Goal: Ask a question: Seek information or help from site administrators or community

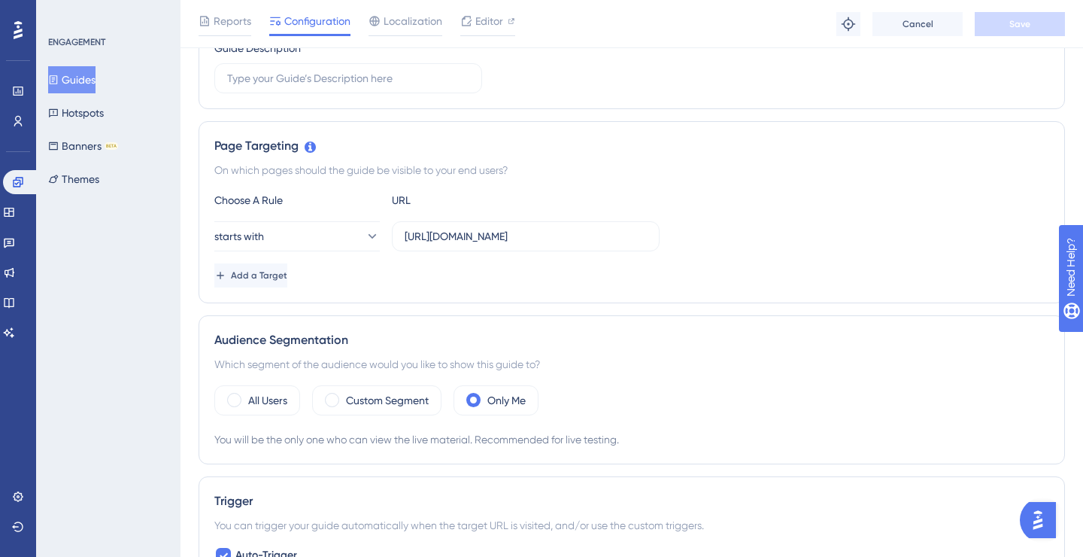
scroll to position [306, 0]
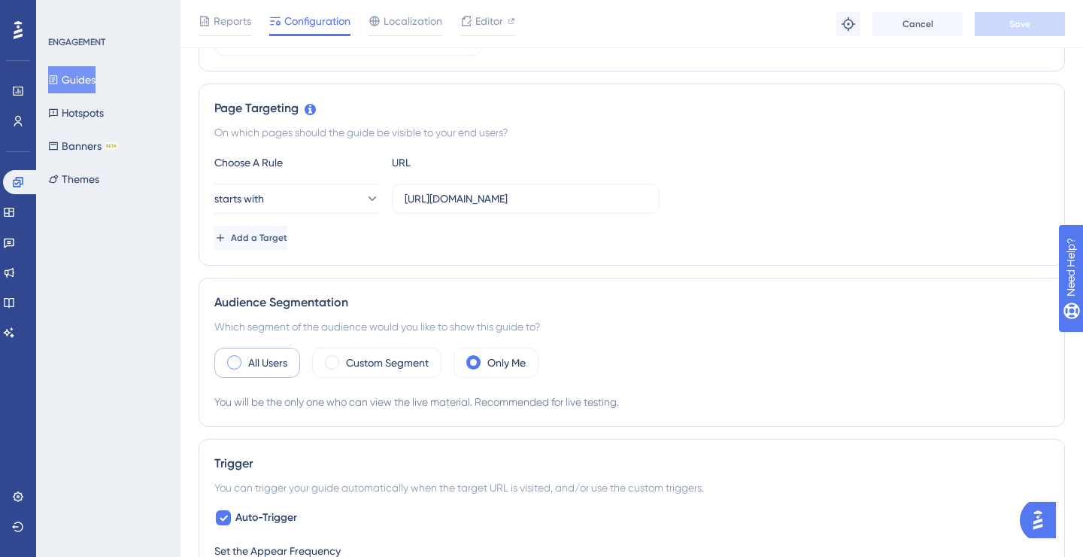
click at [237, 361] on span at bounding box center [234, 362] width 14 height 14
click at [246, 357] on input "radio" at bounding box center [246, 357] width 0 height 0
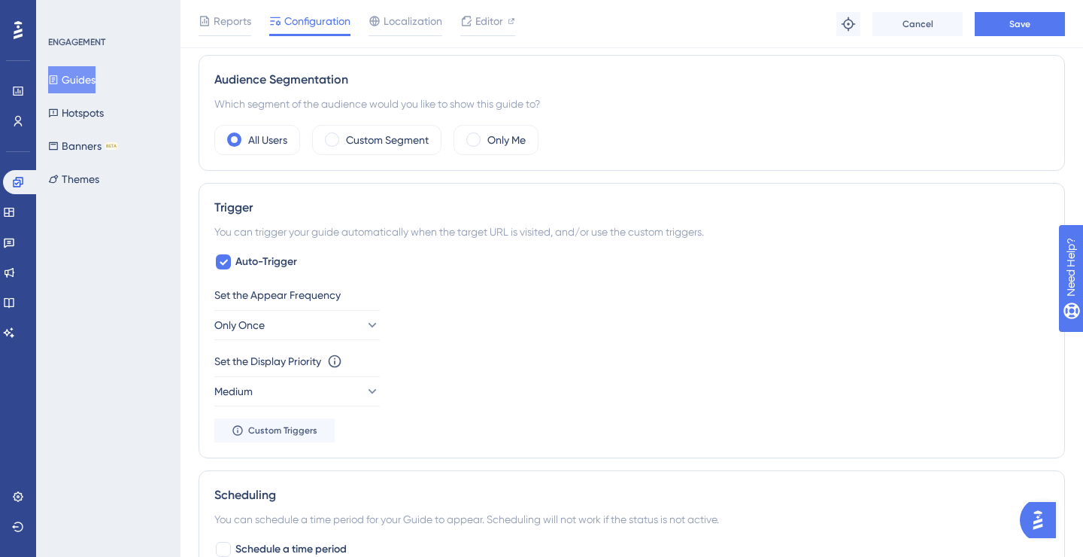
scroll to position [0, 0]
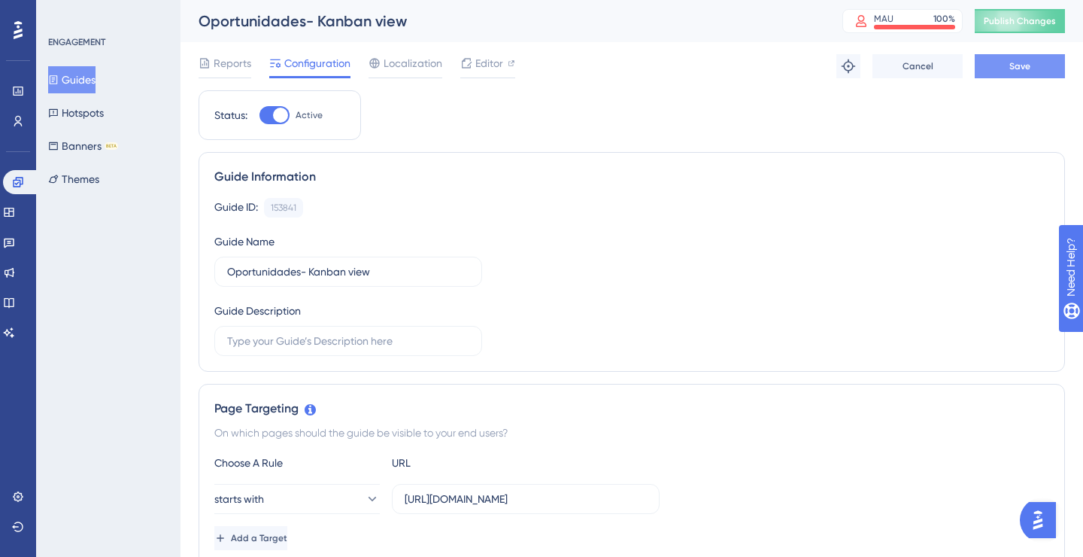
click at [1021, 65] on span "Save" at bounding box center [1019, 66] width 21 height 12
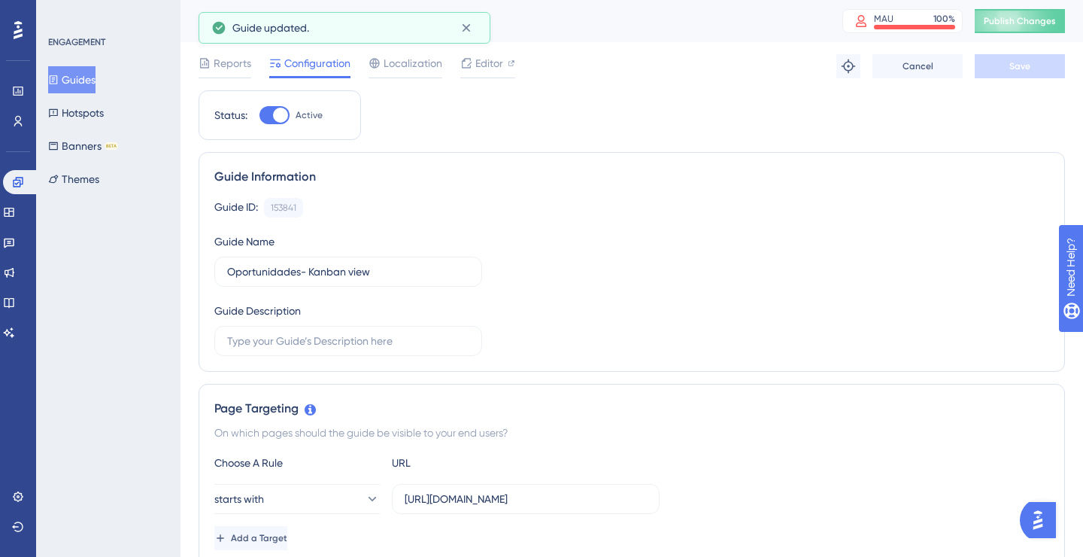
click at [78, 78] on button "Guides" at bounding box center [71, 79] width 47 height 27
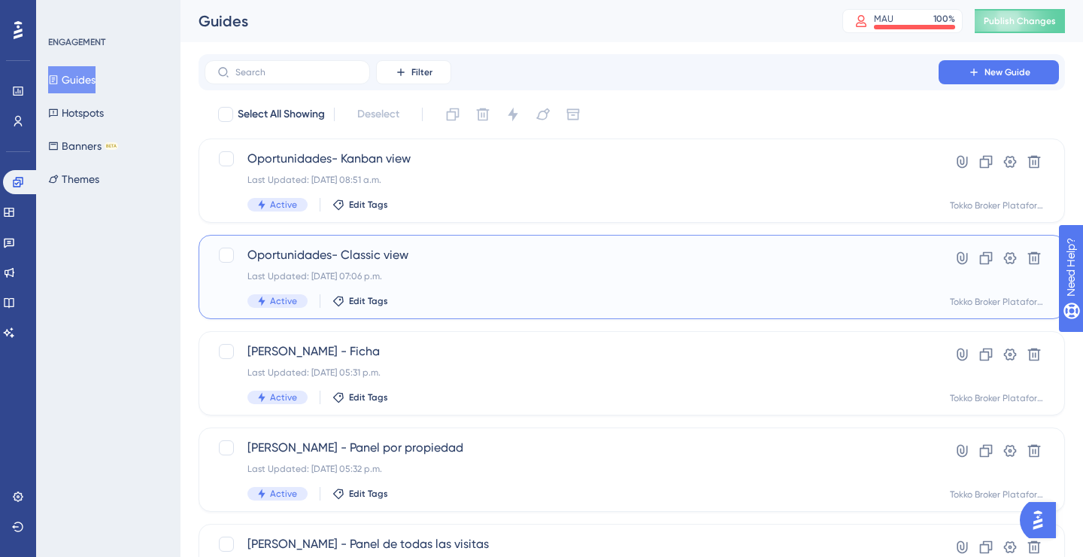
click at [384, 252] on span "Oportunidades- Classic view" at bounding box center [571, 255] width 648 height 18
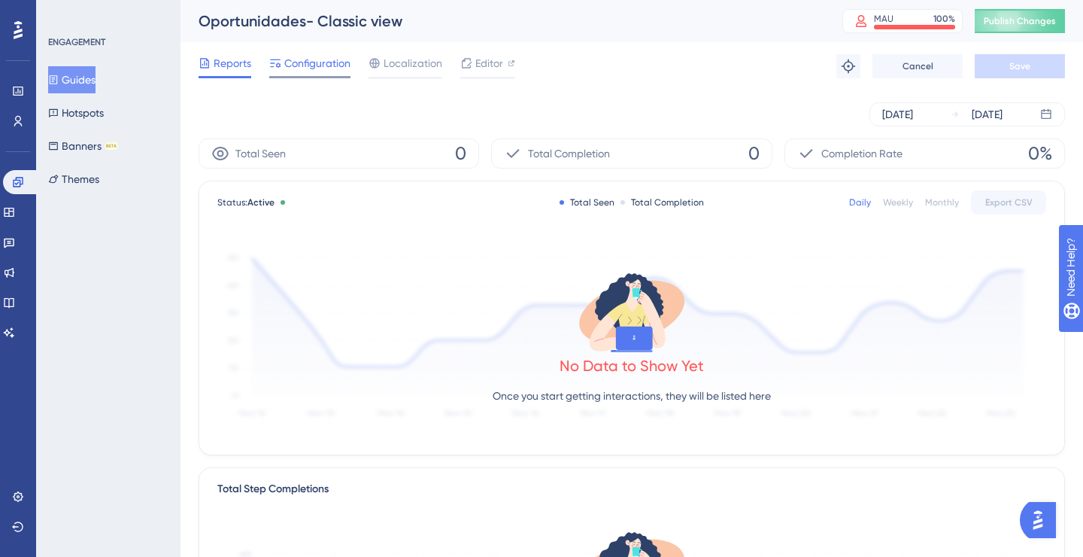
click at [310, 60] on span "Configuration" at bounding box center [317, 63] width 66 height 18
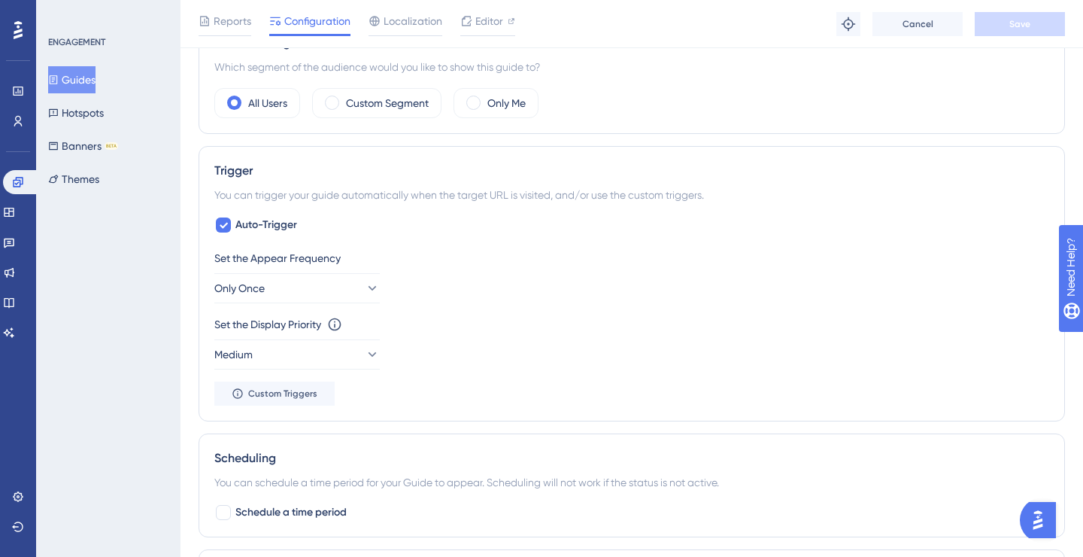
scroll to position [943, 0]
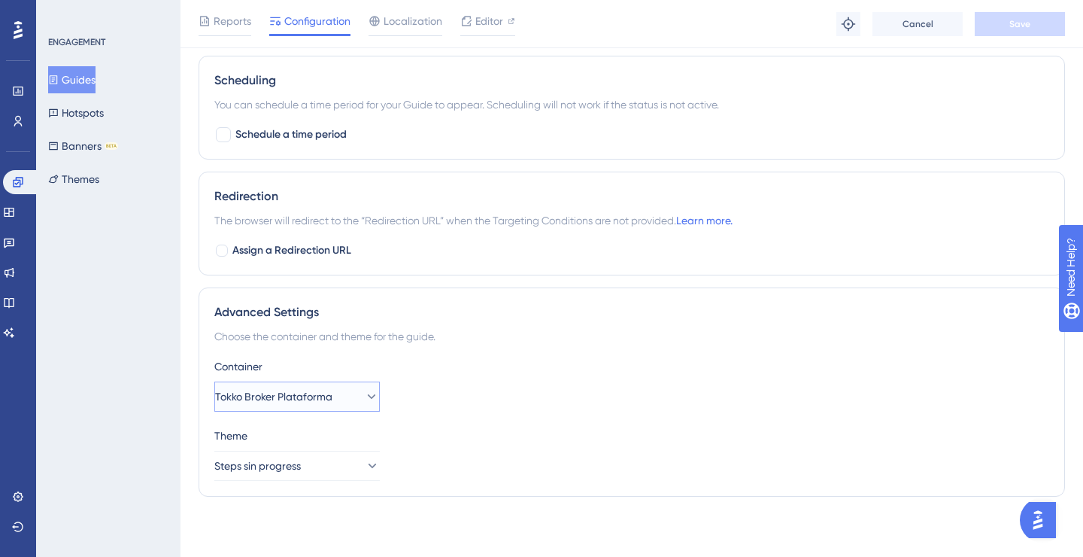
click at [329, 406] on button "Tokko Broker Plataforma" at bounding box center [296, 396] width 165 height 30
click at [423, 383] on div "Container Tokko Broker Plataforma Tokko Broker Plataforma Tokko Broker Platafor…" at bounding box center [631, 384] width 835 height 54
click at [266, 248] on span "Assign a Redirection URL" at bounding box center [291, 250] width 119 height 18
checkbox input "true"
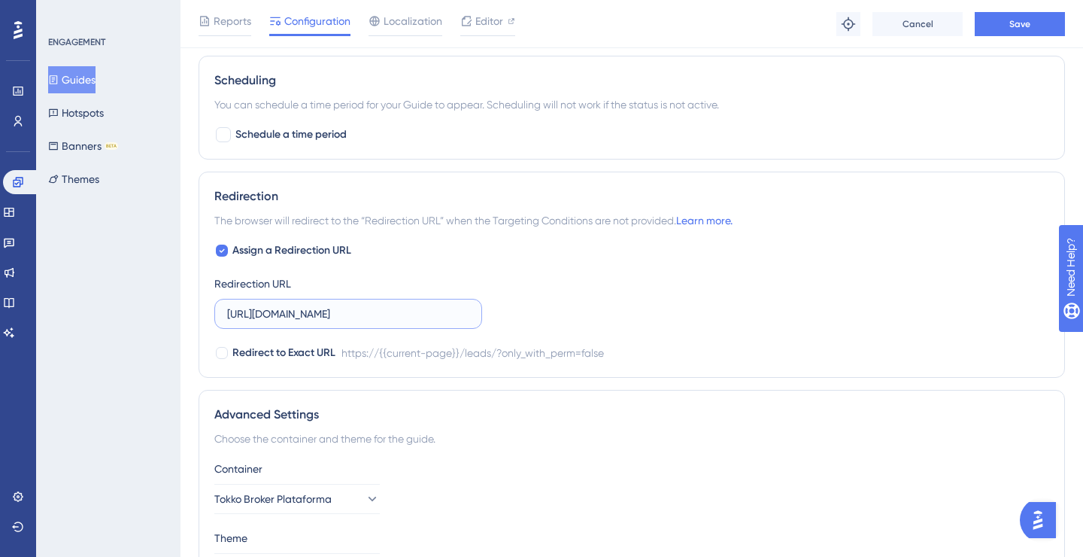
click at [305, 310] on input "[URL][DOMAIN_NAME]" at bounding box center [348, 313] width 242 height 17
click at [321, 275] on div "Redirection URL" at bounding box center [348, 302] width 268 height 54
click at [312, 246] on span "Assign a Redirection URL" at bounding box center [291, 250] width 119 height 18
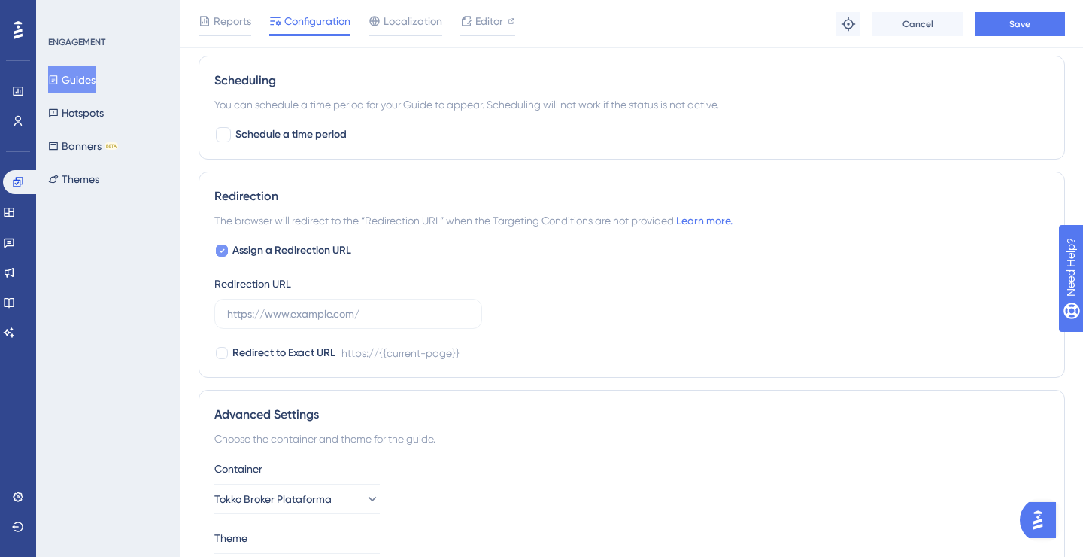
checkbox input "false"
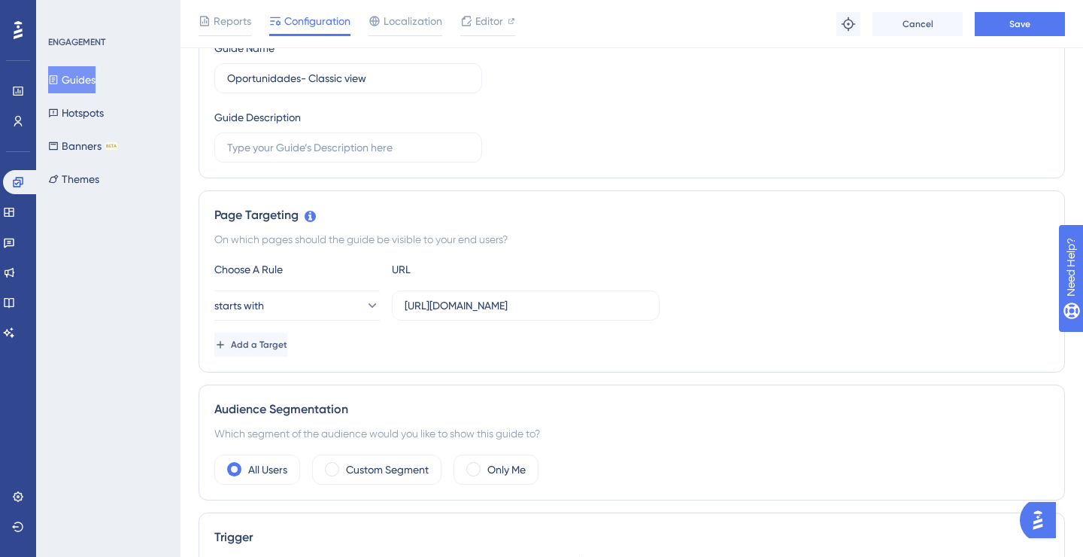
scroll to position [0, 0]
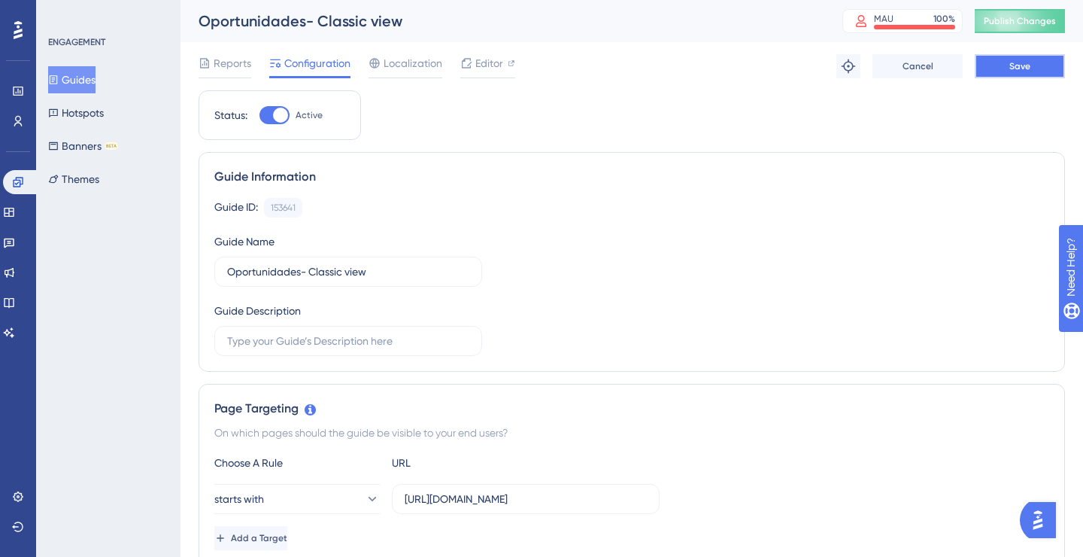
click at [1025, 72] on button "Save" at bounding box center [1020, 66] width 90 height 24
click at [413, 62] on span "Localization" at bounding box center [413, 63] width 59 height 18
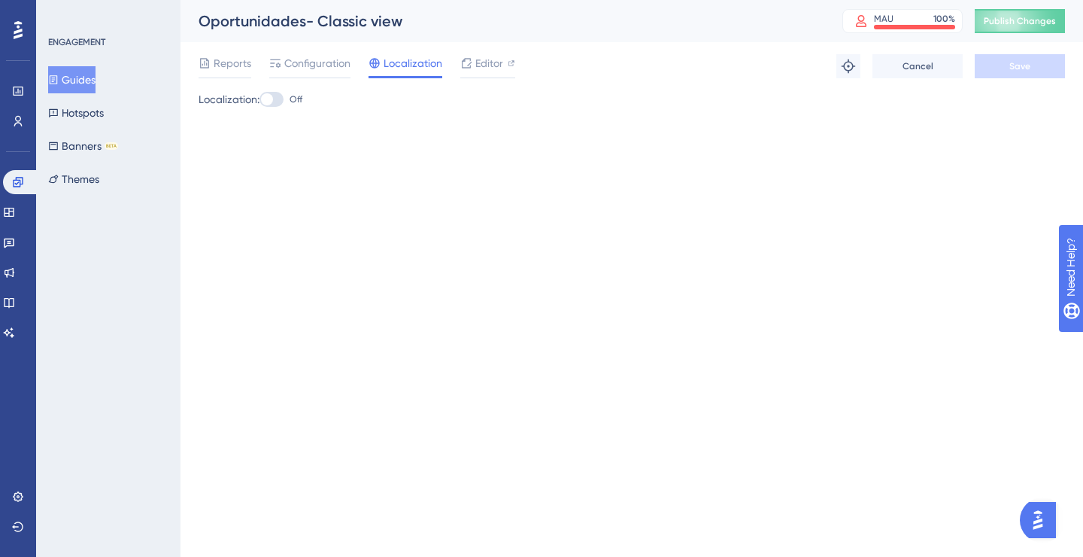
click at [281, 96] on div at bounding box center [271, 99] width 24 height 15
click at [259, 99] on input "Off" at bounding box center [259, 99] width 1 height 1
checkbox input "true"
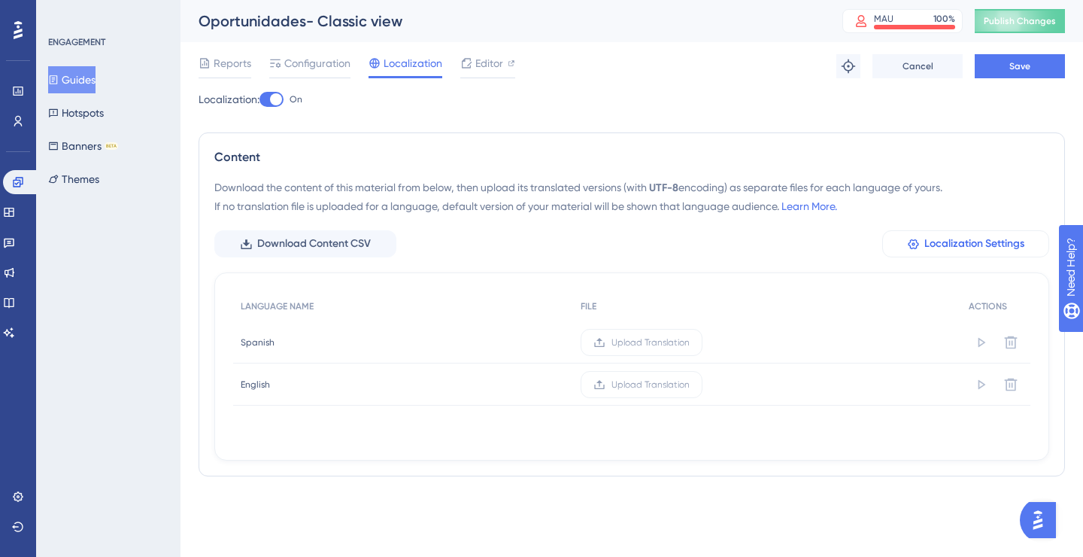
click at [956, 238] on span "Localization Settings" at bounding box center [974, 244] width 100 height 18
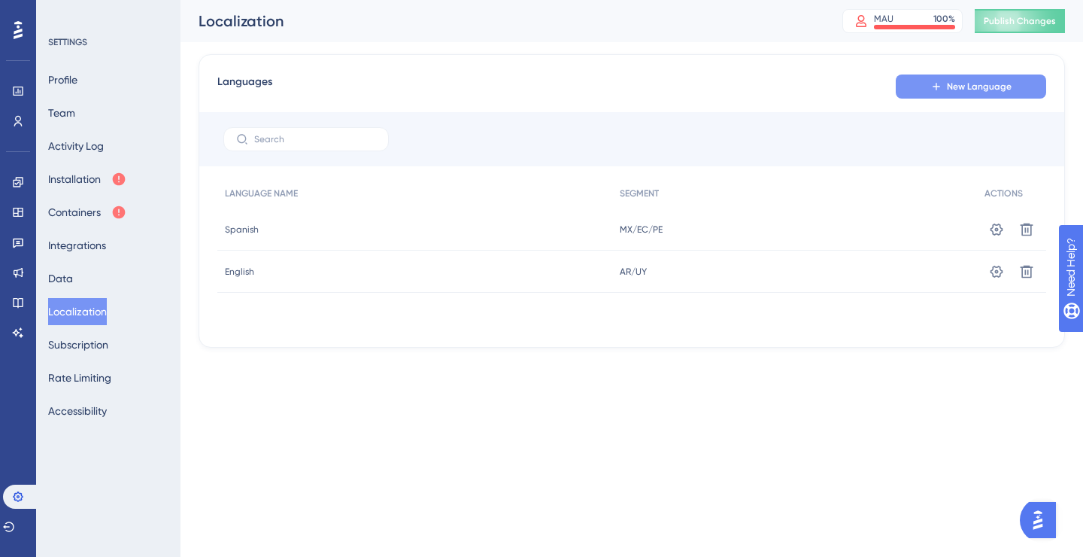
click at [979, 86] on span "New Language" at bounding box center [979, 86] width 65 height 12
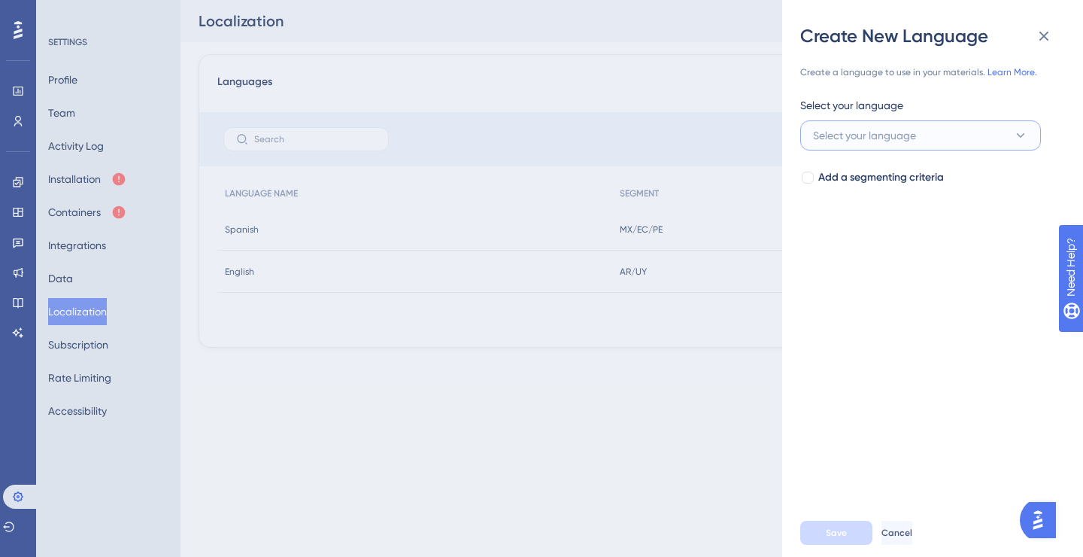
click at [851, 140] on span "Select your language" at bounding box center [864, 135] width 103 height 18
type input "por"
click at [866, 219] on span "Portuguese" at bounding box center [849, 227] width 54 height 18
click at [848, 179] on span "Add a segmenting criteria" at bounding box center [881, 177] width 126 height 18
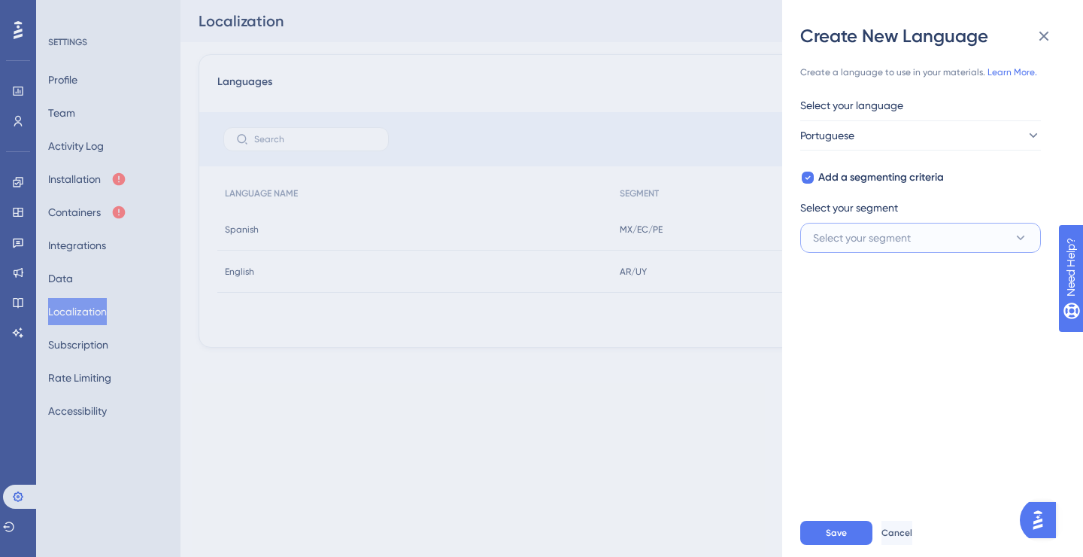
click at [863, 232] on span "Select your segment" at bounding box center [862, 238] width 98 height 18
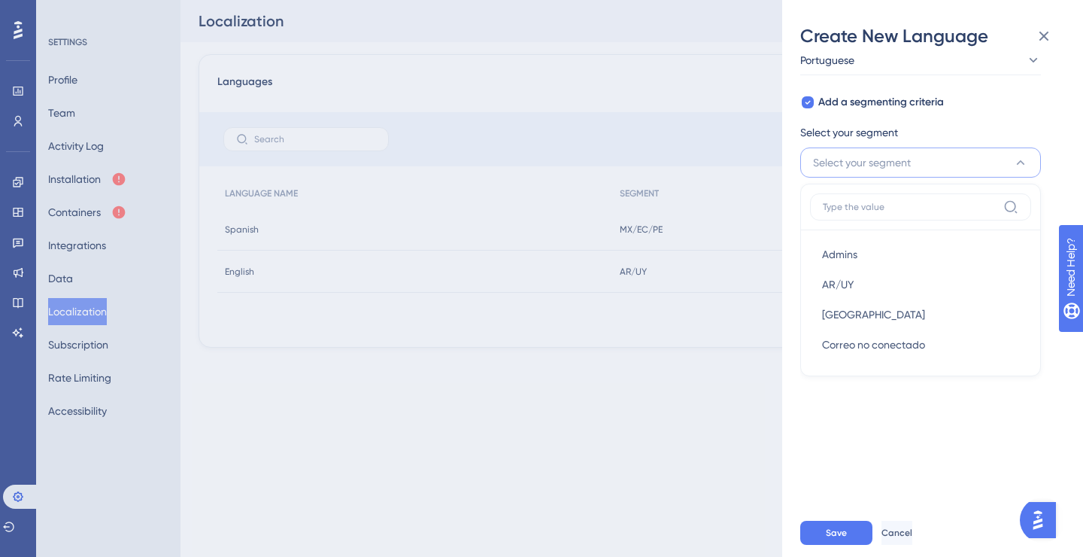
click at [873, 165] on span "Select your segment" at bounding box center [862, 162] width 98 height 18
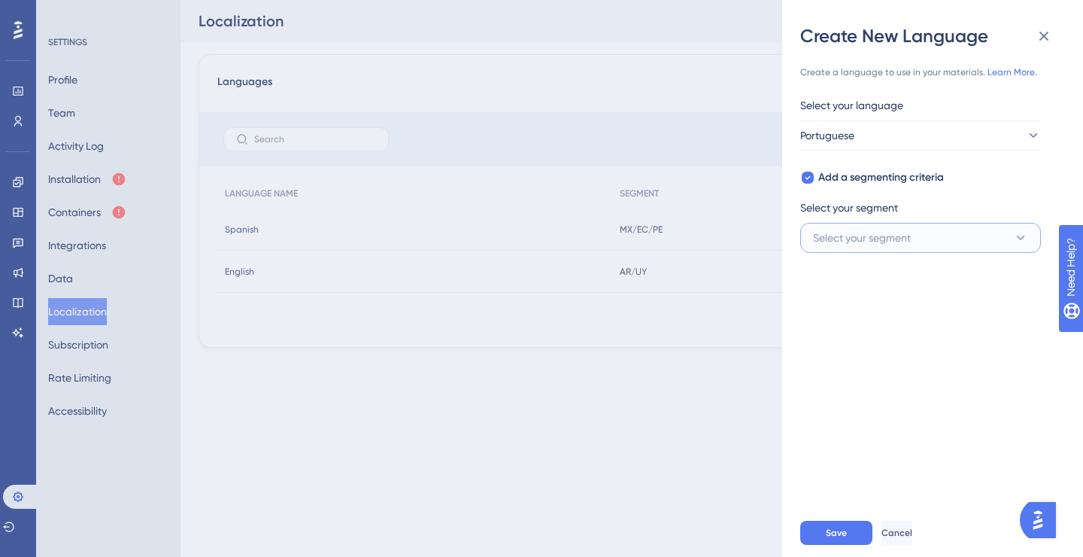
scroll to position [0, 0]
click at [864, 175] on span "Add a segmenting criteria" at bounding box center [881, 177] width 126 height 18
checkbox input "false"
click at [839, 534] on span "Save" at bounding box center [836, 533] width 21 height 12
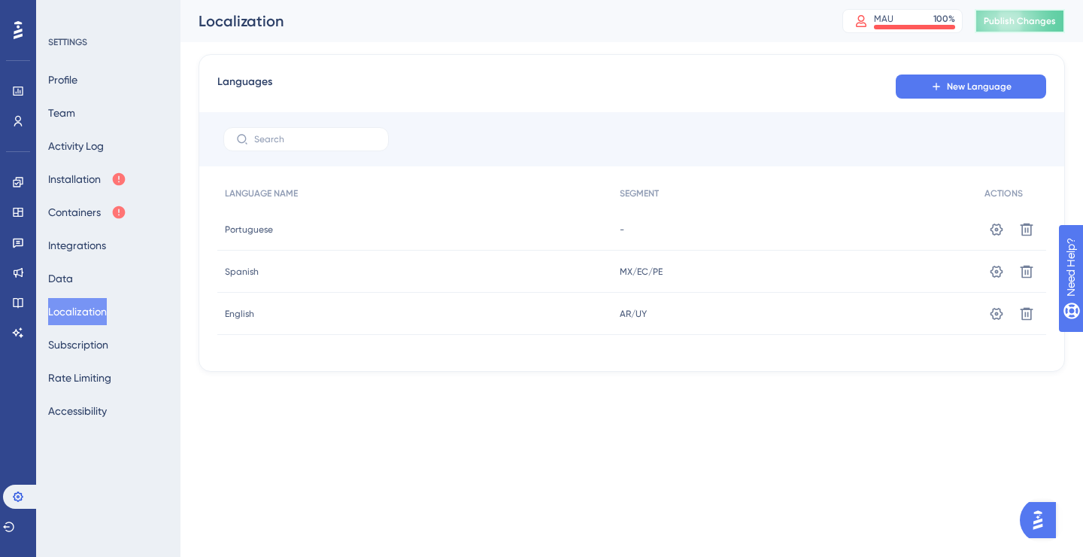
click at [1007, 23] on span "Publish Changes" at bounding box center [1020, 21] width 72 height 12
click at [90, 178] on button "Installation" at bounding box center [87, 178] width 78 height 27
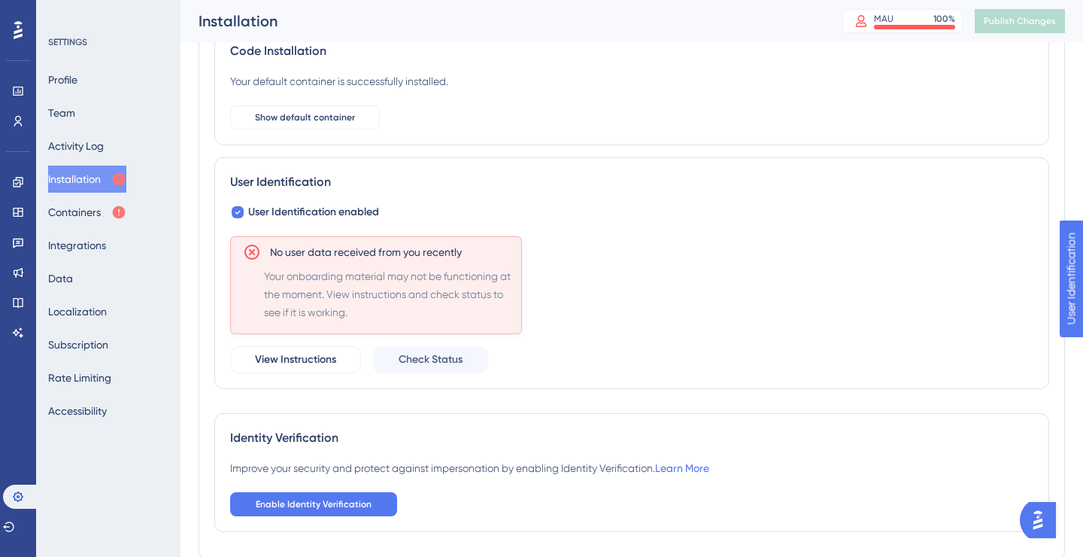
scroll to position [111, 0]
click at [280, 294] on span "Your onboarding material may not be functioning at the moment. View instruction…" at bounding box center [389, 293] width 251 height 54
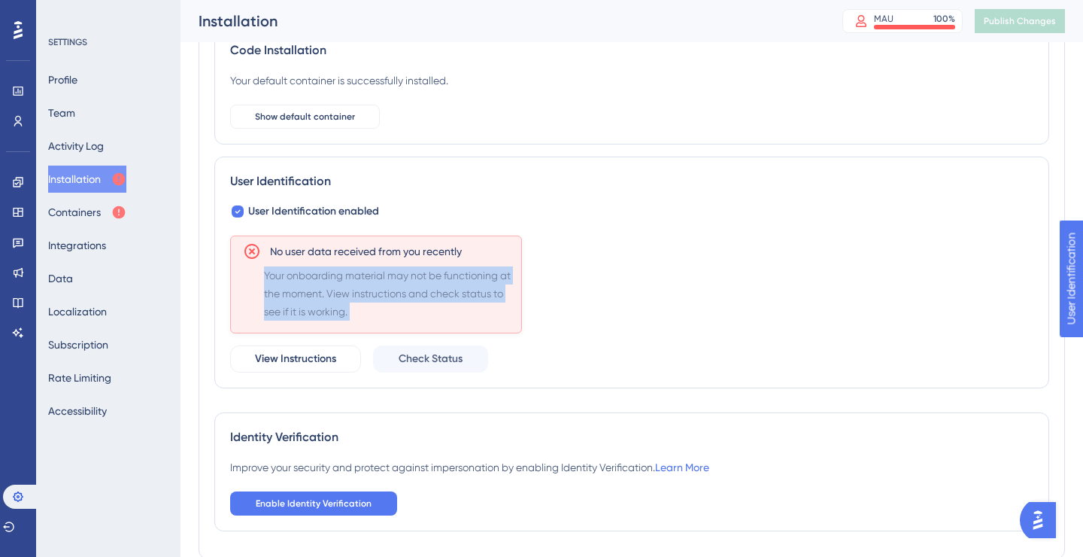
click at [280, 294] on span "Your onboarding material may not be functioning at the moment. View instruction…" at bounding box center [389, 293] width 251 height 54
click at [298, 369] on button "View Instructions" at bounding box center [295, 358] width 131 height 27
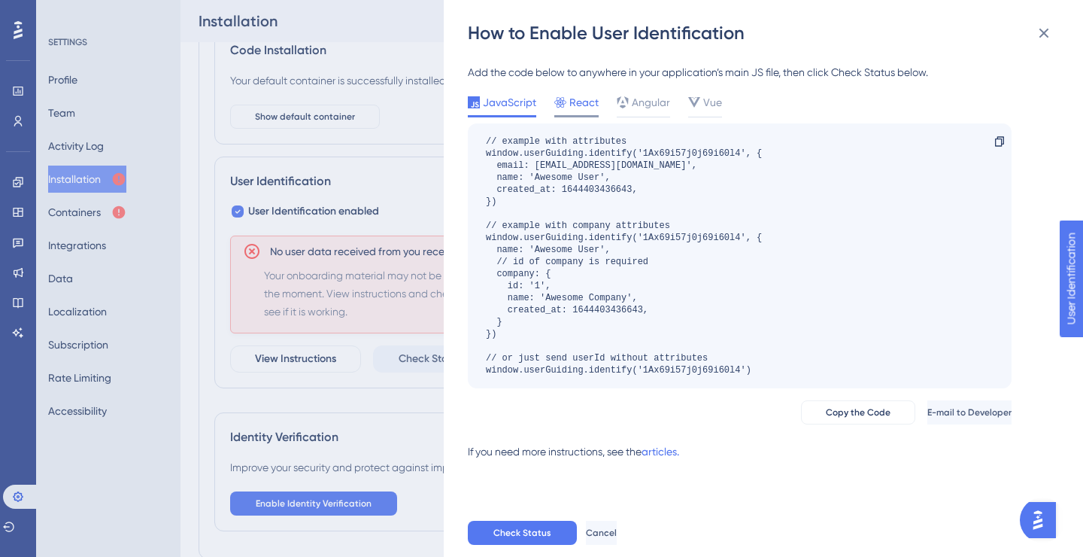
click at [584, 106] on span "React" at bounding box center [583, 102] width 29 height 18
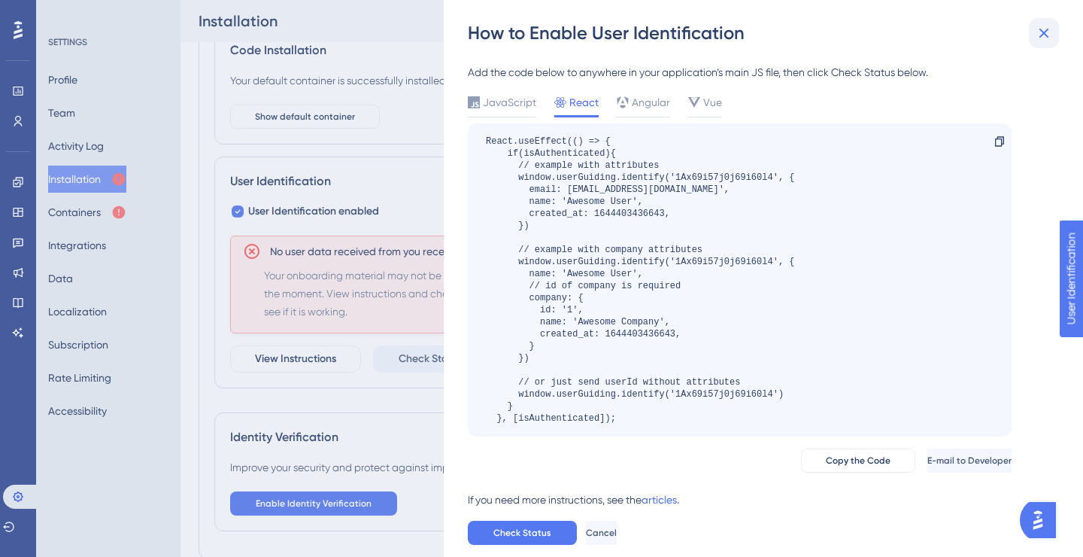
click at [1038, 32] on icon at bounding box center [1044, 33] width 18 height 18
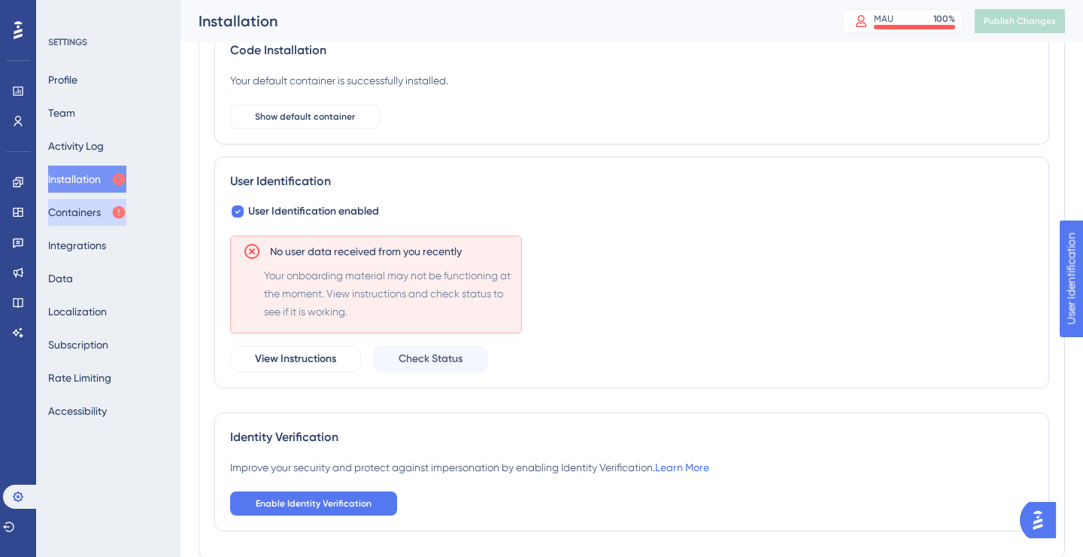
click at [78, 217] on button "Containers" at bounding box center [87, 212] width 78 height 27
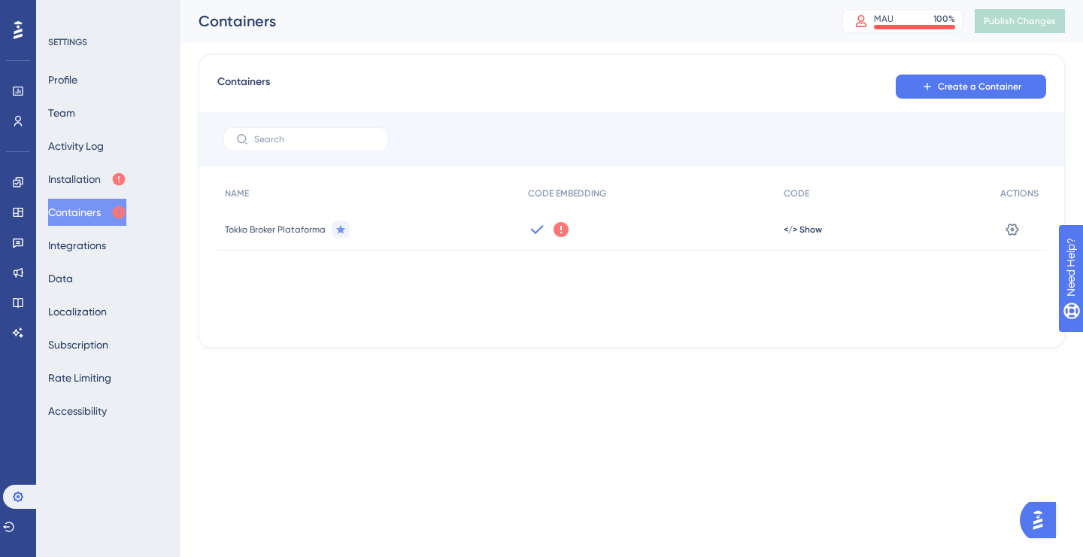
click at [560, 232] on icon at bounding box center [561, 229] width 15 height 15
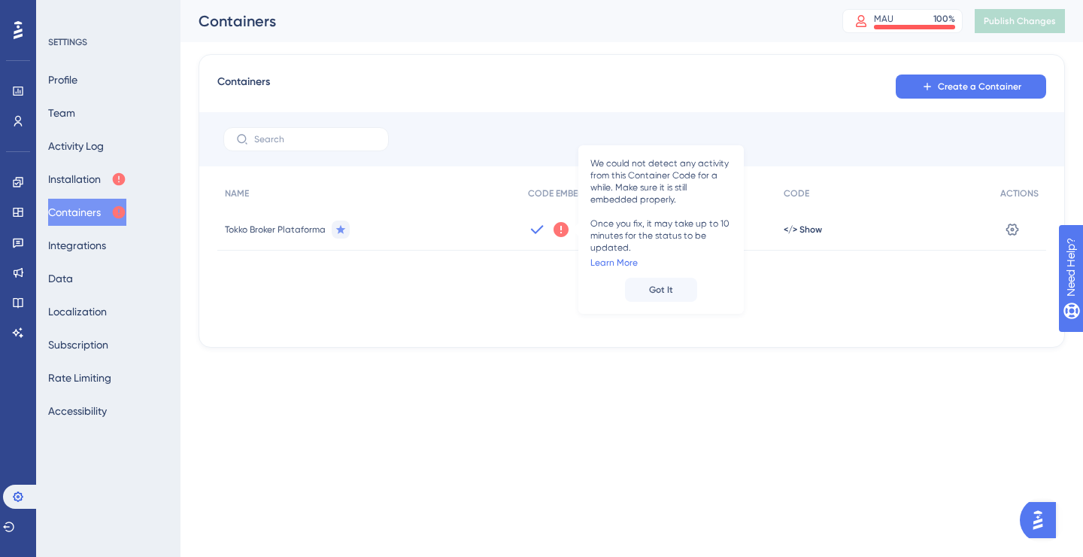
click at [527, 291] on div "NAME CODE EMBEDDING CODE ACTIONS Tokko Broker Plataforma We could not detect an…" at bounding box center [631, 253] width 829 height 150
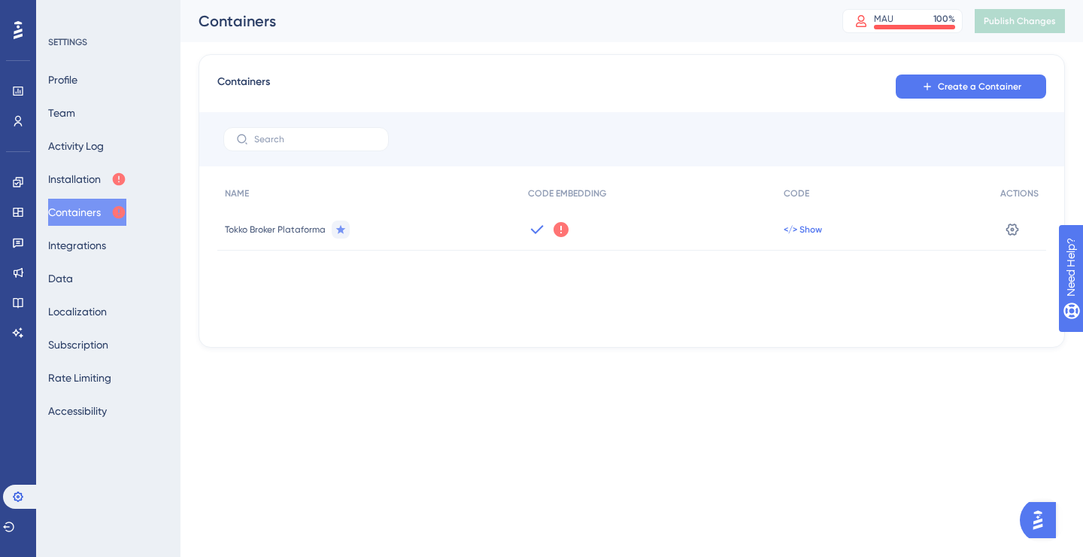
click at [812, 226] on span "</> Show" at bounding box center [803, 229] width 38 height 12
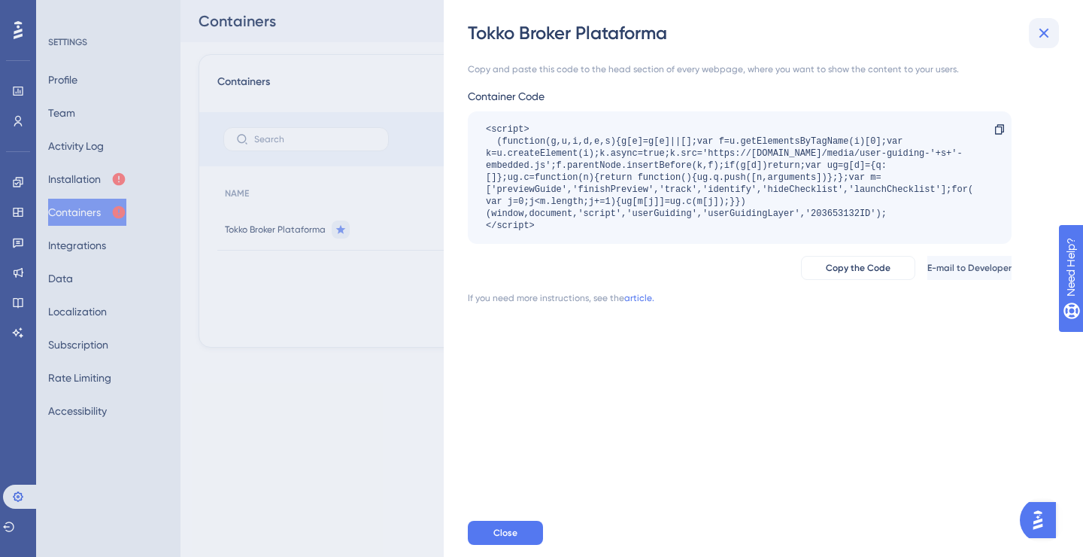
click at [1042, 29] on icon at bounding box center [1044, 33] width 18 height 18
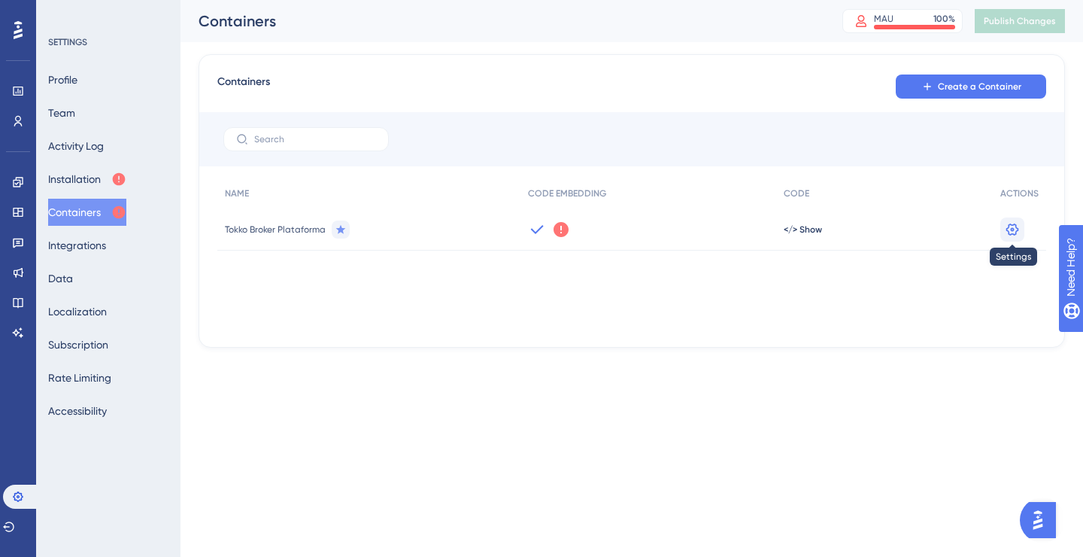
click at [1009, 229] on icon at bounding box center [1012, 229] width 15 height 15
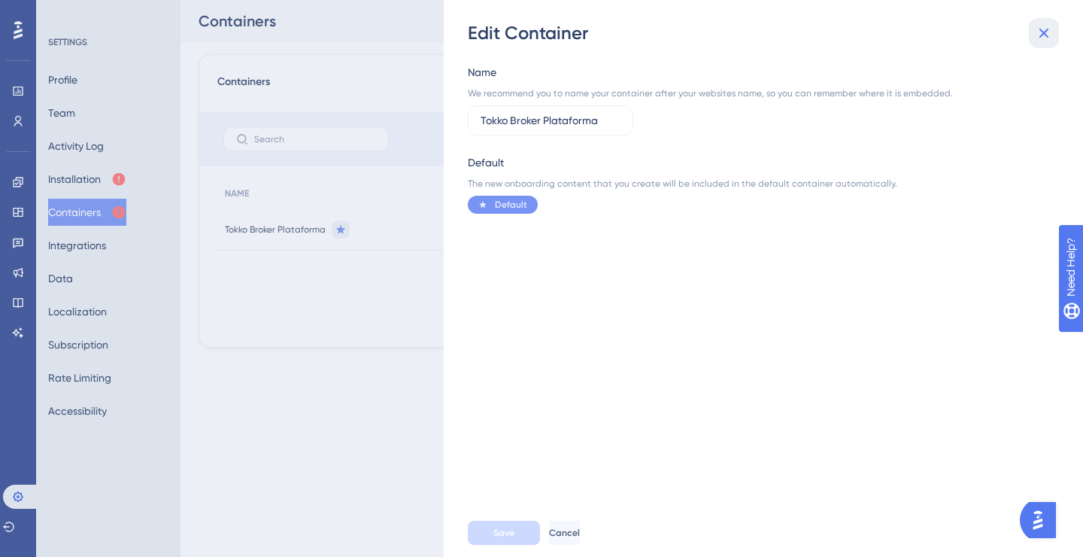
click at [1045, 40] on icon at bounding box center [1044, 33] width 18 height 18
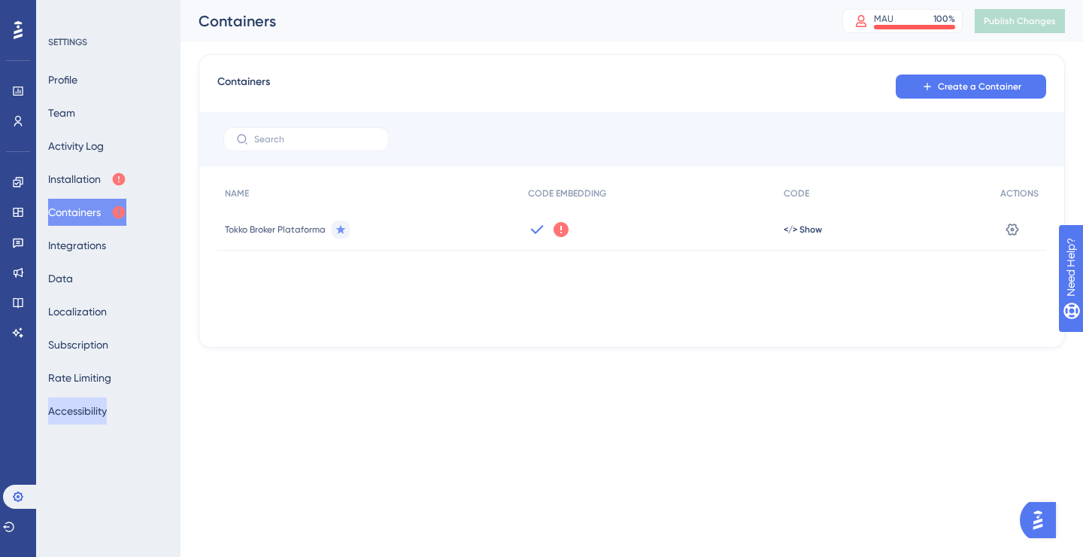
click at [92, 416] on button "Accessibility" at bounding box center [77, 410] width 59 height 27
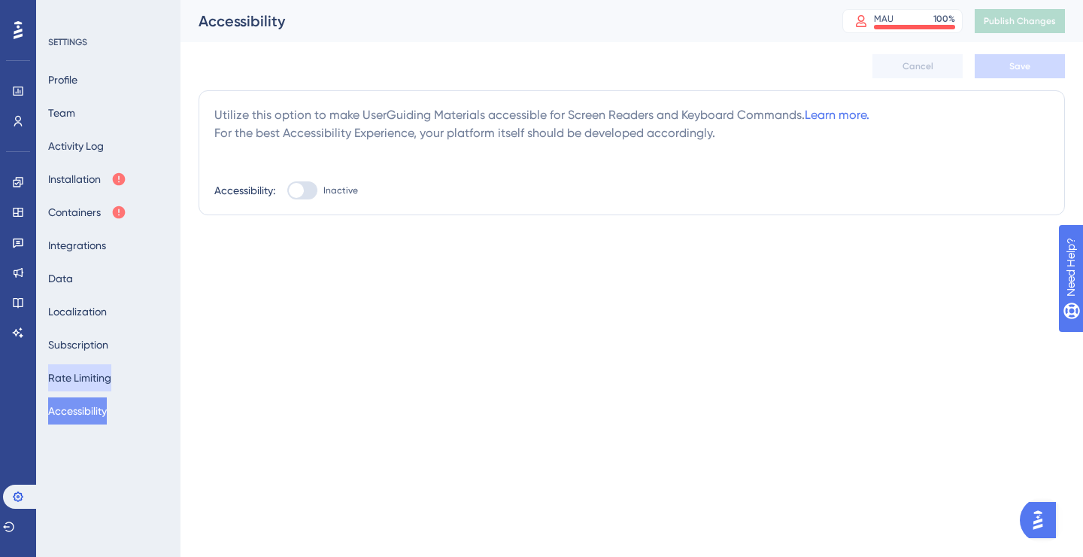
click at [104, 374] on button "Rate Limiting" at bounding box center [79, 377] width 63 height 27
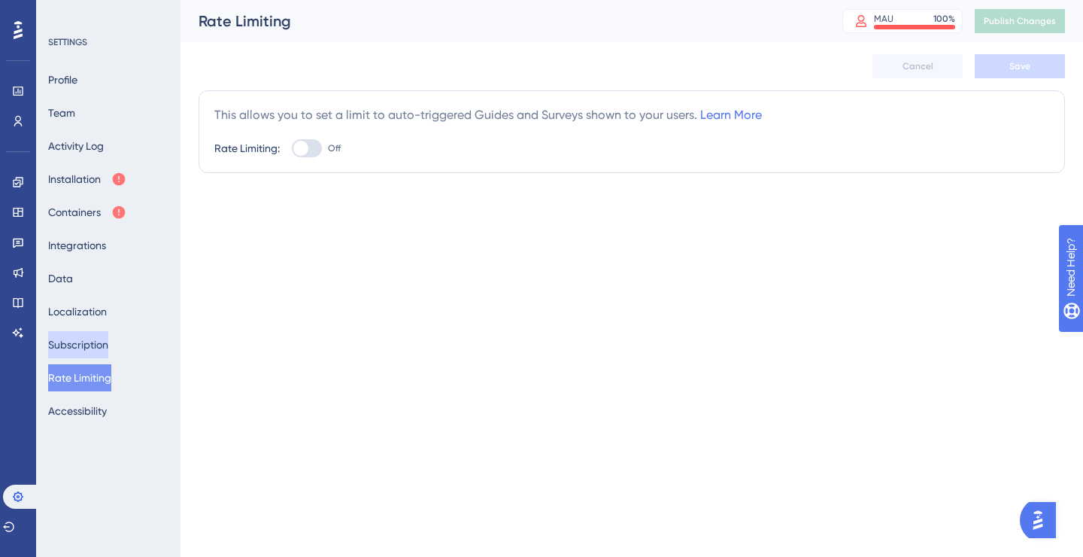
click at [108, 351] on button "Subscription" at bounding box center [78, 344] width 60 height 27
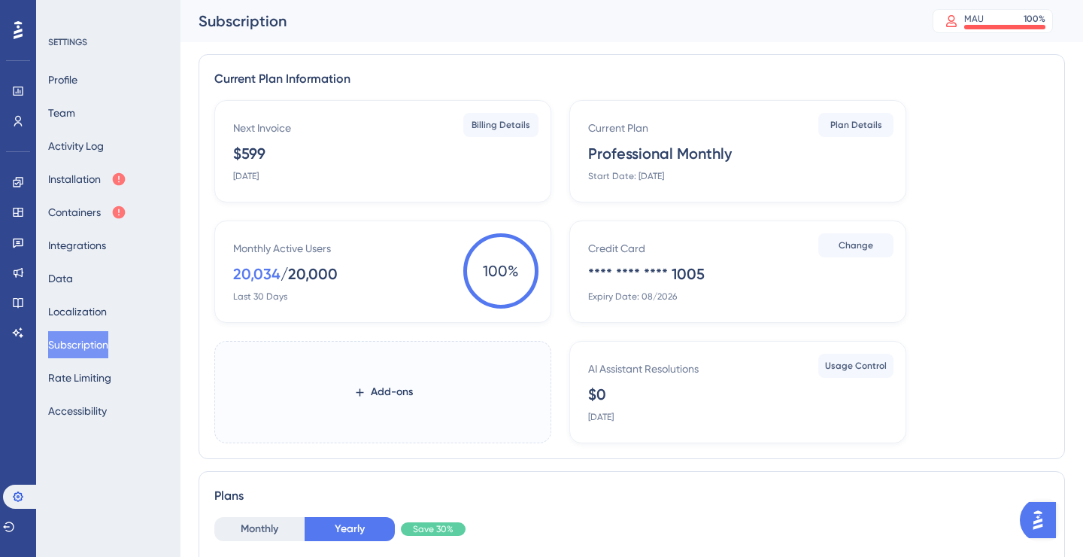
click at [1039, 520] on img "Open AI Assistant Launcher" at bounding box center [1037, 519] width 27 height 27
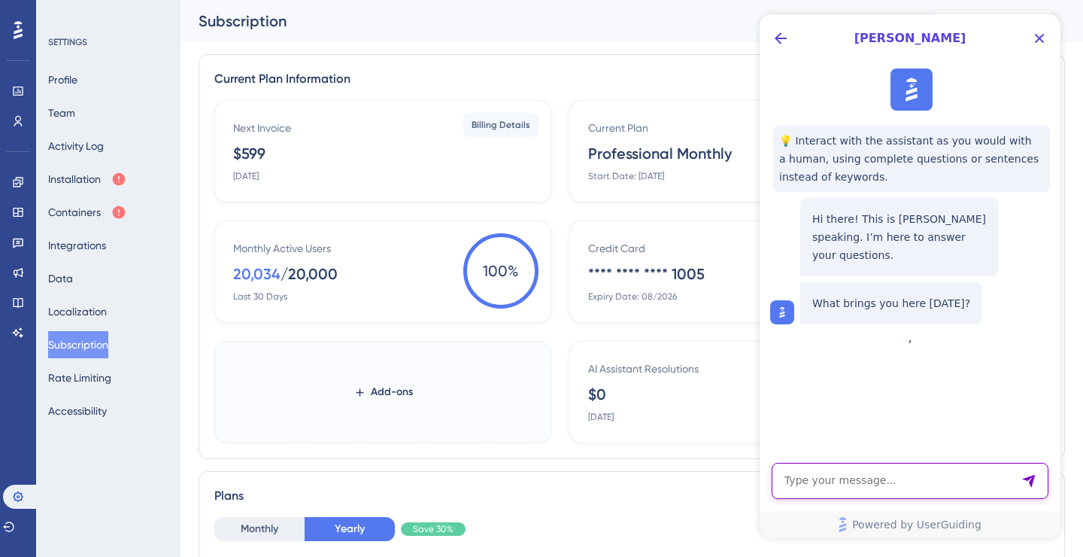
click at [894, 484] on textarea "AI Assistant Text Input" at bounding box center [910, 481] width 277 height 36
type textarea "Hi, what happen if we reach the monthly active users limit?"
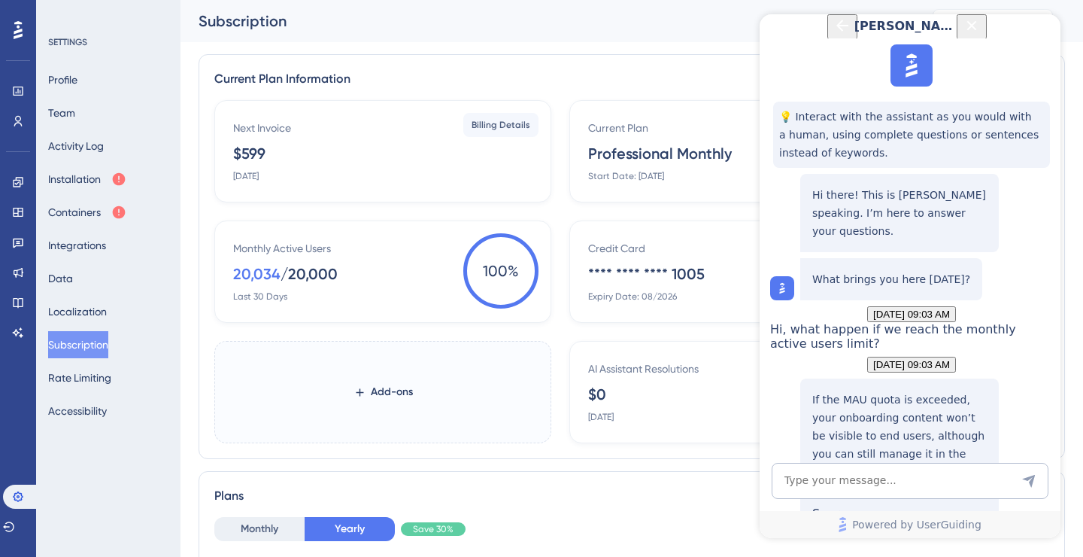
scroll to position [218, 0]
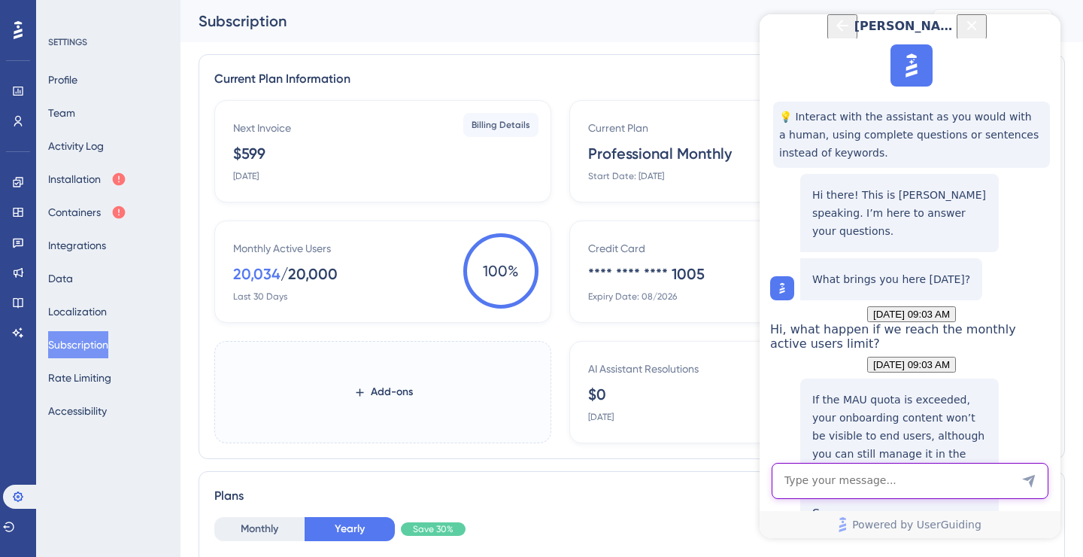
click at [891, 481] on textarea "AI Assistant Text Input" at bounding box center [910, 481] width 277 height 36
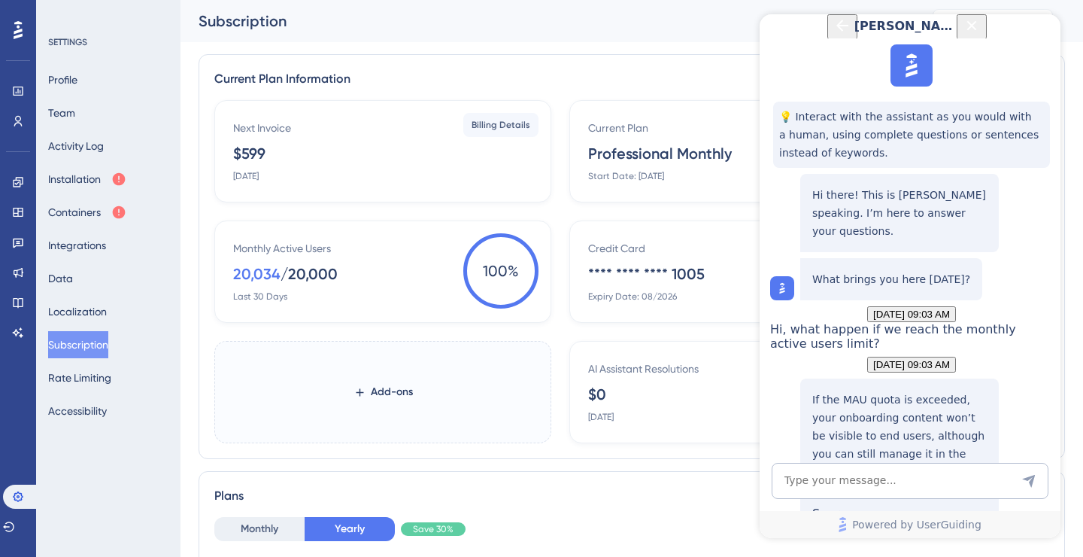
click at [827, 520] on div "Exceeding Monthly Active Users Quota" at bounding box center [899, 543] width 175 height 47
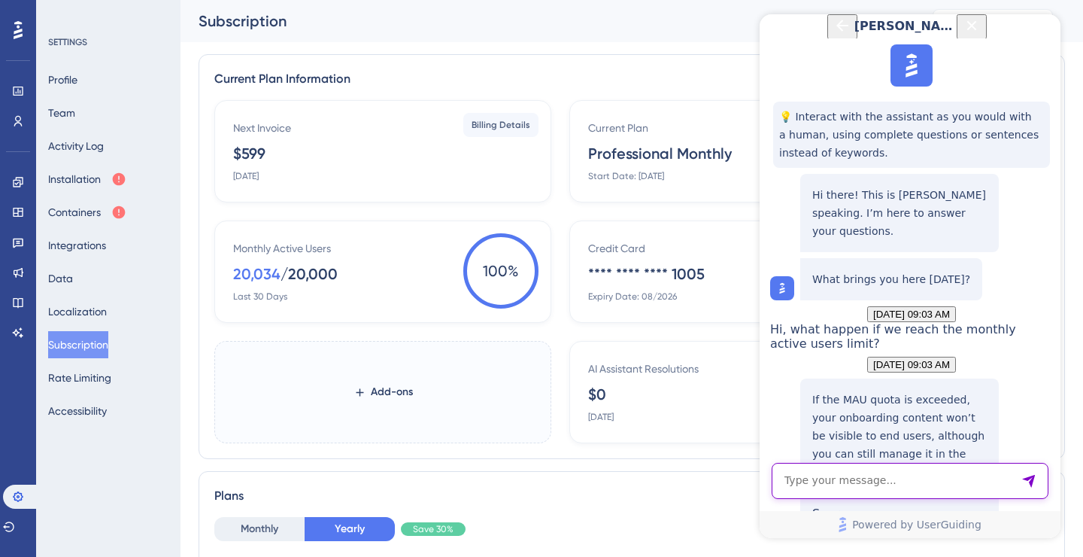
click at [872, 481] on textarea "AI Assistant Text Input" at bounding box center [910, 481] width 277 height 36
click at [951, 481] on textarea "no content to any user? everything turns off?" at bounding box center [910, 481] width 277 height 36
type textarea "no content to any user? every guide turns off?"
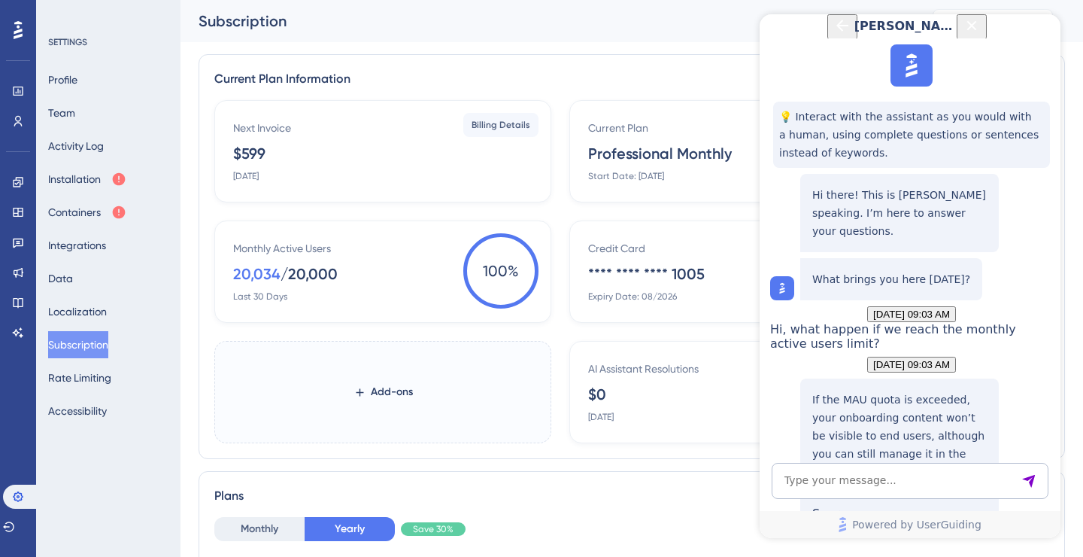
scroll to position [581, 0]
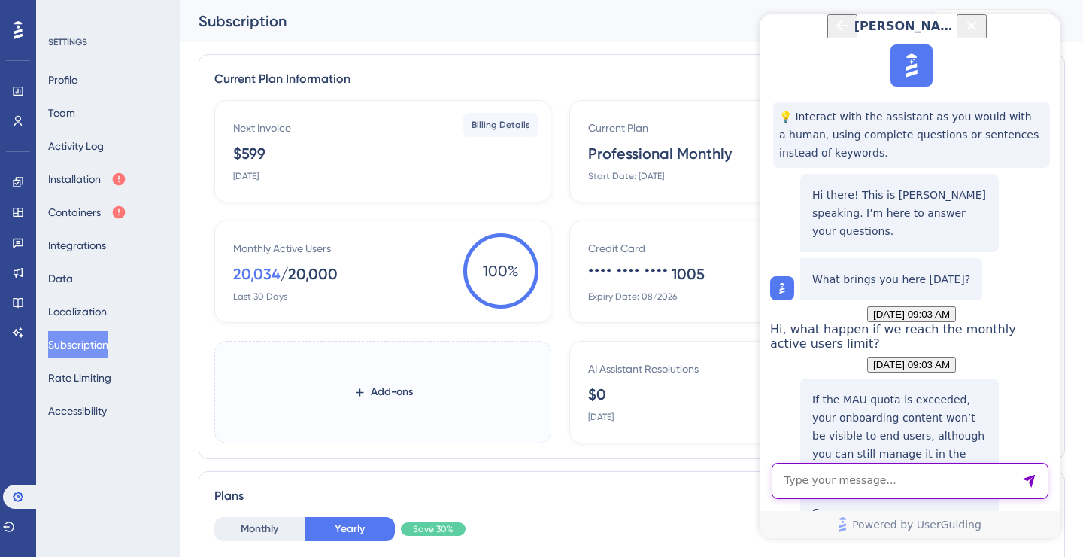
click at [815, 480] on textarea "AI Assistant Text Input" at bounding box center [910, 481] width 277 height 36
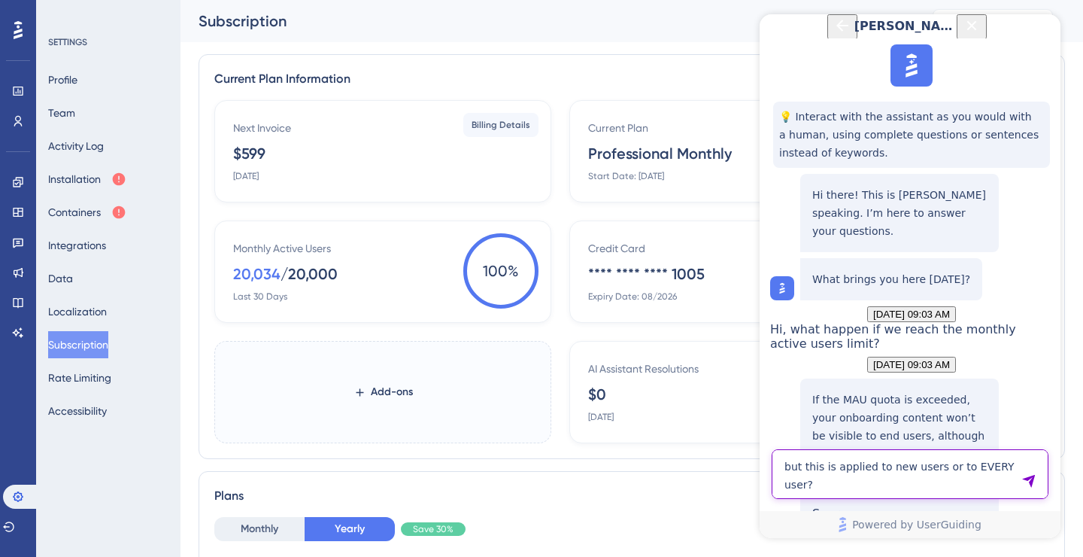
type textarea "but this is applied to new users or to EVERY user?"
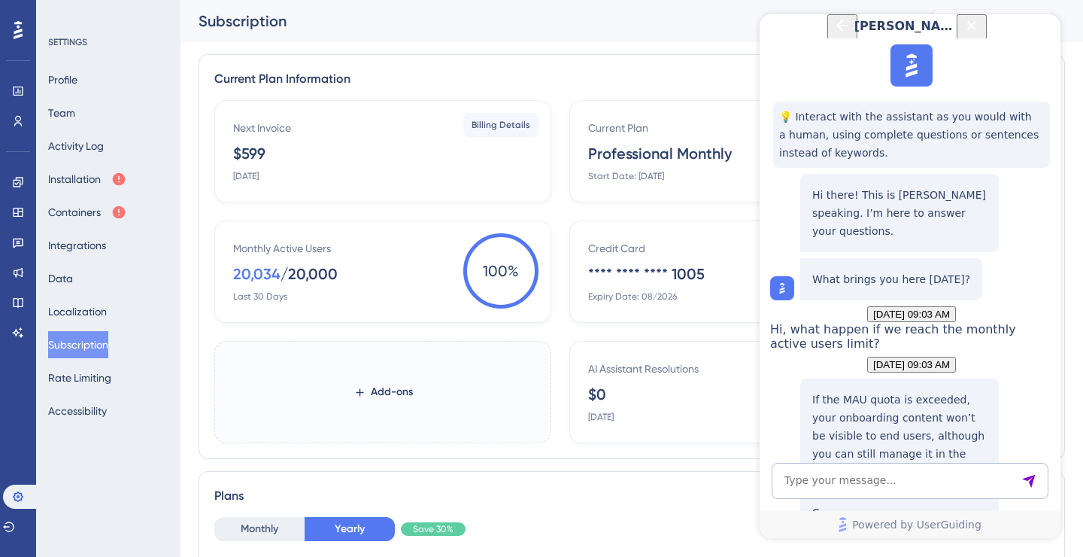
scroll to position [889, 0]
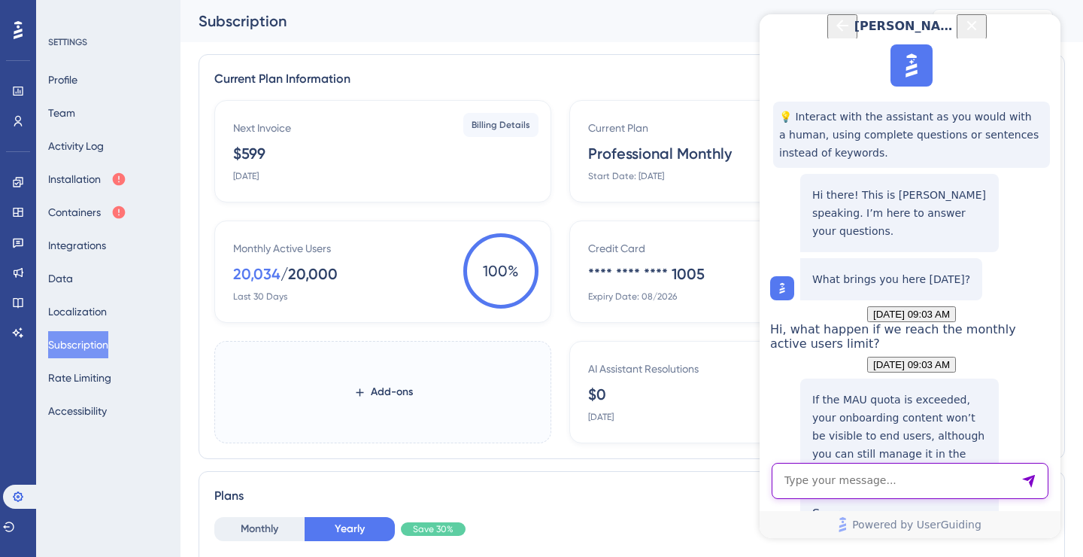
click at [821, 477] on textarea "AI Assistant Text Input" at bounding box center [910, 481] width 277 height 36
type textarea "can I chat with a human?"
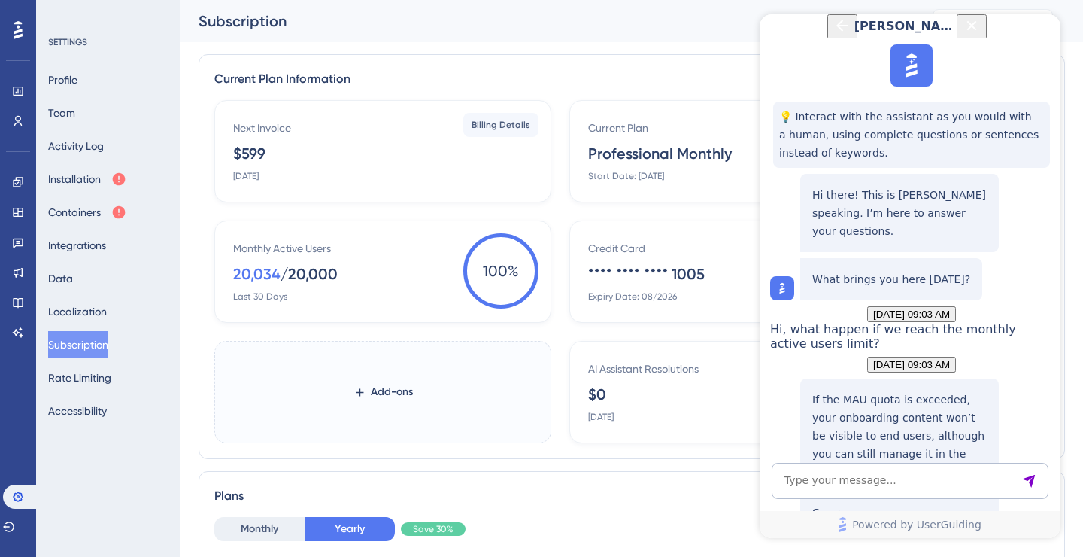
scroll to position [1113, 0]
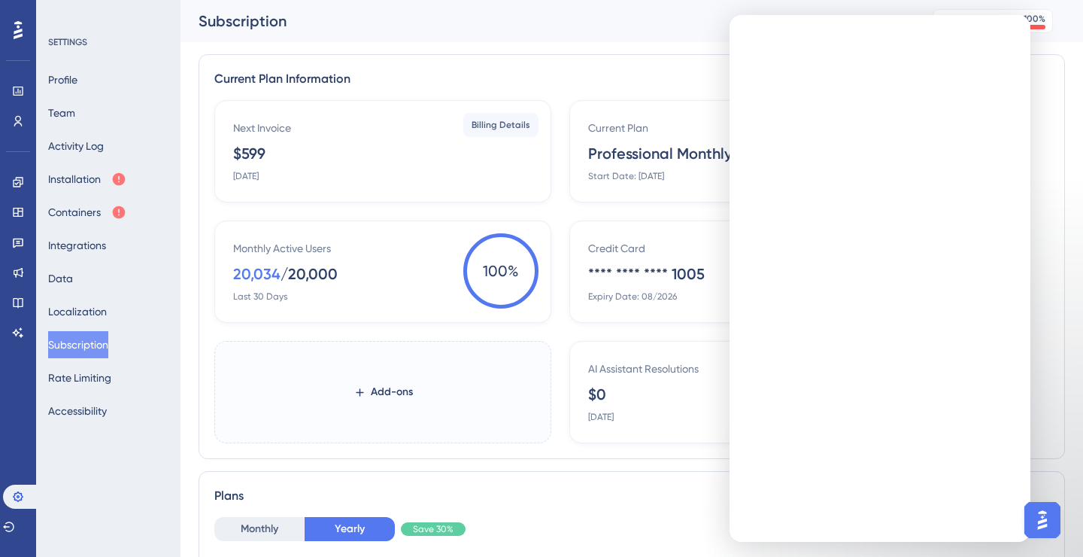
scroll to position [0, 0]
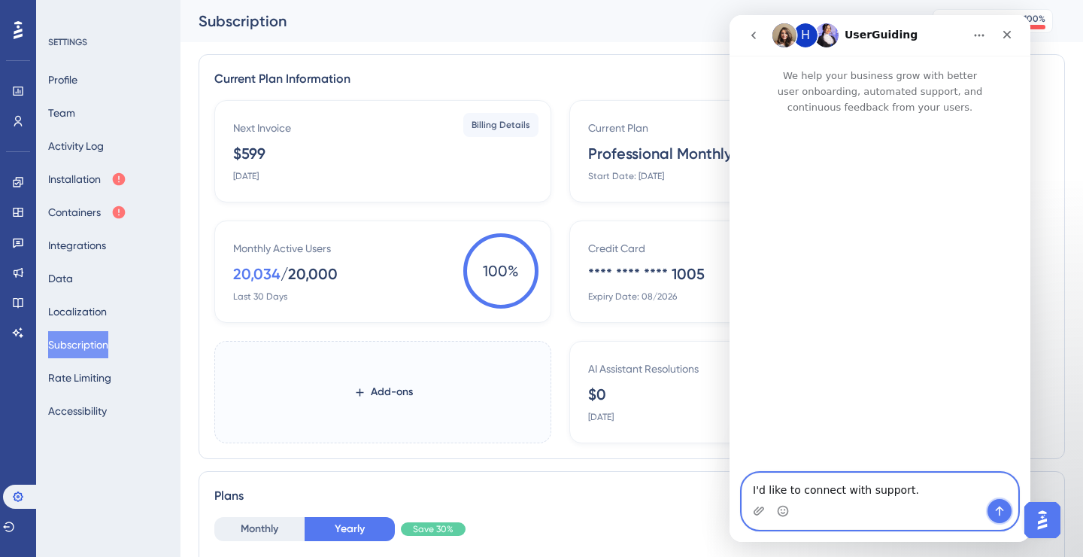
click at [1003, 511] on icon "Send a message…" at bounding box center [1000, 511] width 12 height 12
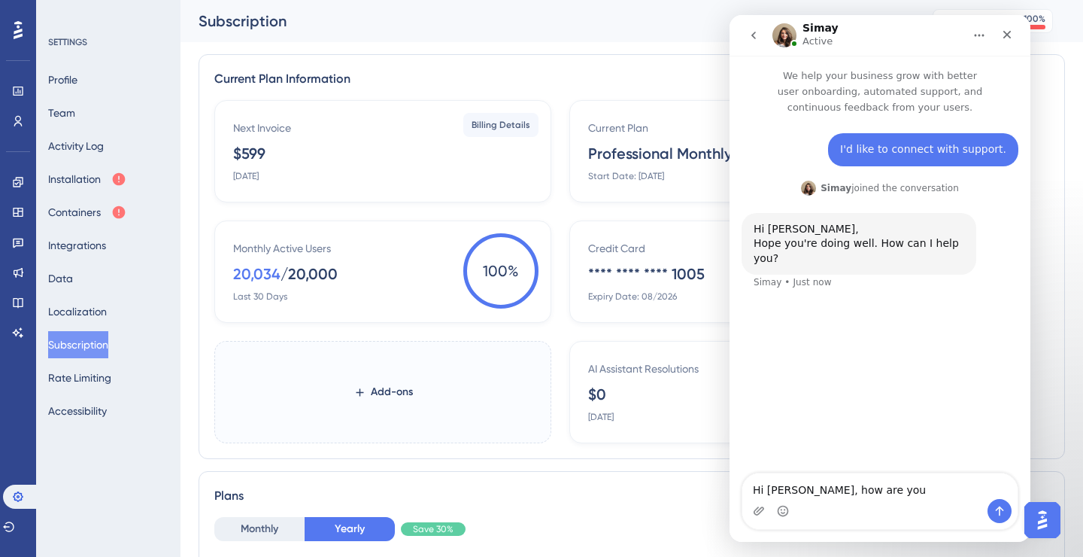
type textarea "Hi [PERSON_NAME], how are you?"
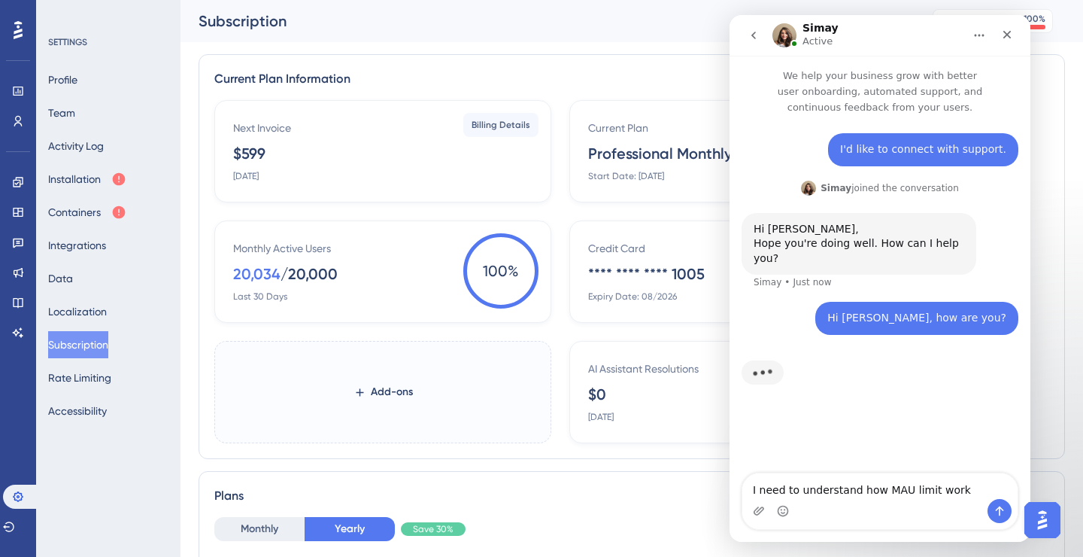
type textarea "I need to understand how MAU limit works"
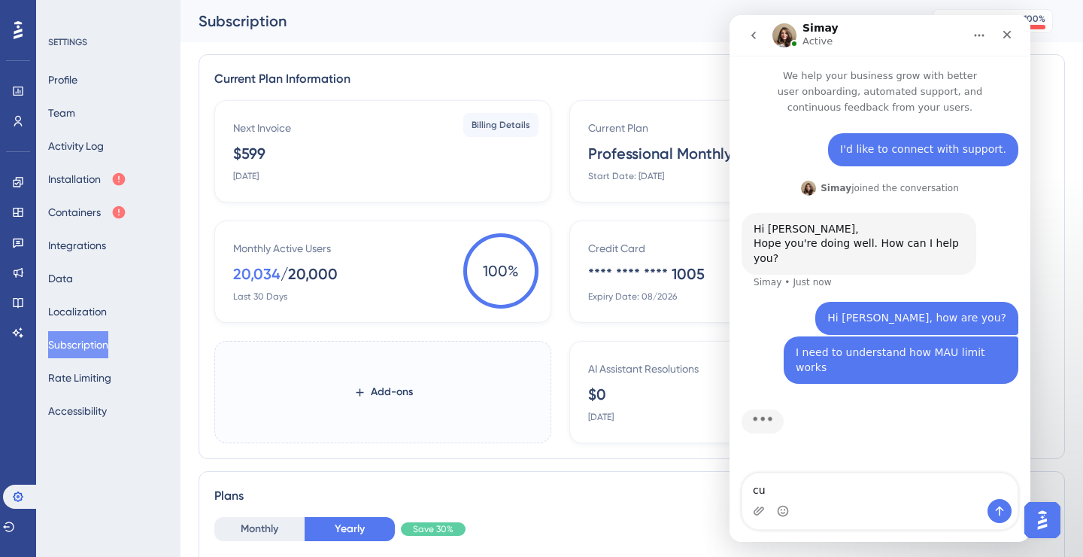
type textarea "c"
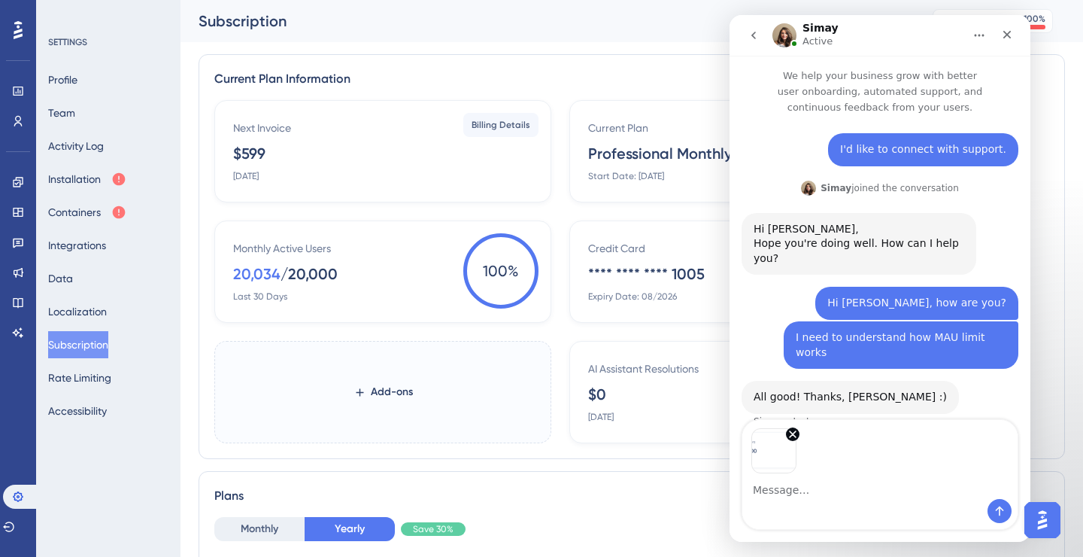
scroll to position [11, 0]
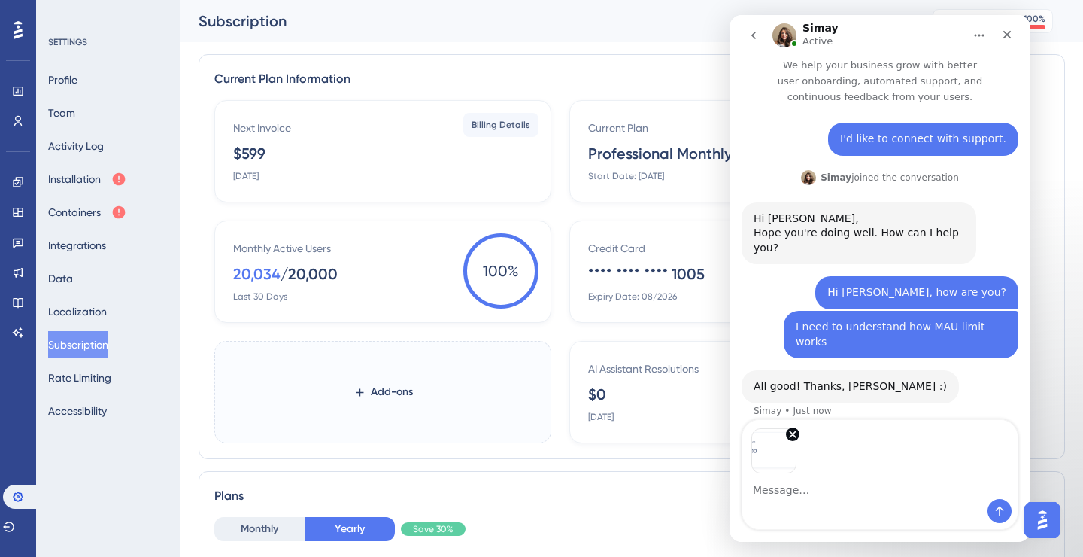
click at [818, 492] on textarea "Message…" at bounding box center [879, 486] width 275 height 26
type textarea "this is our actual status"
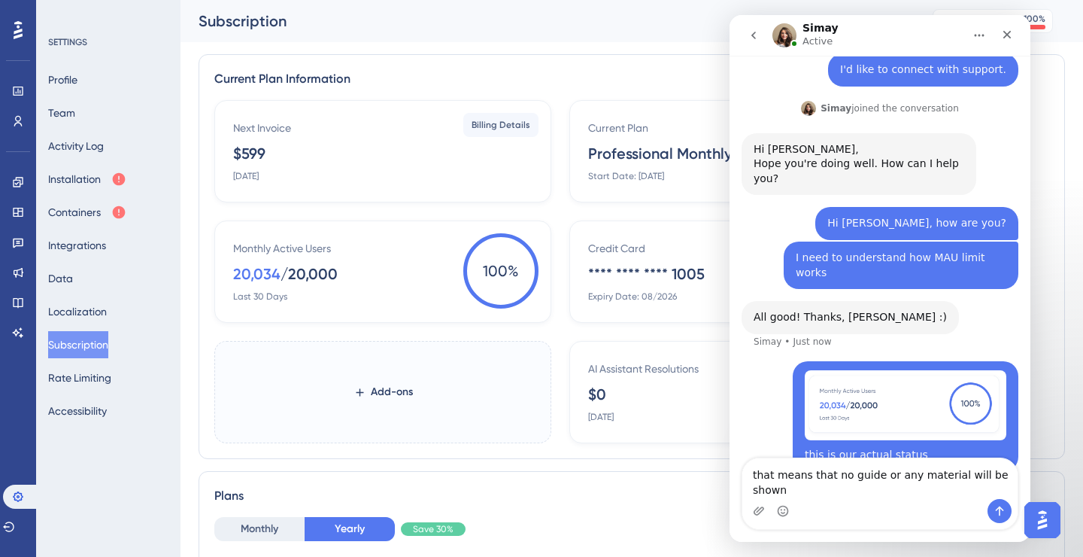
scroll to position [95, 0]
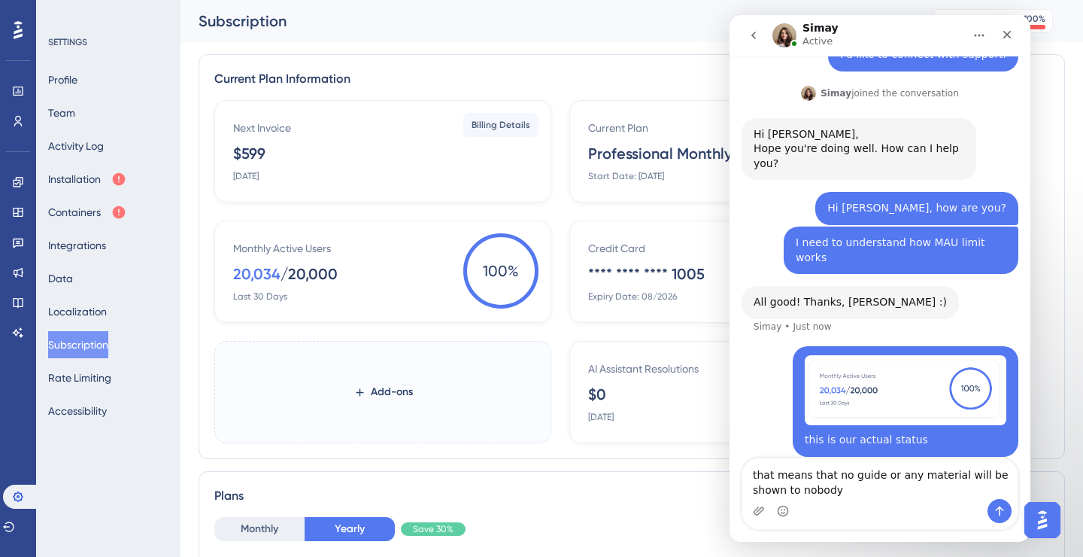
type textarea "that means that no guide or any material will be shown to nobody?"
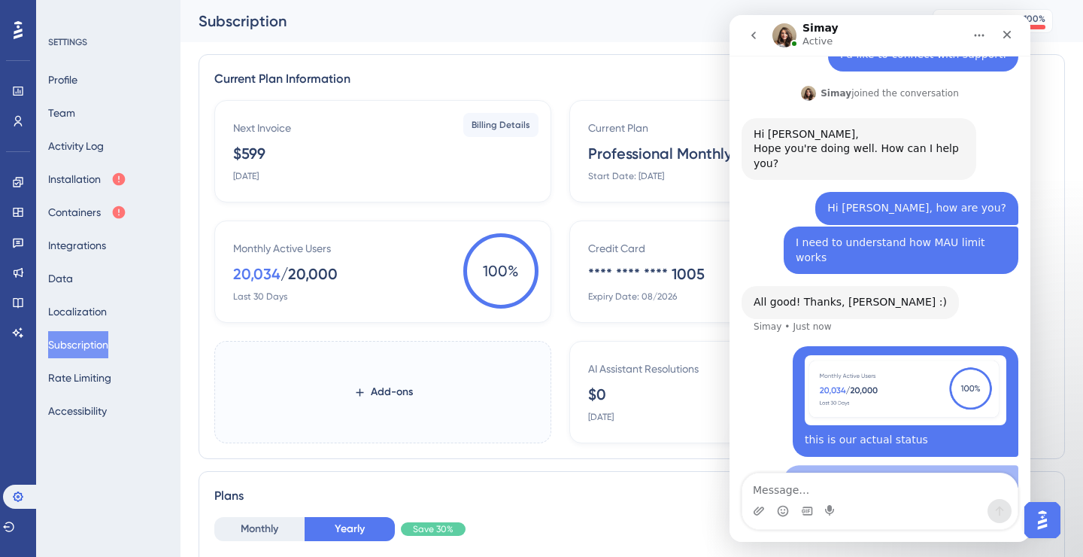
scroll to position [129, 0]
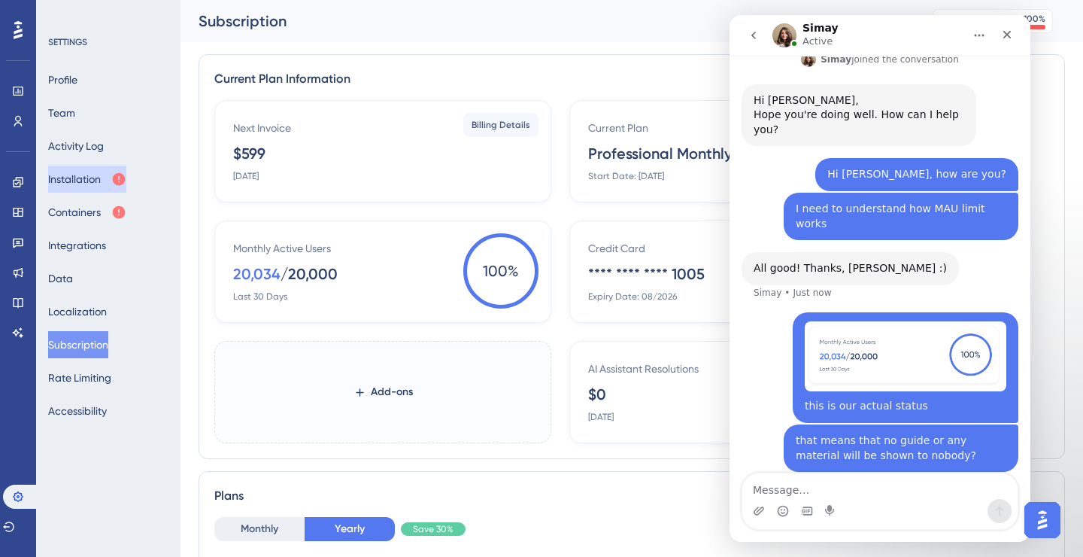
click at [88, 179] on button "Installation" at bounding box center [87, 178] width 78 height 27
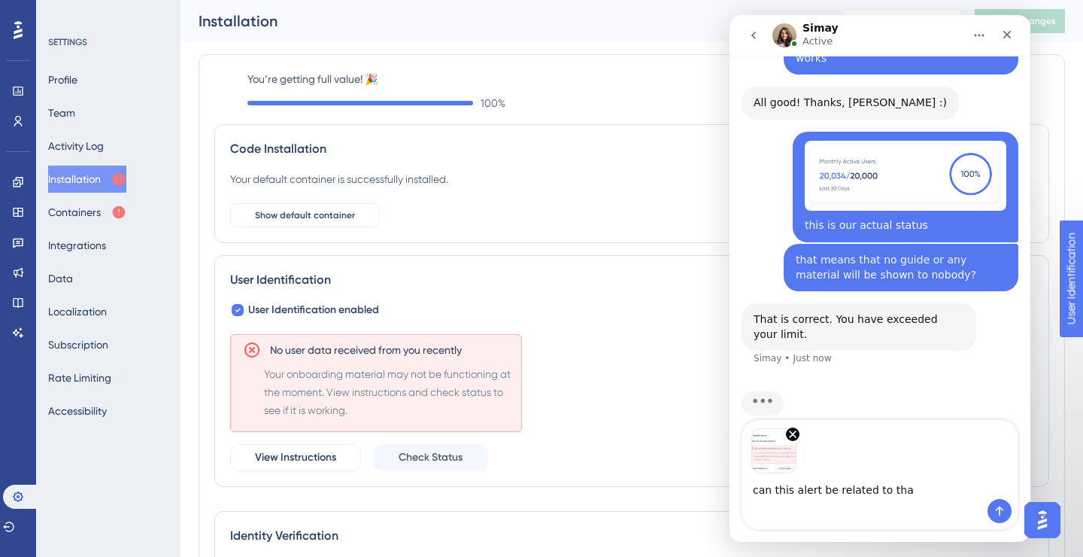
scroll to position [300, 0]
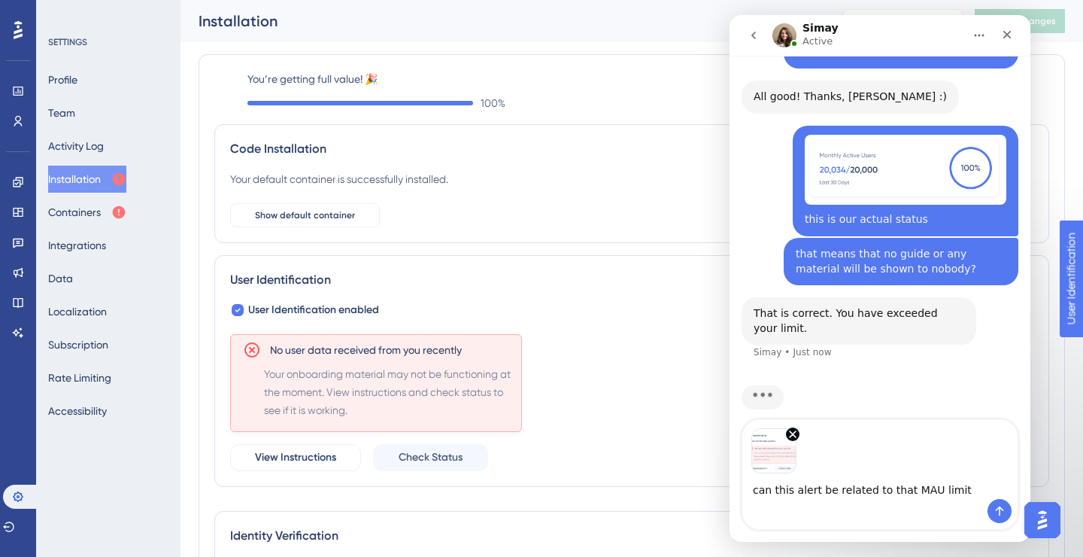
type textarea "can this alert be related to that MAU limit?"
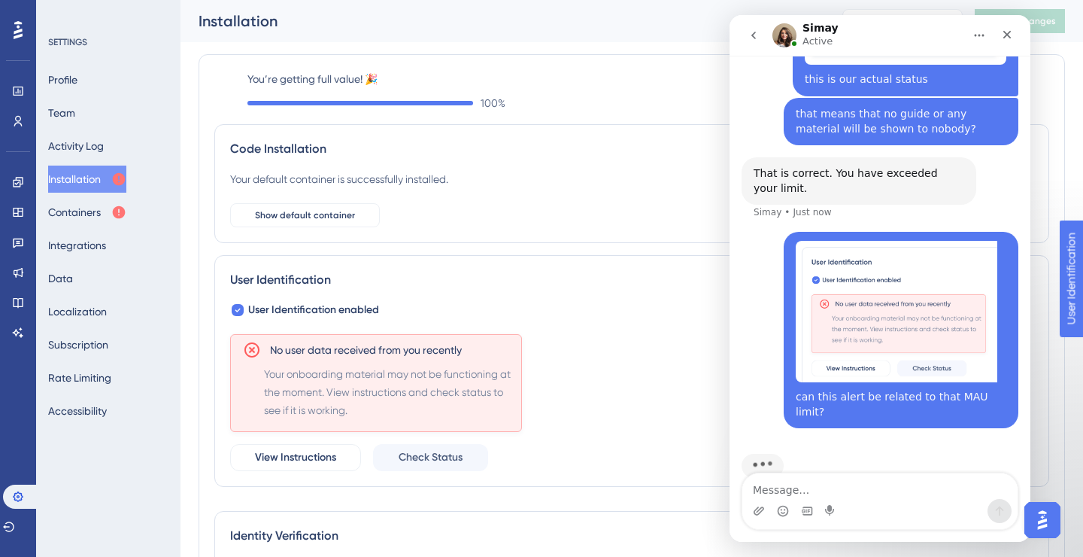
scroll to position [382, 0]
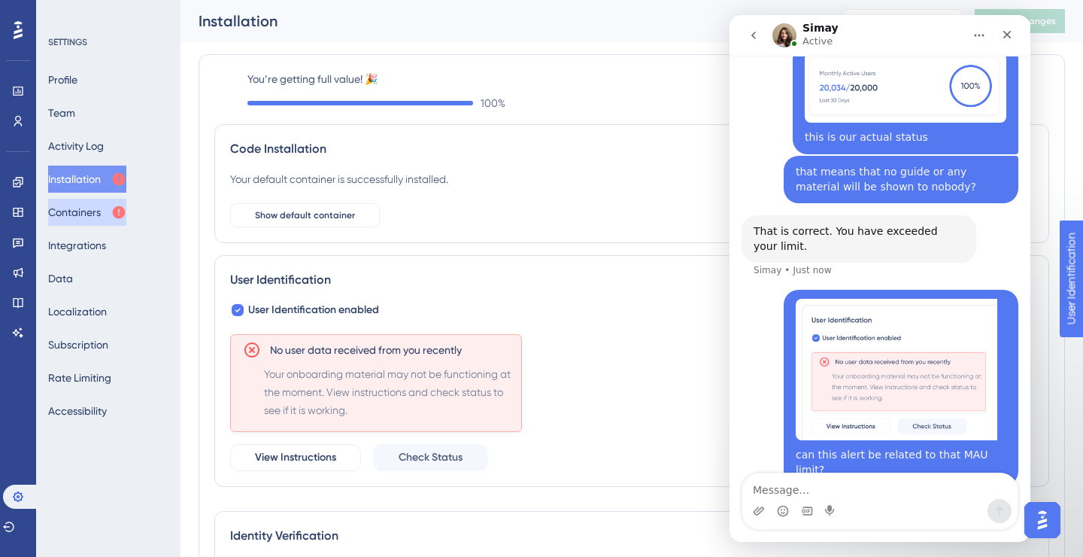
click at [90, 211] on button "Containers" at bounding box center [87, 212] width 78 height 27
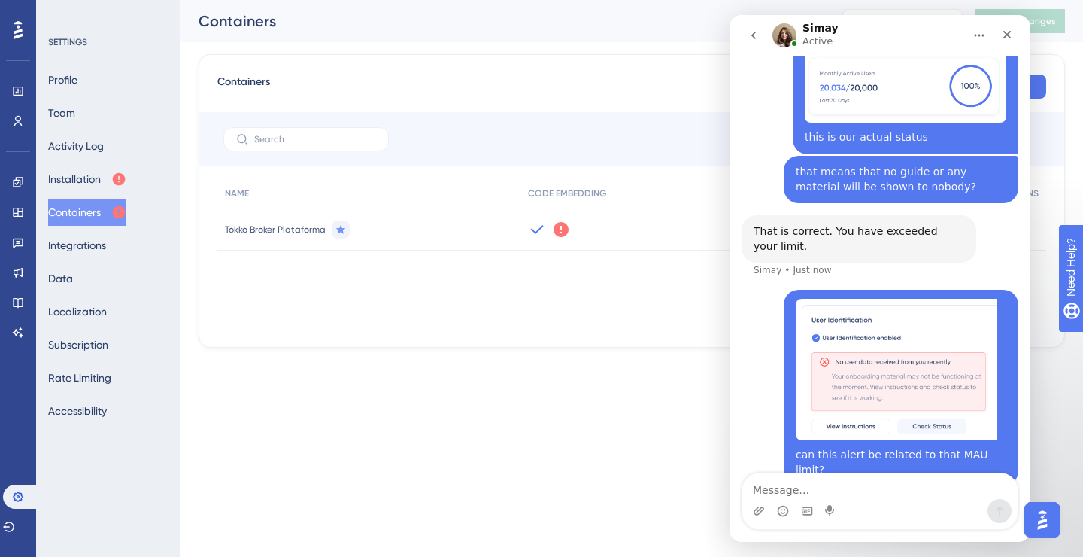
click at [560, 227] on icon at bounding box center [561, 229] width 18 height 18
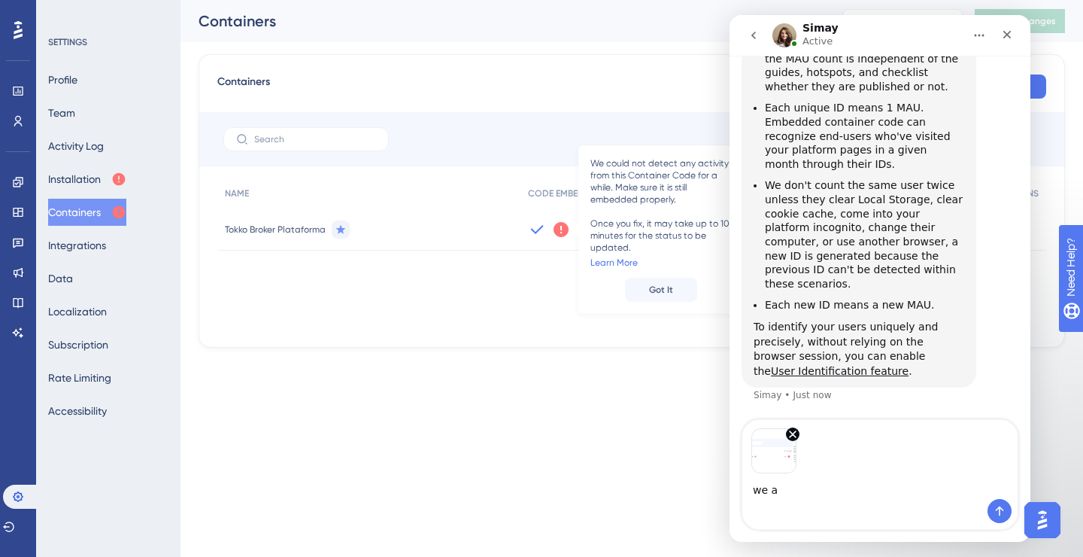
scroll to position [944, 0]
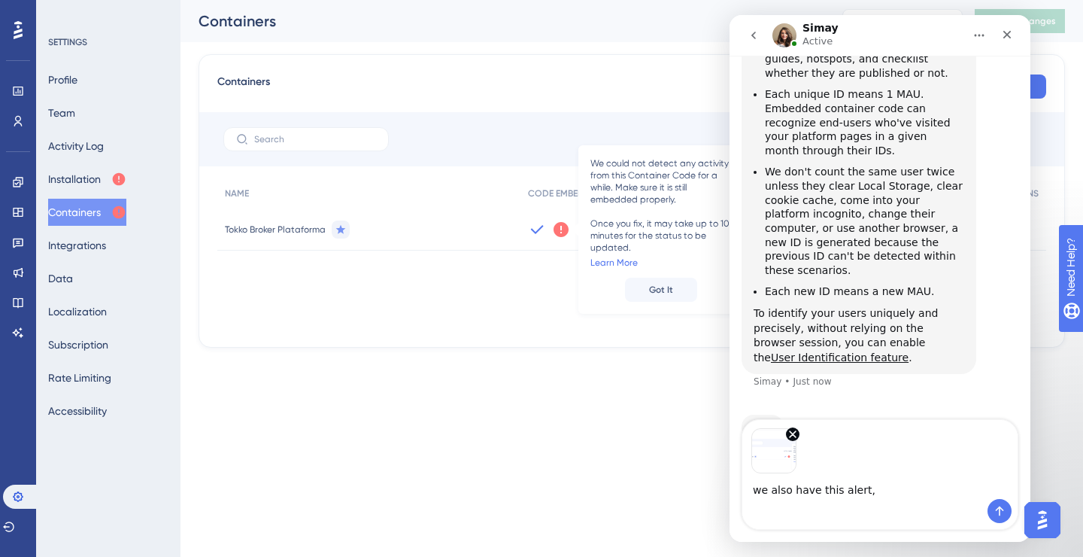
type textarea "we also have this alert"
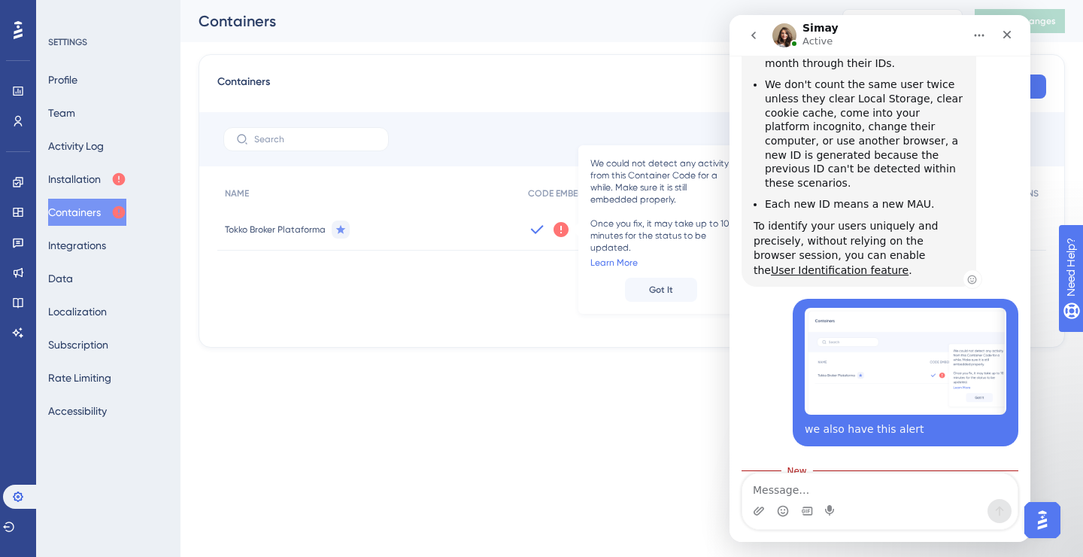
scroll to position [1155, 0]
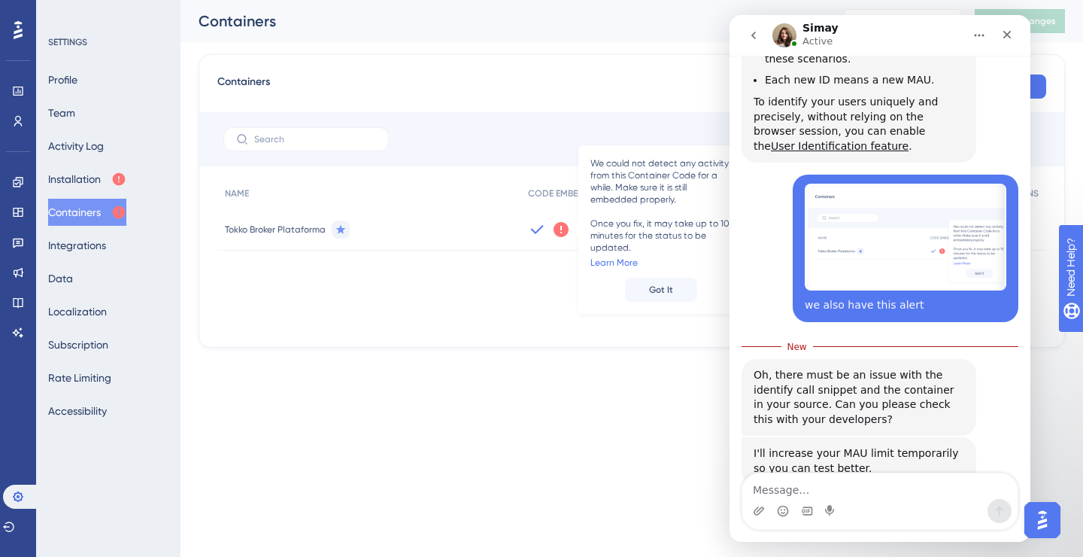
click at [866, 493] on textarea "Message…" at bounding box center [879, 486] width 275 height 26
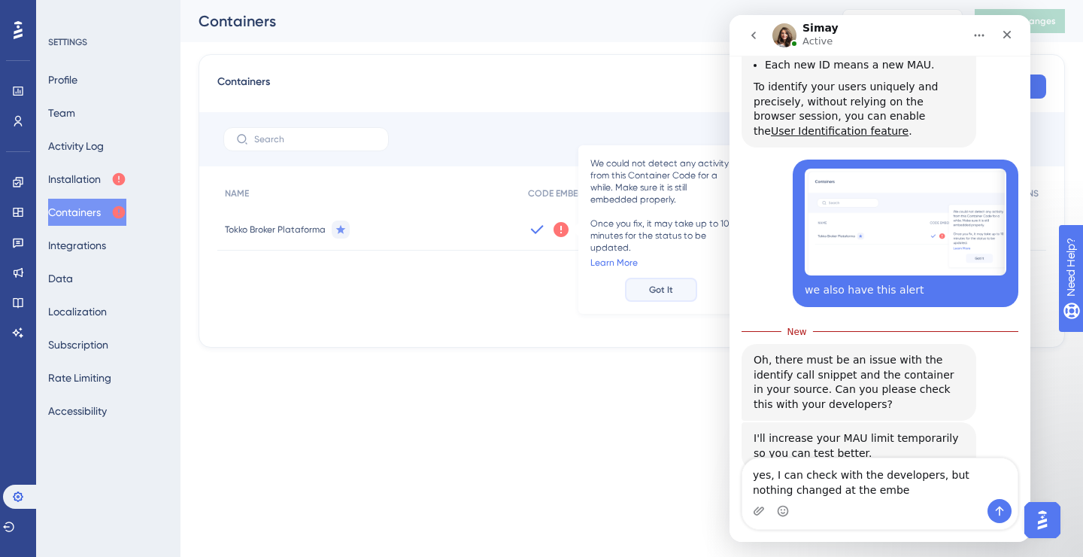
click at [661, 287] on span "Got It" at bounding box center [661, 290] width 24 height 12
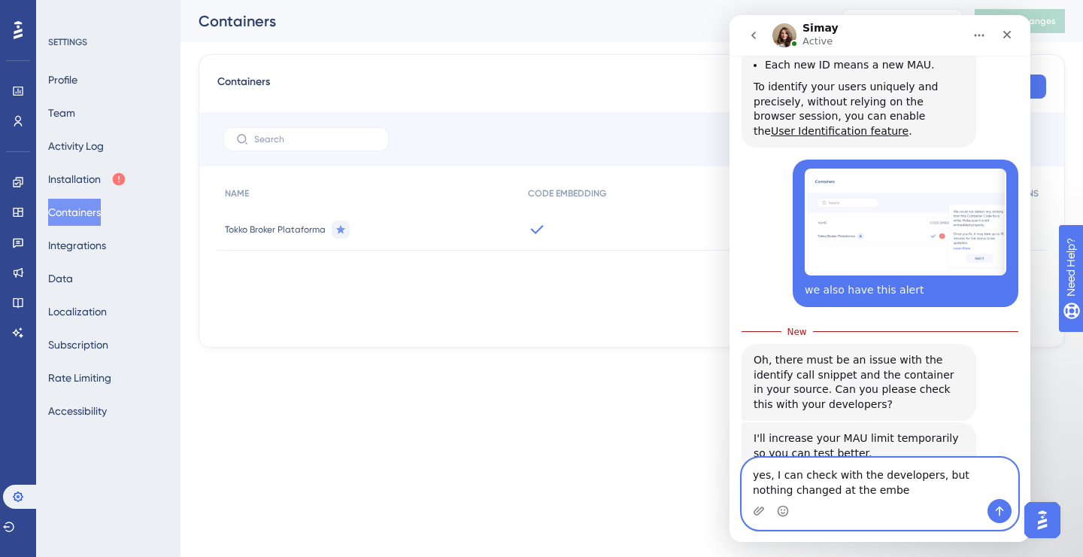
click at [867, 493] on textarea "yes, I can check with the developers, but nothing changed at the embe" at bounding box center [879, 478] width 275 height 41
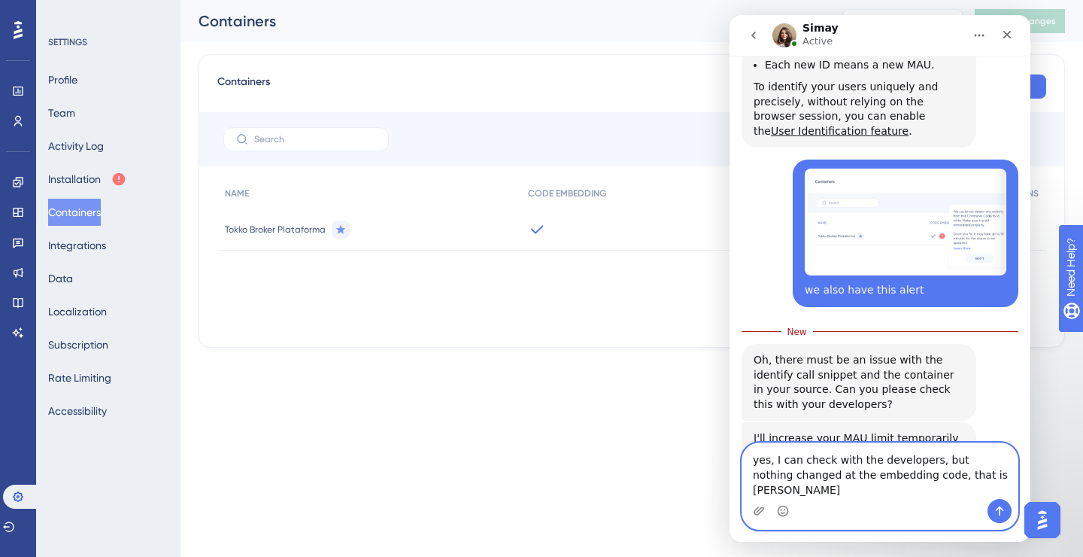
type textarea "yes, I can check with the developers, but nothing changed at the embedding code…"
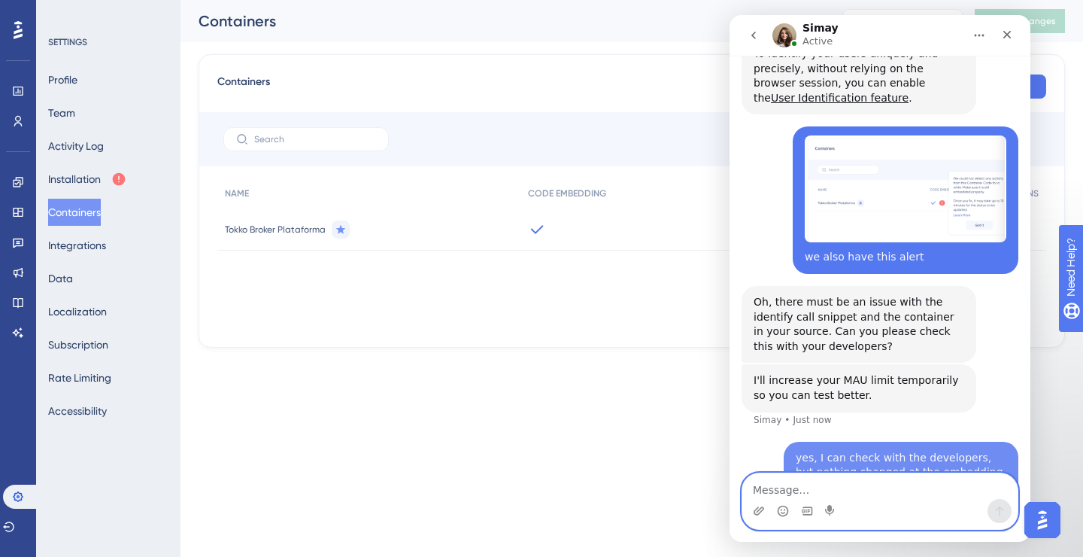
scroll to position [1205, 0]
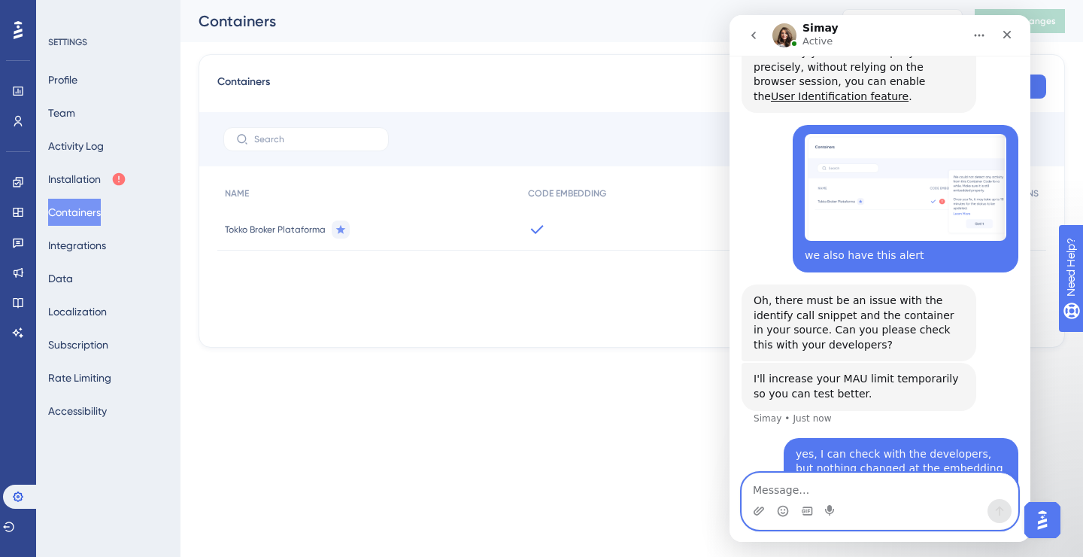
click at [793, 490] on textarea "Message…" at bounding box center [879, 486] width 275 height 26
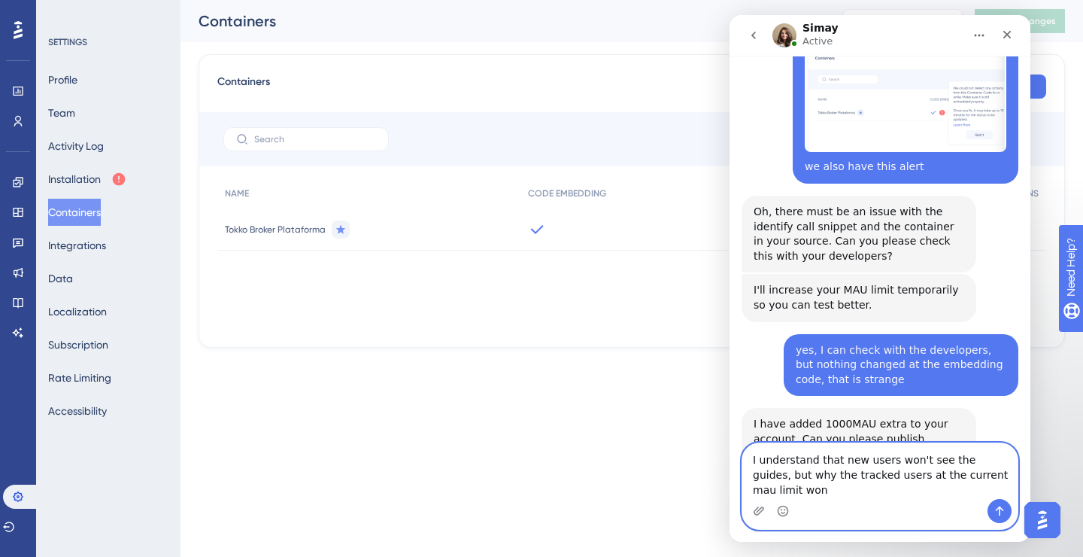
scroll to position [1309, 0]
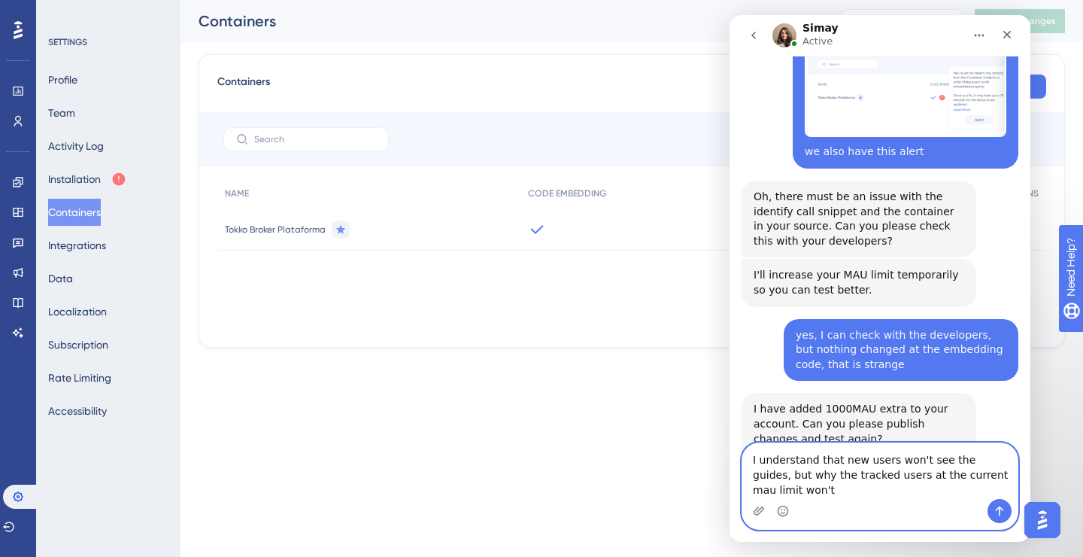
click at [882, 476] on textarea "I understand that new users won't see the guides, but why the tracked users at …" at bounding box center [879, 471] width 275 height 56
click at [851, 489] on textarea "I understand that new users won't see the guides, but why the tracked users bef…" at bounding box center [879, 471] width 275 height 56
type textarea "I understand that new users won't see the guides, but why the tracked users bef…"
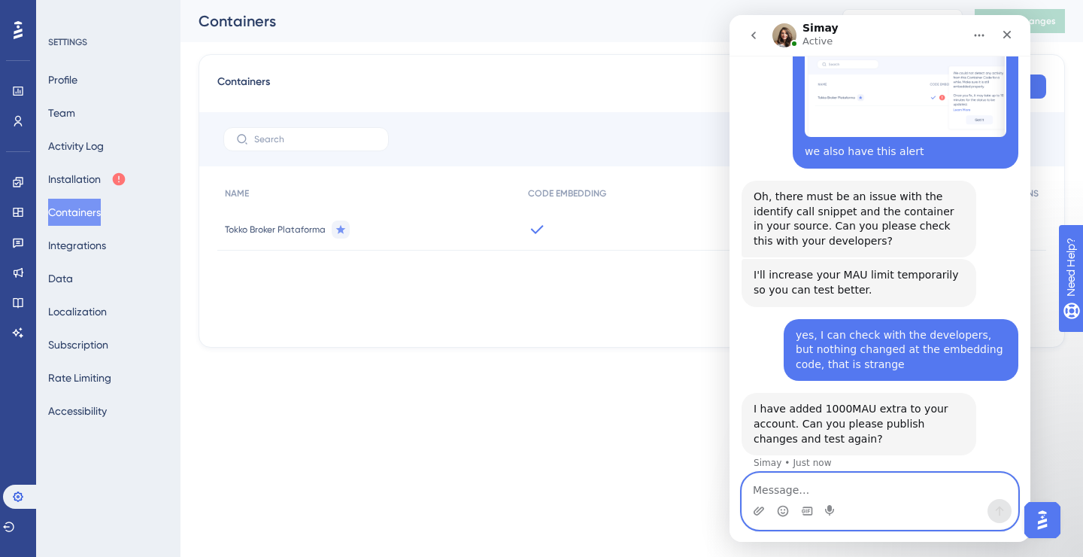
scroll to position [1353, 0]
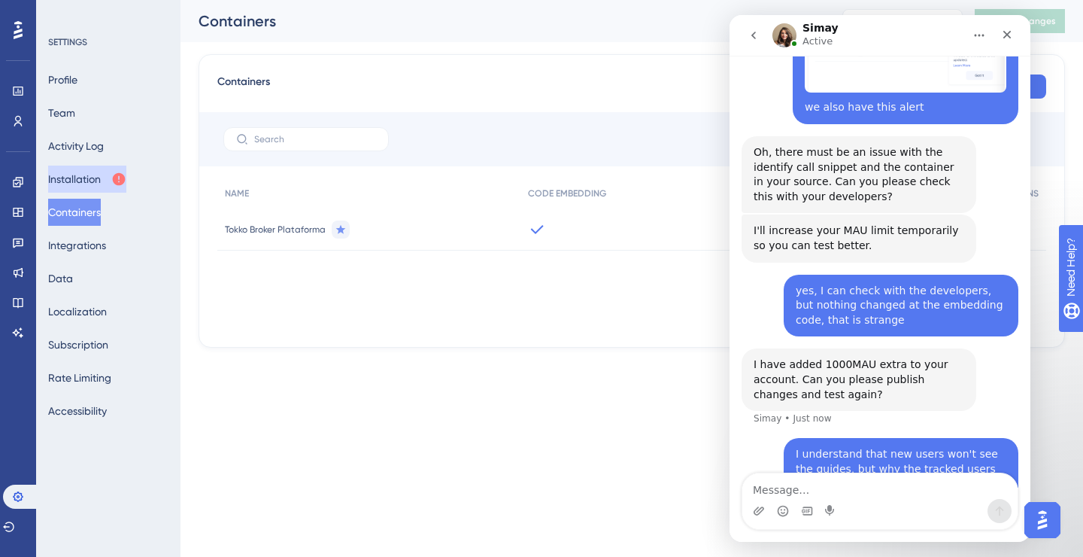
click at [83, 176] on button "Installation" at bounding box center [87, 178] width 78 height 27
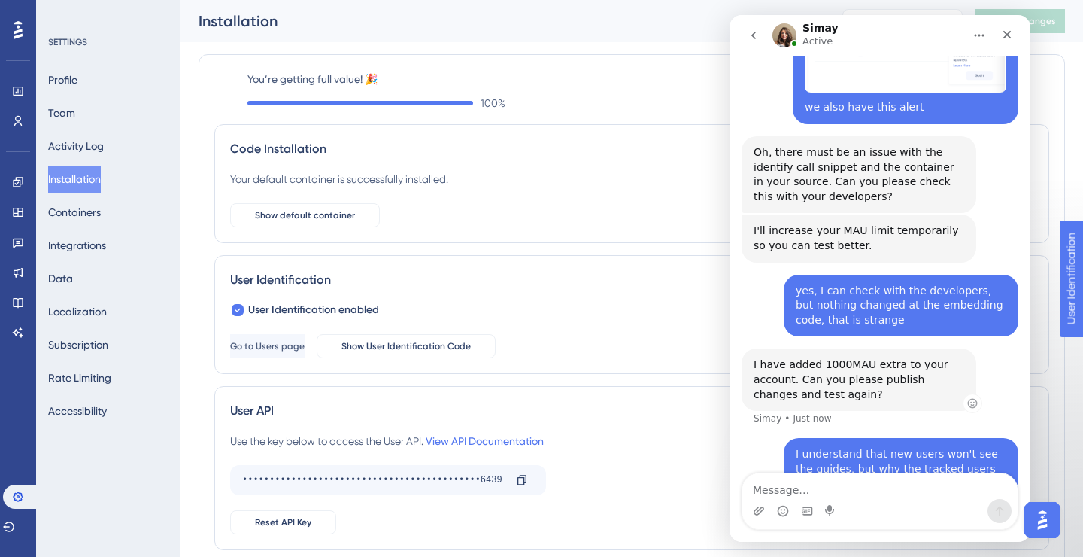
click at [851, 357] on div "I have added 1000MAU extra to your account. Can you please publish changes and …" at bounding box center [859, 379] width 211 height 44
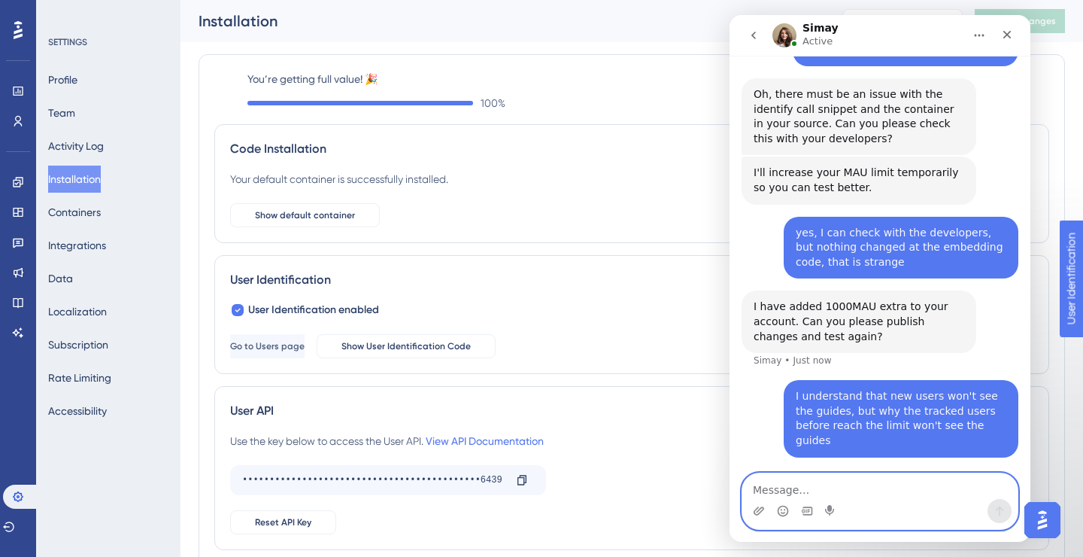
click at [797, 486] on textarea "Message…" at bounding box center [879, 486] width 275 height 26
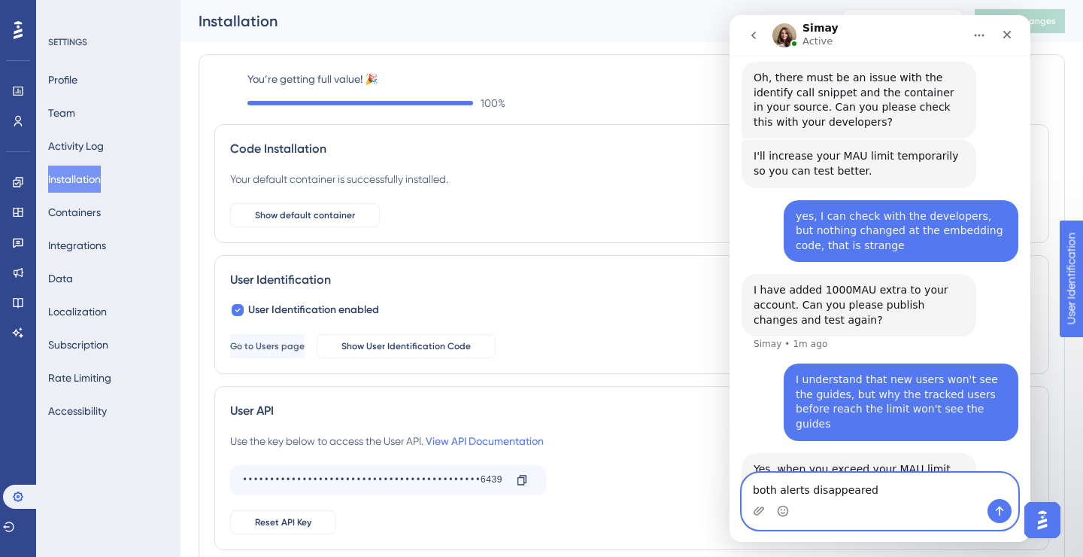
type textarea "both alerts disappeared!"
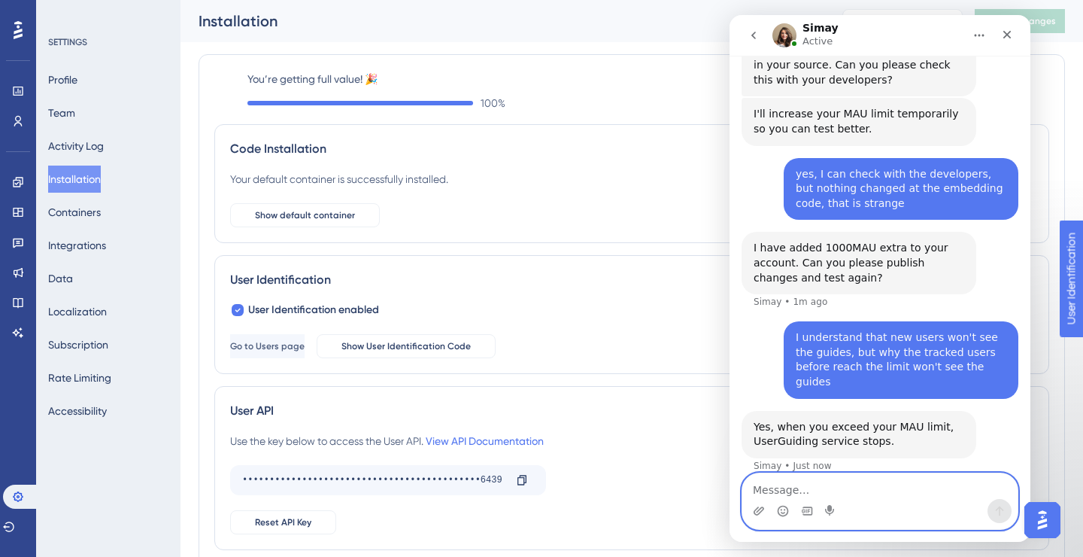
scroll to position [1473, 0]
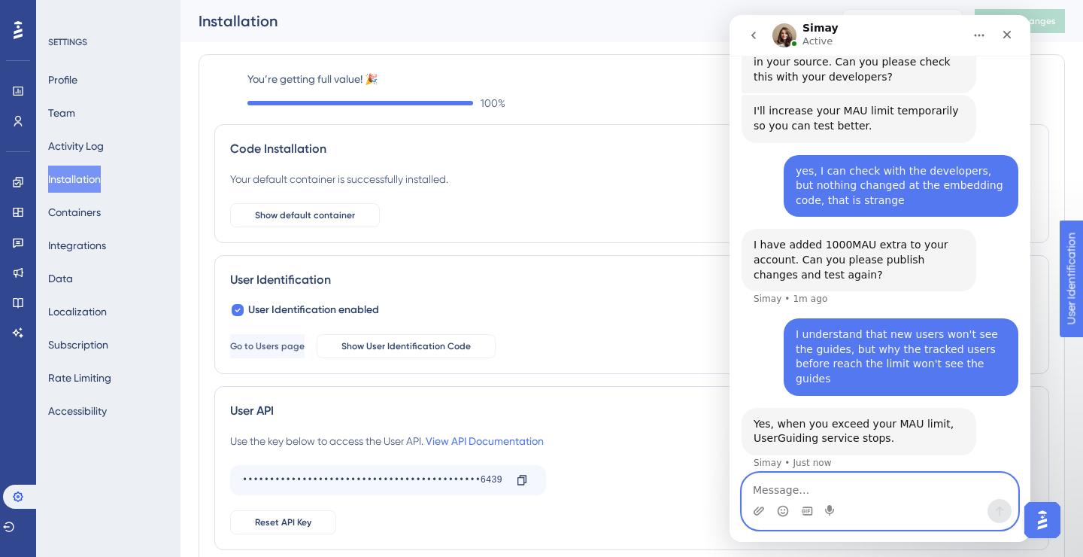
click at [801, 495] on textarea "Message…" at bounding box center [879, 486] width 275 height 26
click at [798, 491] on textarea "Message…" at bounding box center [879, 486] width 275 height 26
click at [794, 491] on textarea "Message…" at bounding box center [879, 486] width 275 height 26
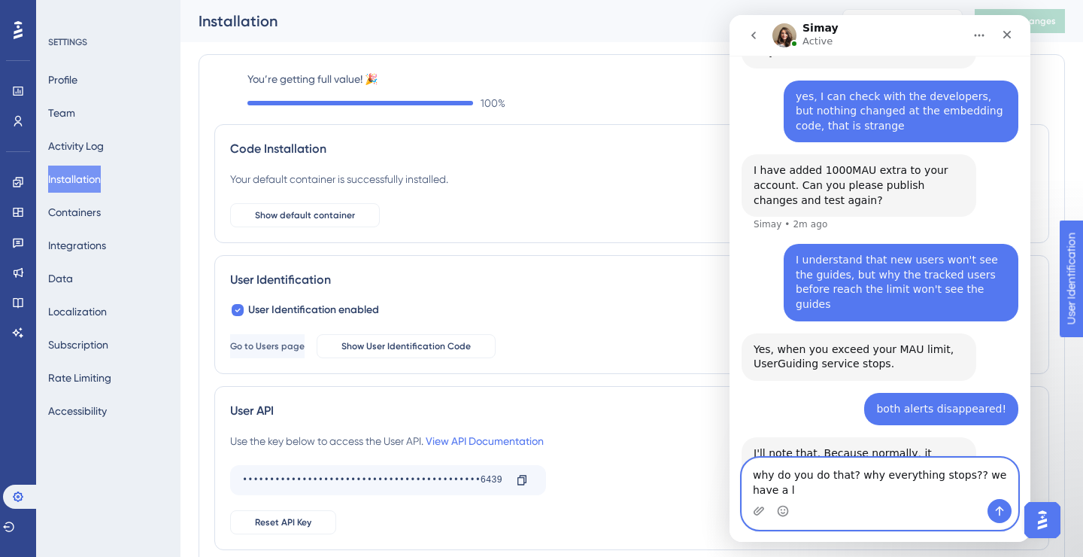
scroll to position [1562, 0]
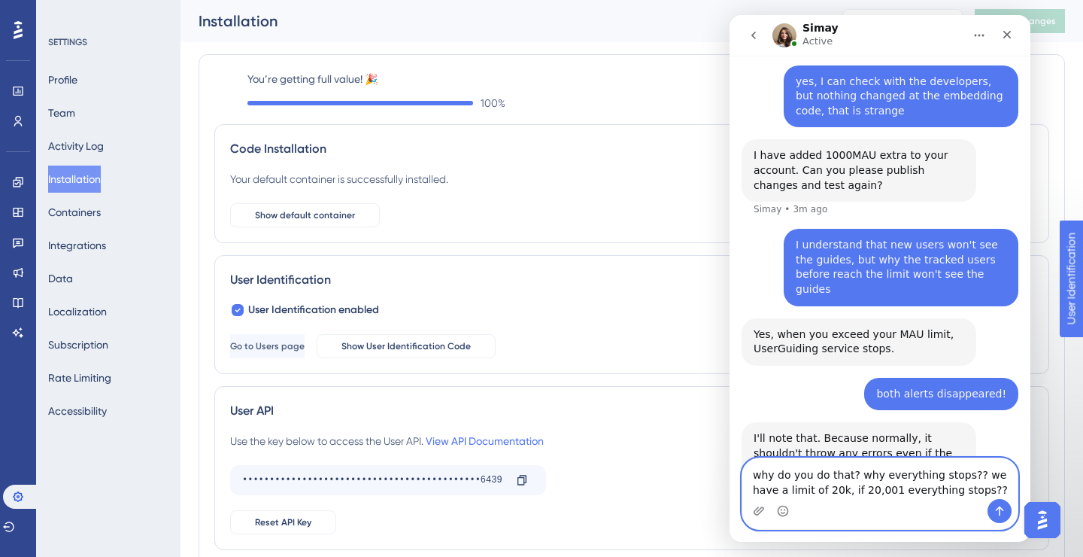
click at [830, 489] on textarea "why do you do that? why everything stops?? we have a limit of 20k, if 20,001 ev…" at bounding box center [879, 478] width 275 height 41
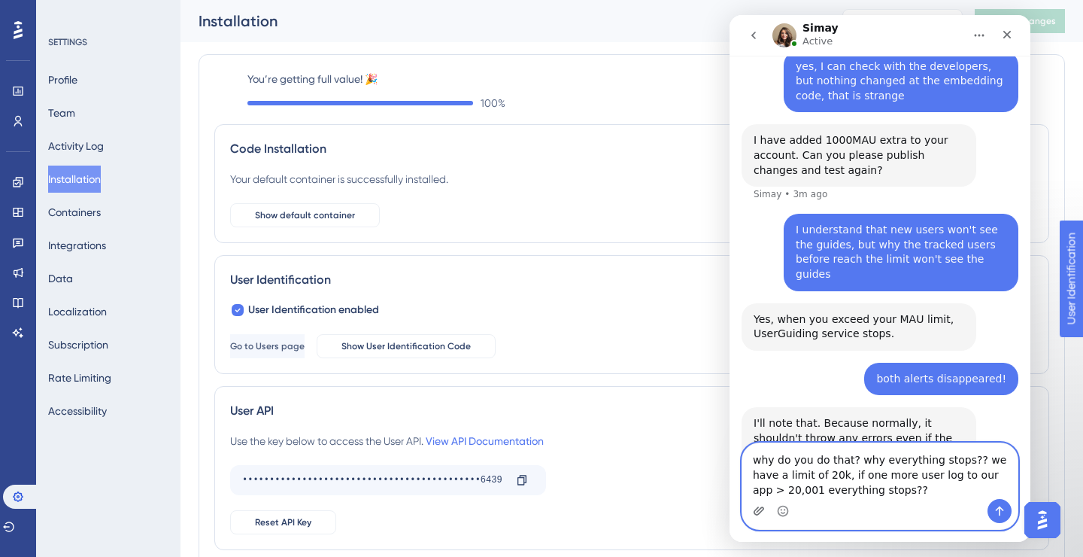
scroll to position [1592, 0]
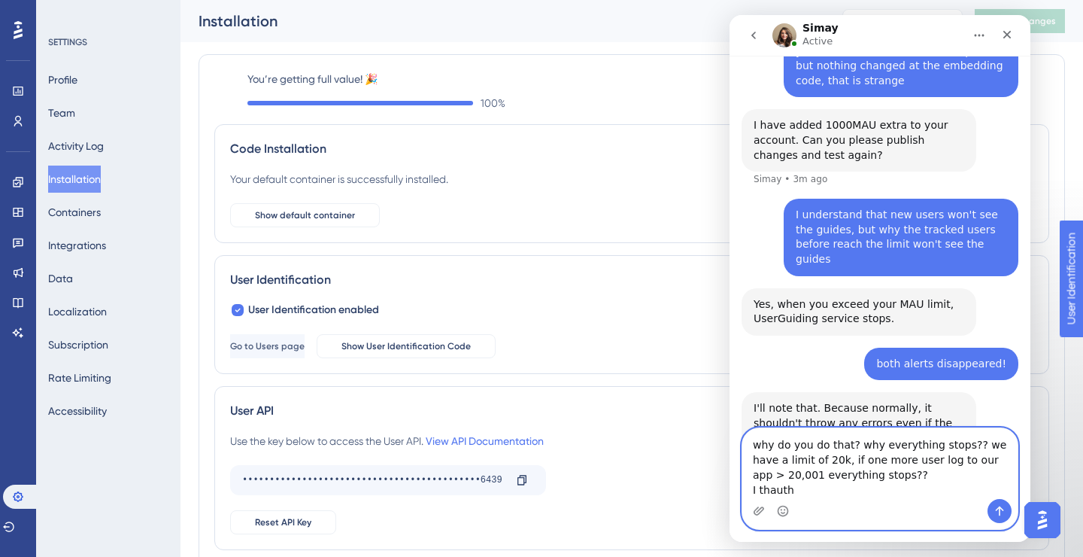
click at [775, 489] on textarea "why do you do that? why everything stops?? we have a limit of 20k, if one more …" at bounding box center [879, 463] width 275 height 71
paste textarea "ought"
click at [824, 491] on textarea "why do you do that? why everything stops?? we have a limit of 20k, if one more …" at bounding box center [879, 463] width 275 height 71
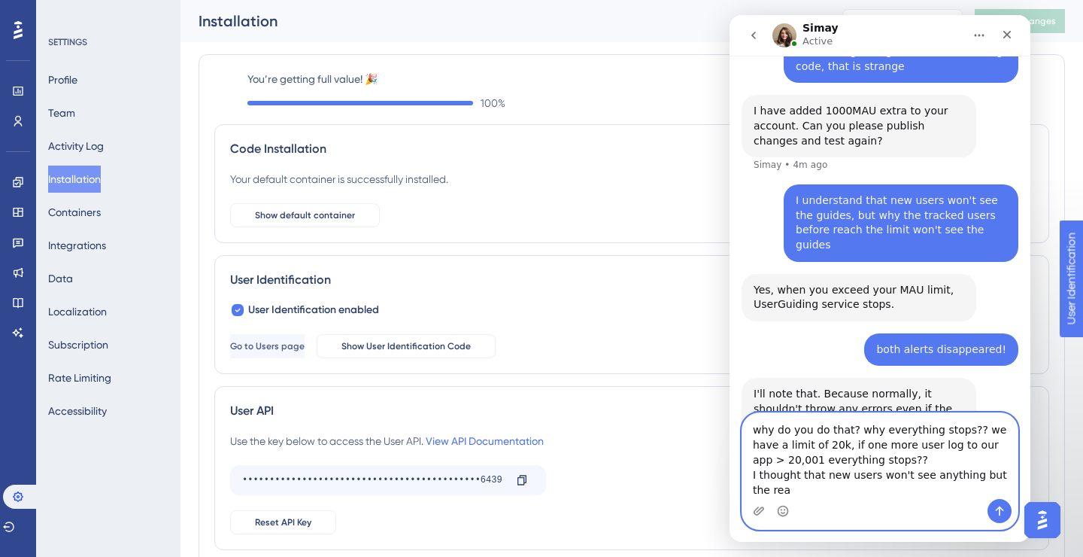
scroll to position [1607, 0]
type textarea "why do you do that? why everything stops?? we have a limit of 20k, if one more …"
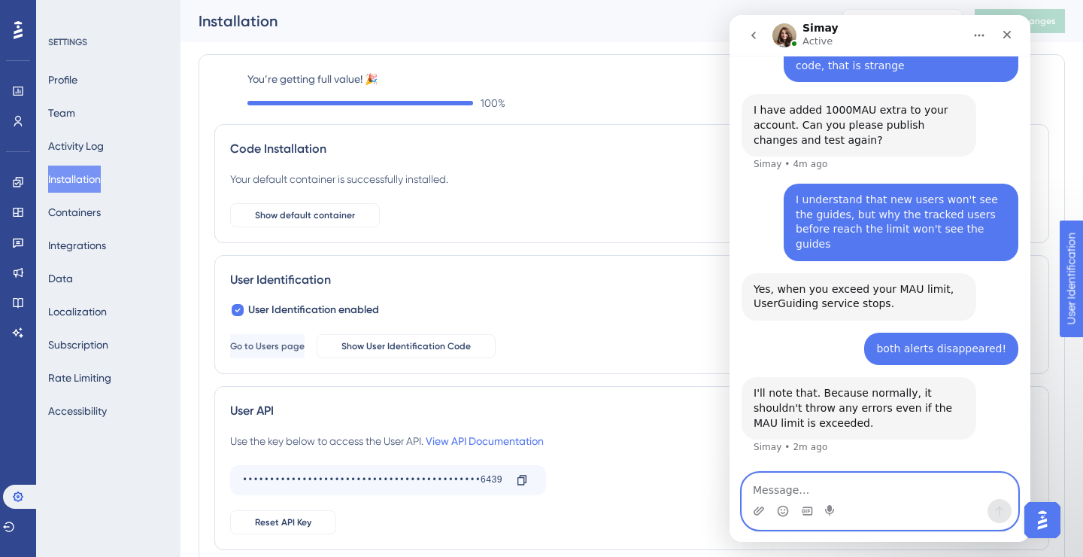
scroll to position [1680, 0]
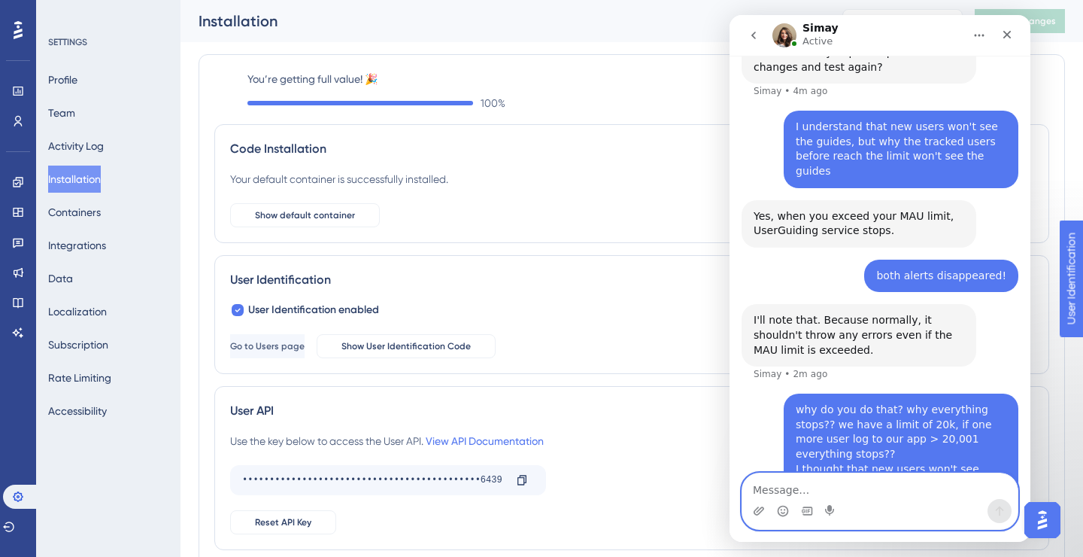
click at [912, 485] on textarea "Message…" at bounding box center [879, 486] width 275 height 26
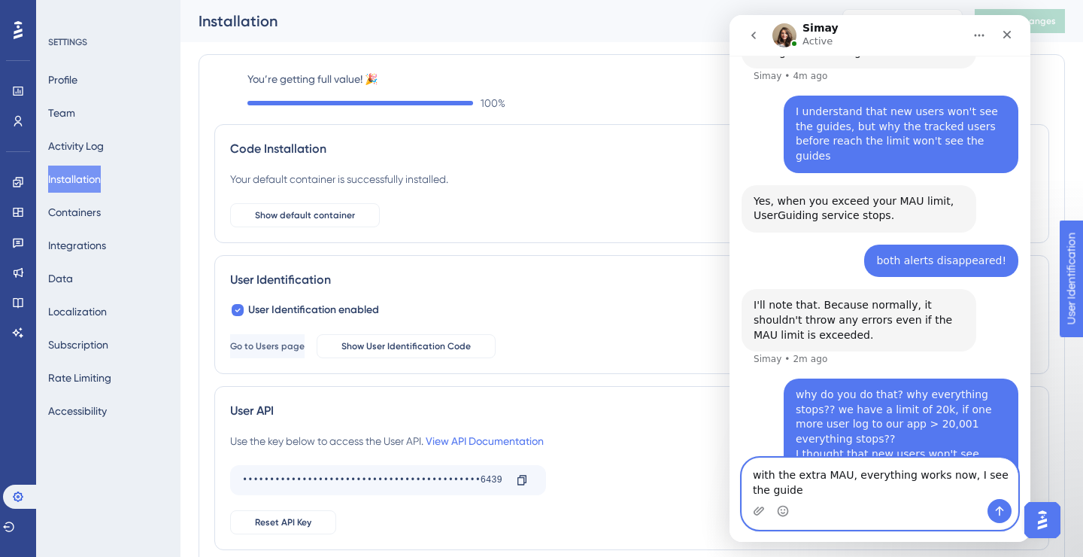
type textarea "with the extra MAU, everything works now, I see the guides"
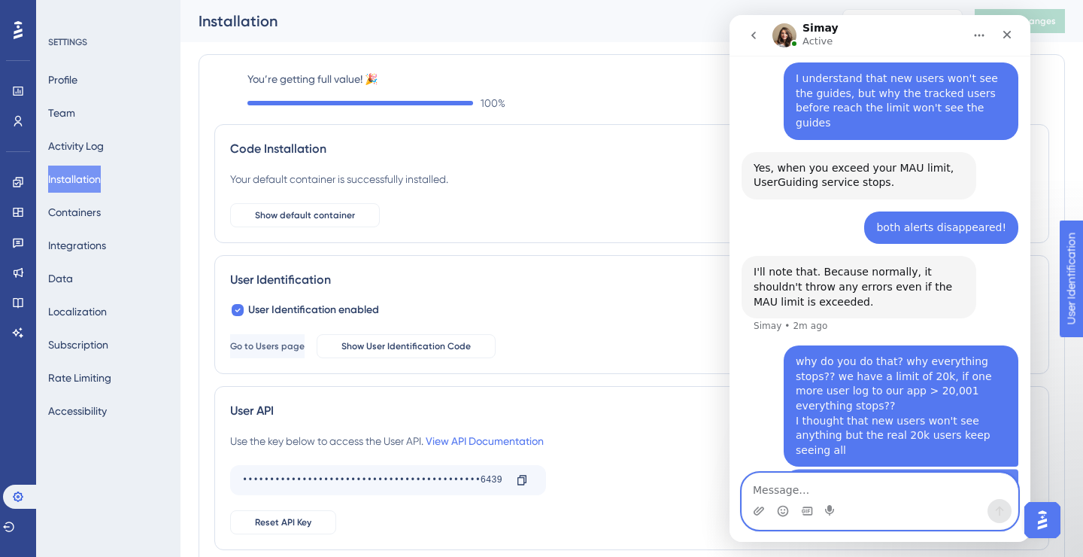
scroll to position [1729, 0]
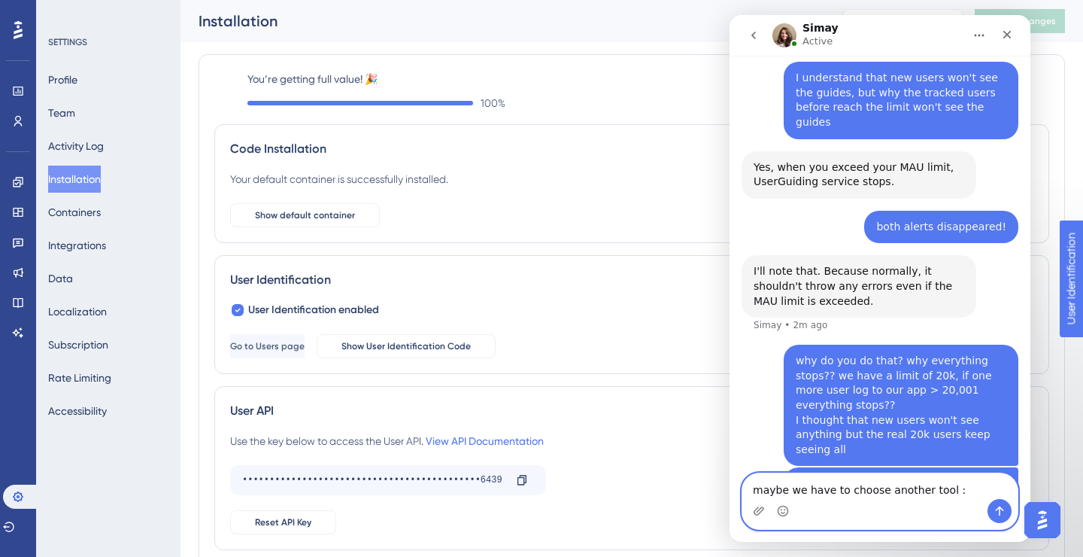
type textarea "maybe we have to choose another tool :("
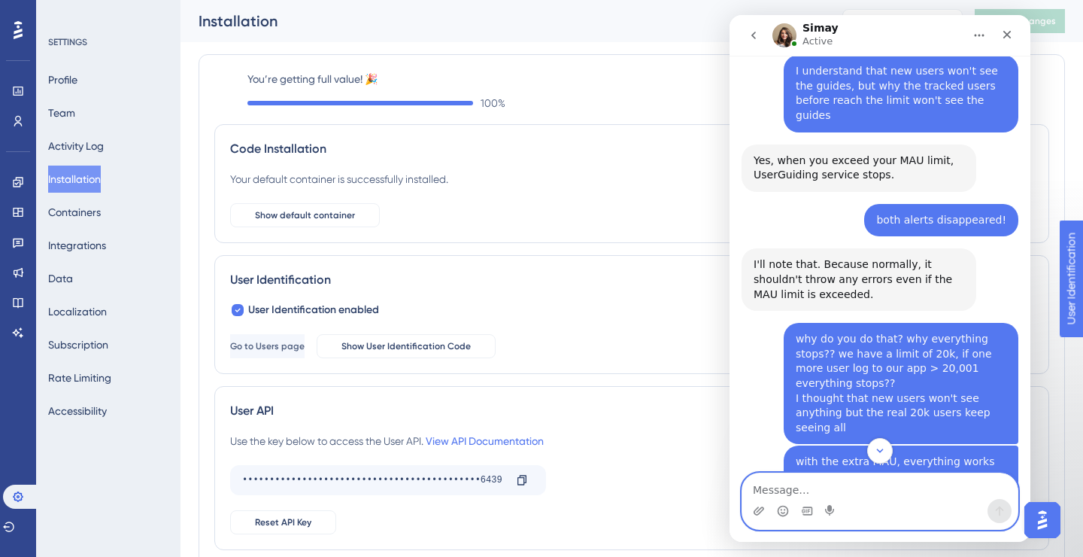
scroll to position [1872, 0]
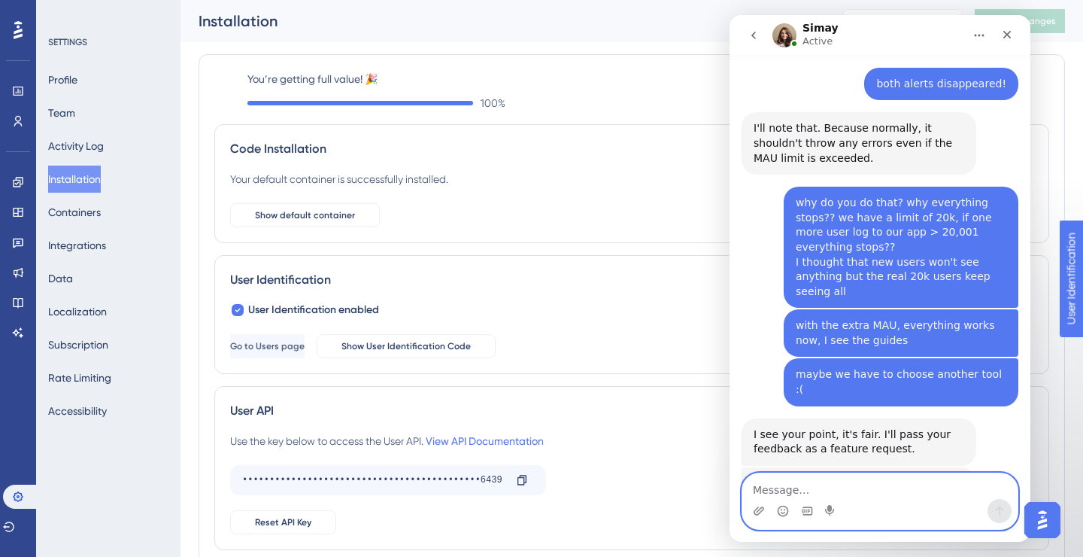
click at [868, 482] on textarea "Message…" at bounding box center [879, 486] width 275 height 26
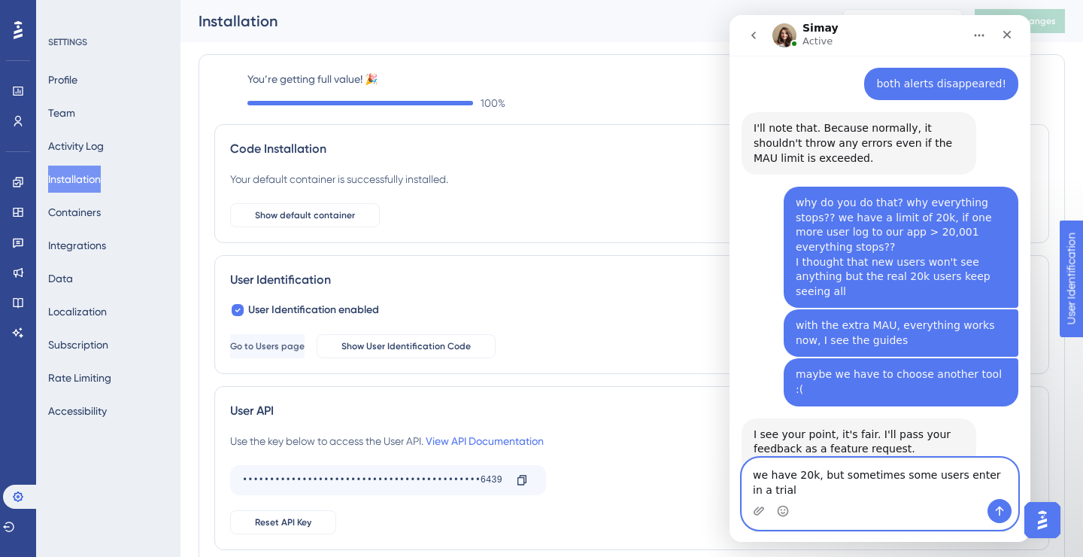
scroll to position [1887, 0]
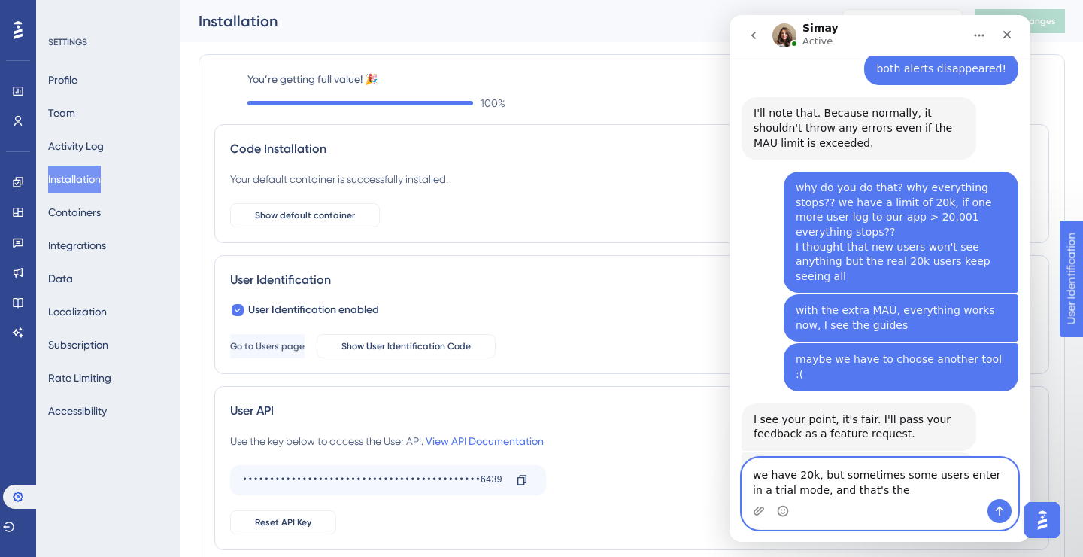
click at [797, 472] on textarea "we have 20k, but sometimes some users enter in a trial mode, and that's the" at bounding box center [879, 478] width 275 height 41
drag, startPoint x: 876, startPoint y: 490, endPoint x: 933, endPoint y: 489, distance: 57.2
click at [933, 489] on textarea "we have around 20k, but sometimes some users enter in a trial mode, and that's …" at bounding box center [879, 478] width 275 height 41
type textarea "we have around 20k, but sometimes some users enter in a trial mode, and reaches…"
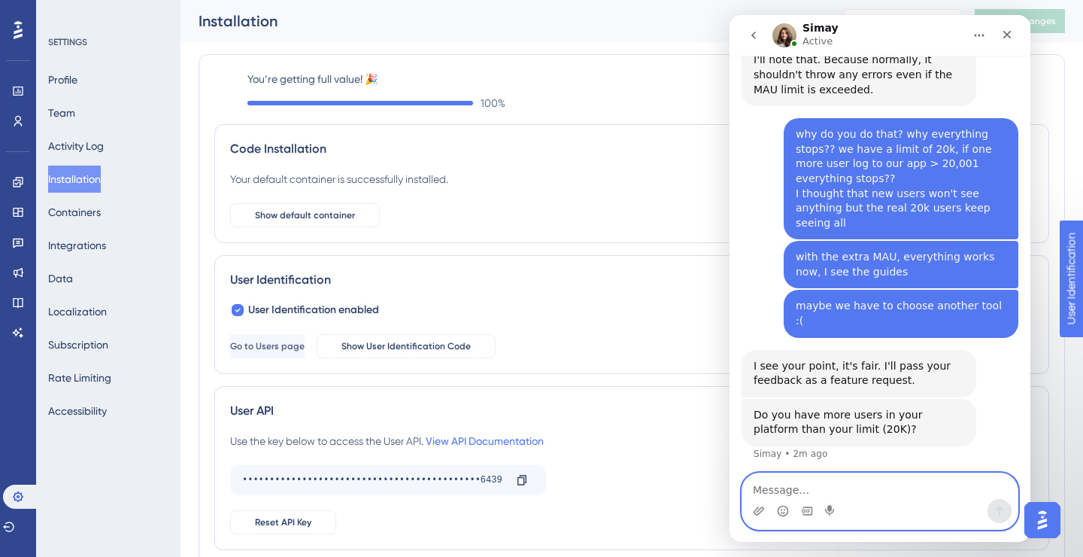
scroll to position [1947, 0]
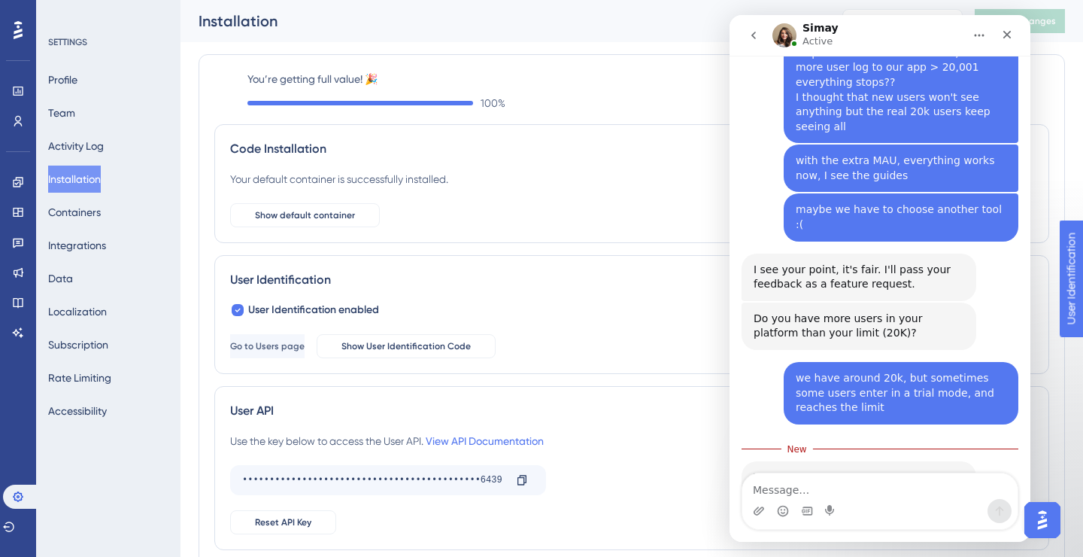
scroll to position [2031, 0]
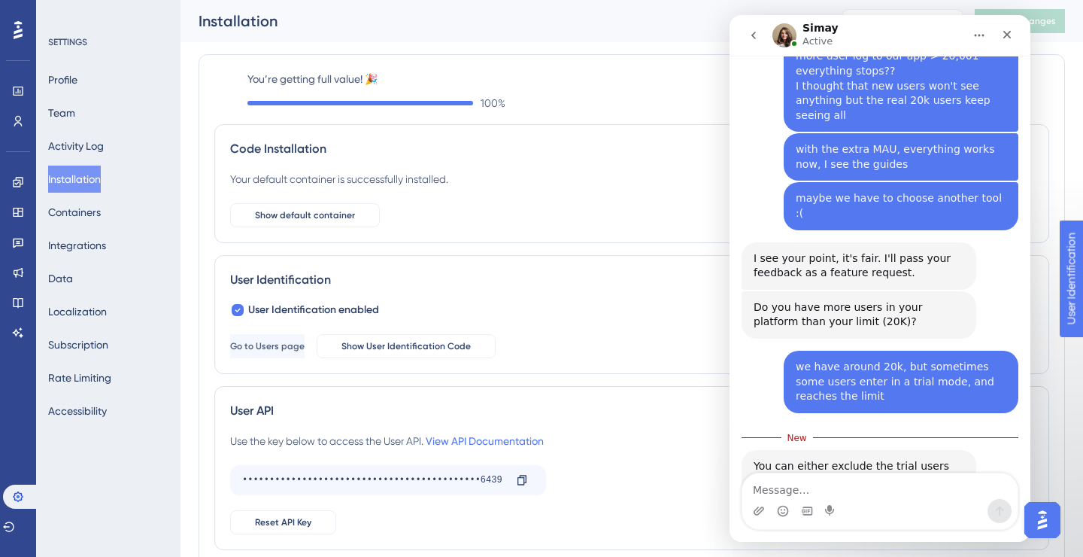
click at [872, 492] on textarea "Message…" at bounding box center [879, 486] width 275 height 26
type textarea "ok, I will check with the team"
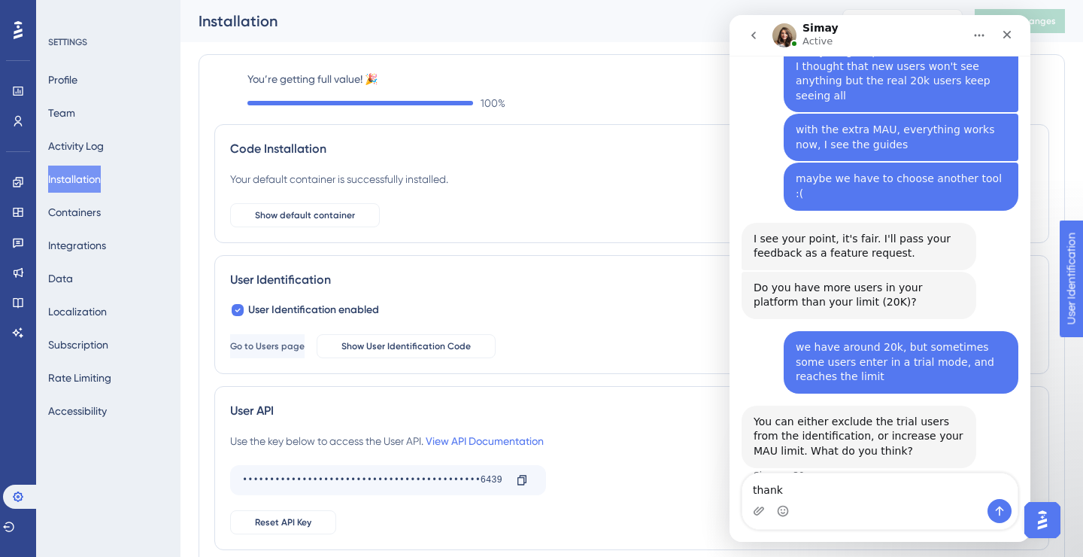
type textarea "thanks"
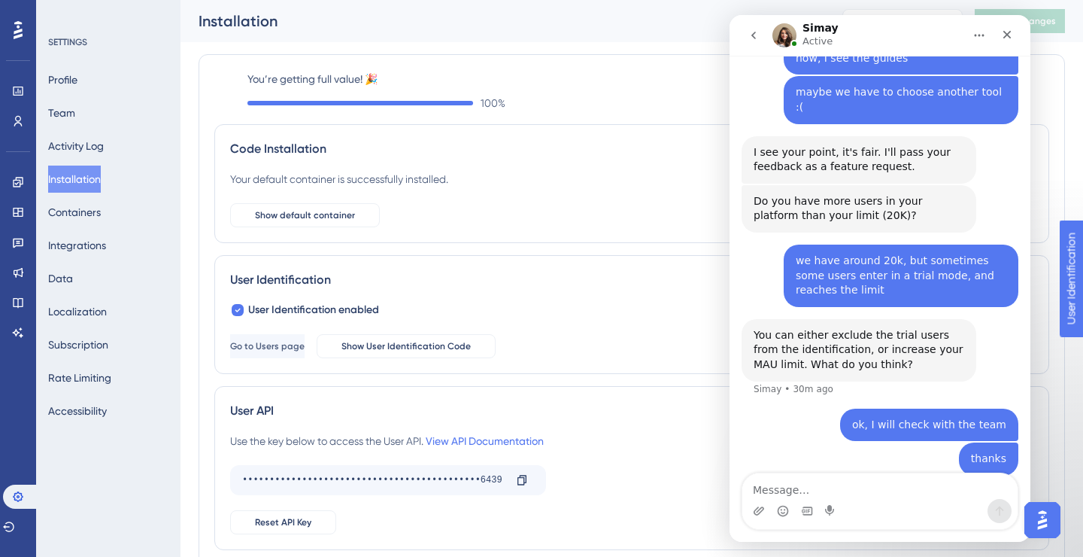
scroll to position [2143, 0]
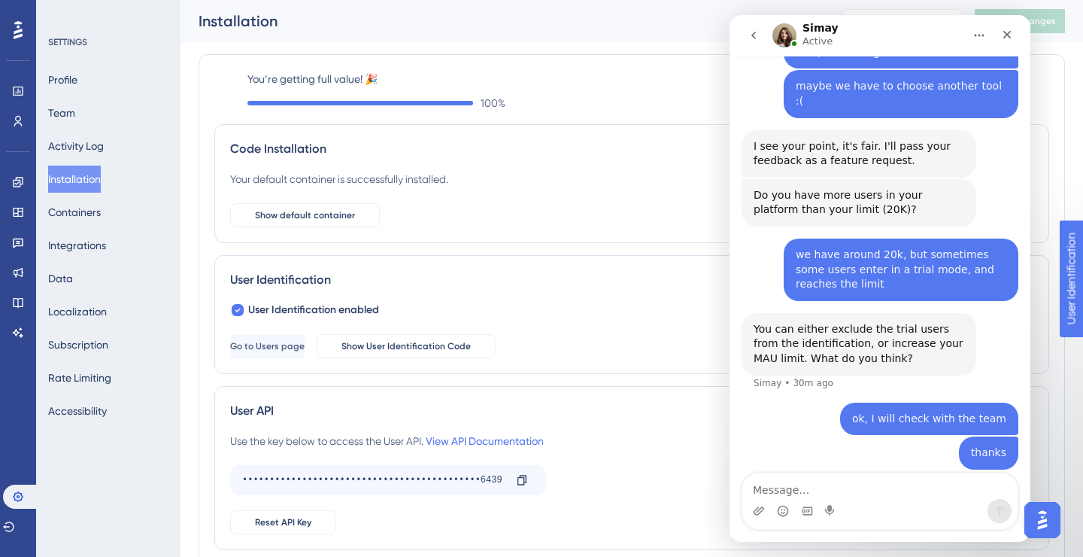
click at [818, 487] on textarea "Message…" at bounding box center [879, 486] width 275 height 26
click at [20, 494] on icon at bounding box center [18, 496] width 12 height 12
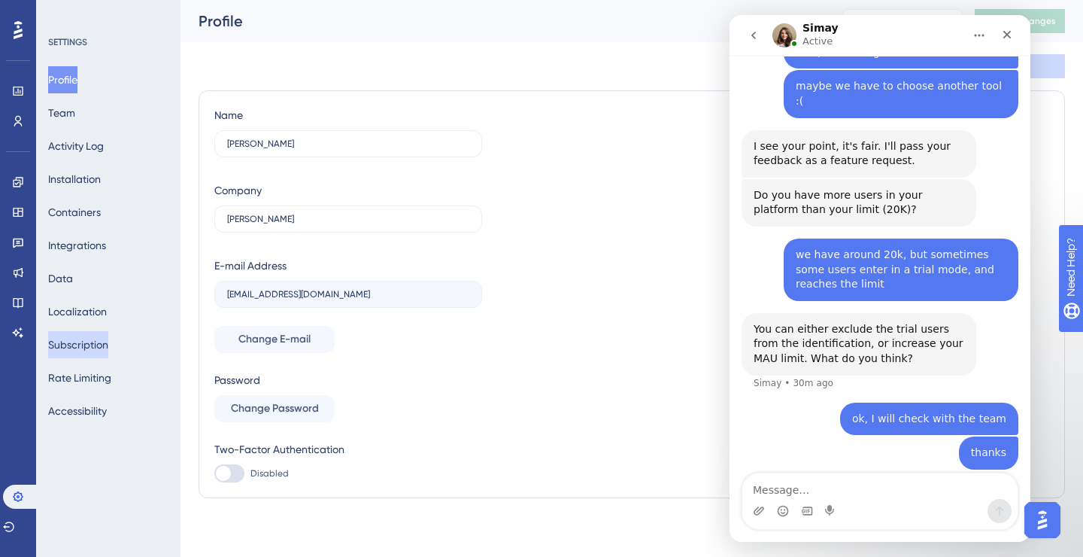
click at [92, 341] on button "Subscription" at bounding box center [78, 344] width 60 height 27
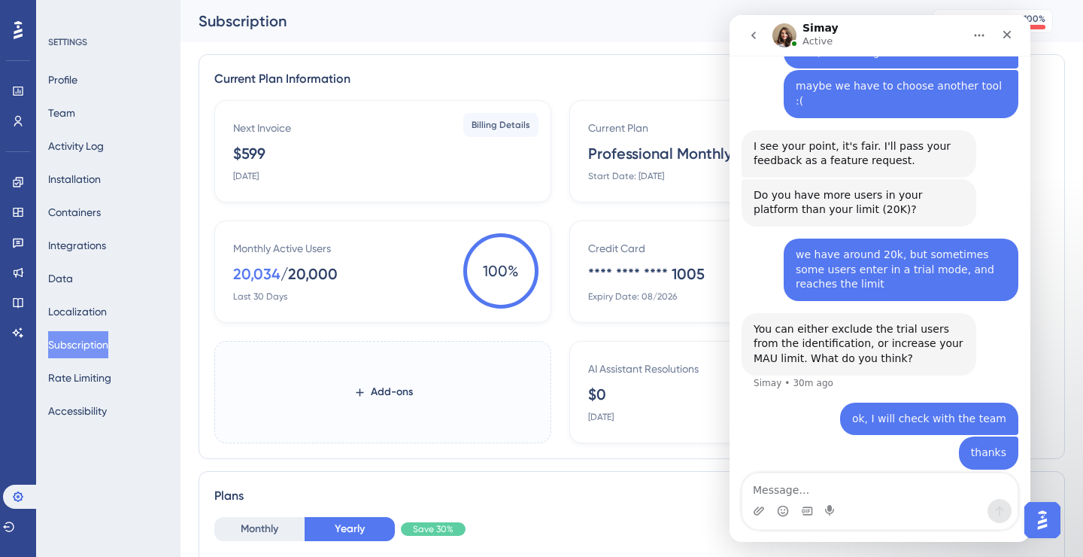
click at [335, 372] on label "Add-ons" at bounding box center [382, 392] width 337 height 102
click at [335, 378] on button "Add-ons" at bounding box center [383, 391] width 108 height 27
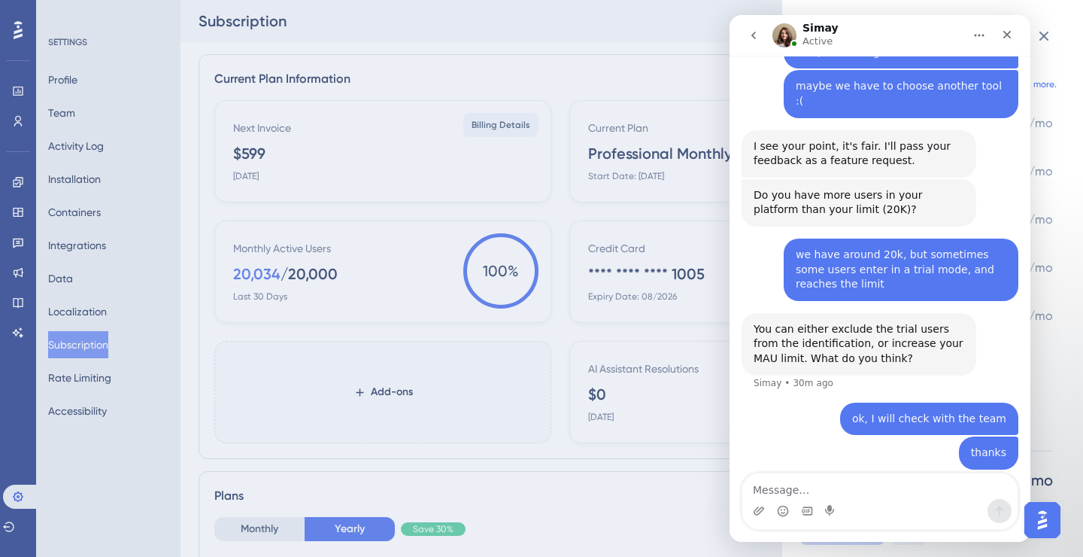
click at [1042, 519] on img "Open AI Assistant Launcher" at bounding box center [1042, 519] width 27 height 27
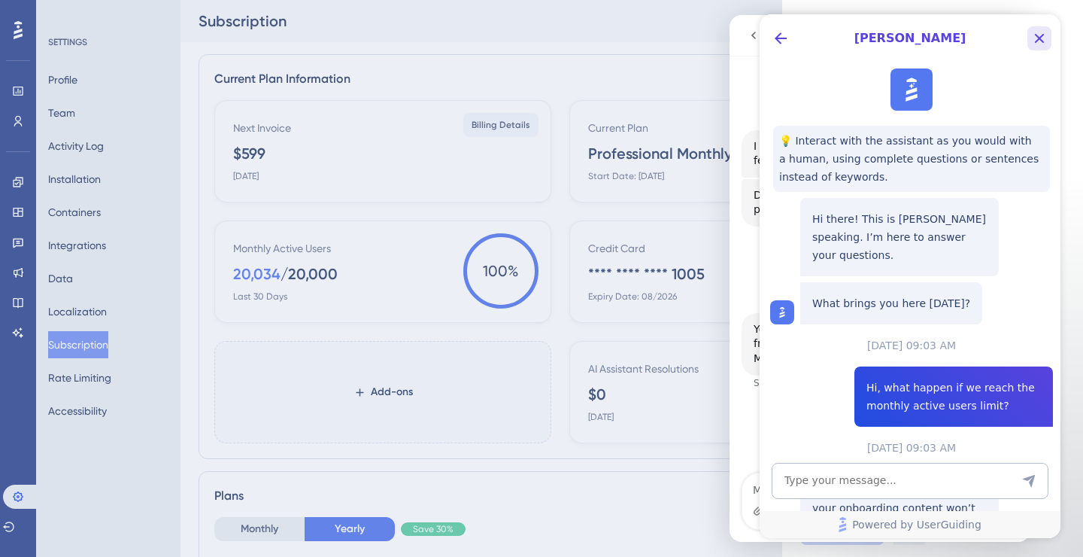
click at [1039, 35] on icon "Close Button" at bounding box center [1039, 38] width 18 height 18
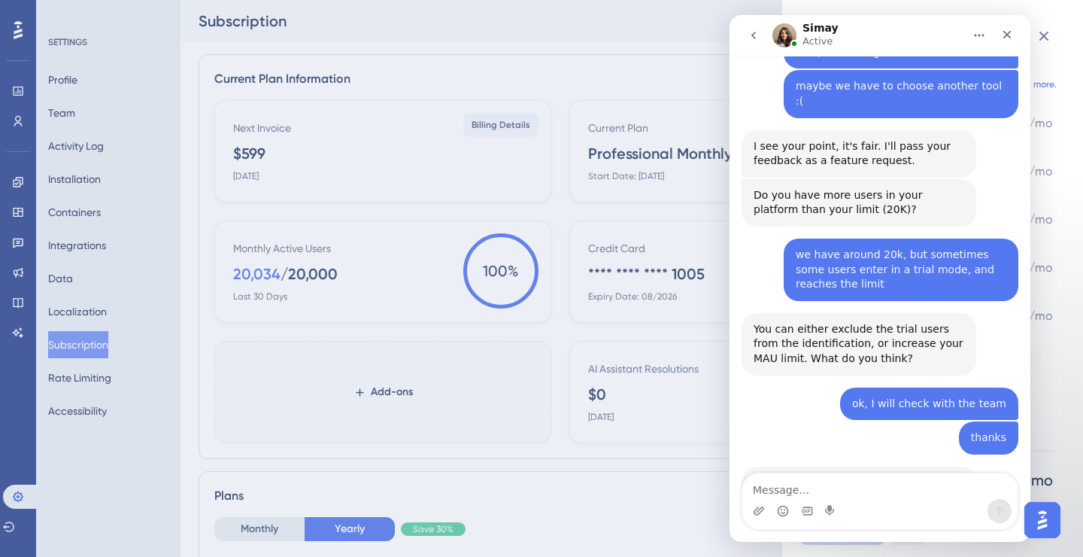
scroll to position [2159, 0]
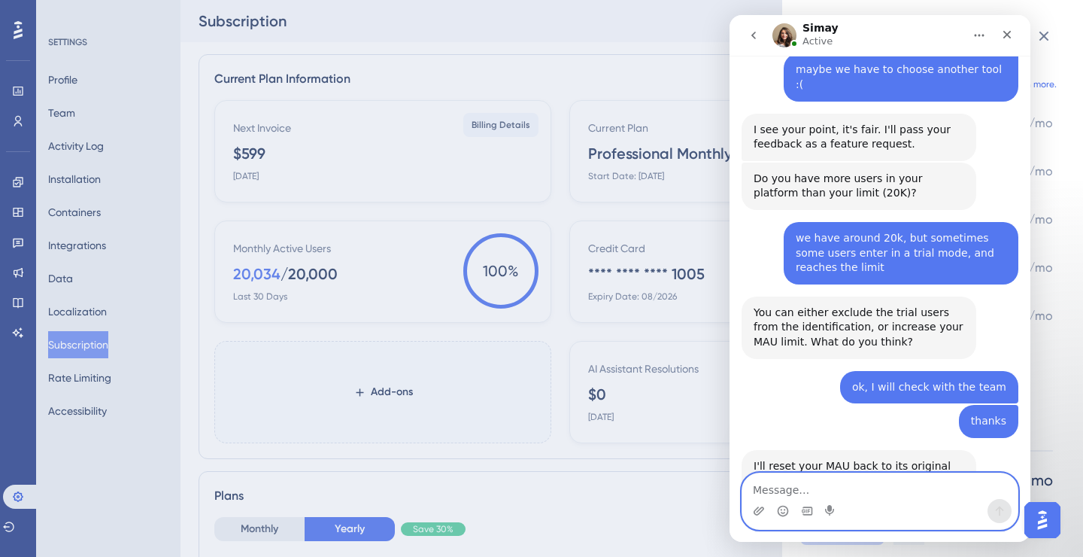
click at [839, 488] on textarea "Message…" at bounding box center [879, 486] width 275 height 26
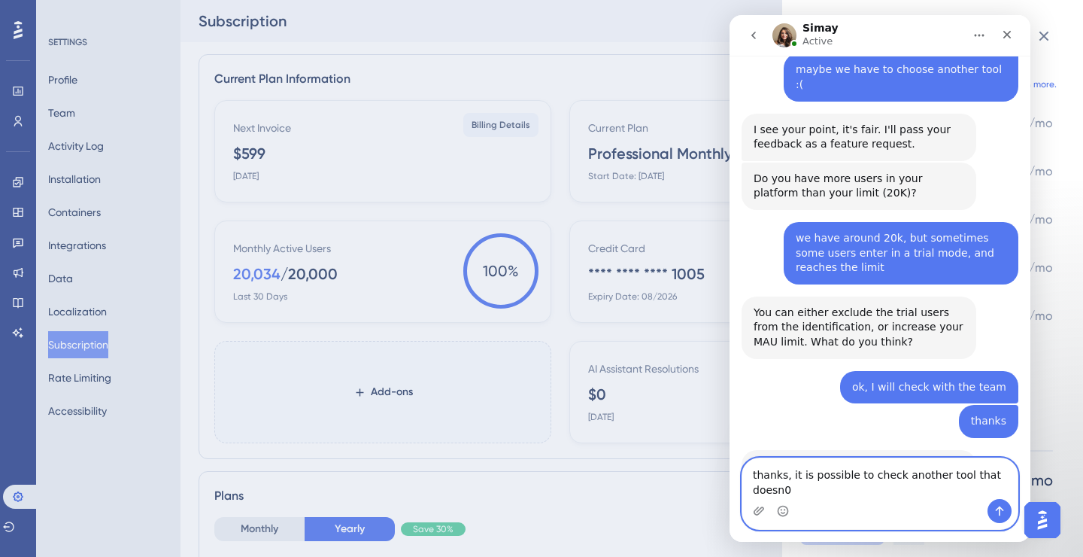
scroll to position [2174, 0]
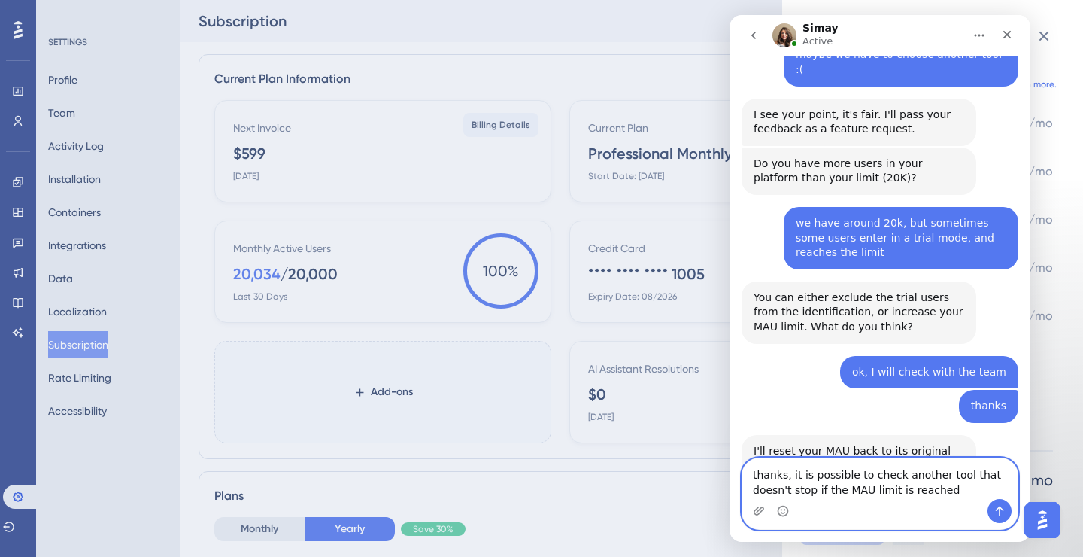
click at [794, 472] on textarea "thanks, it is possible to check another tool that doesn't stop if the MAU limit…" at bounding box center [879, 478] width 275 height 41
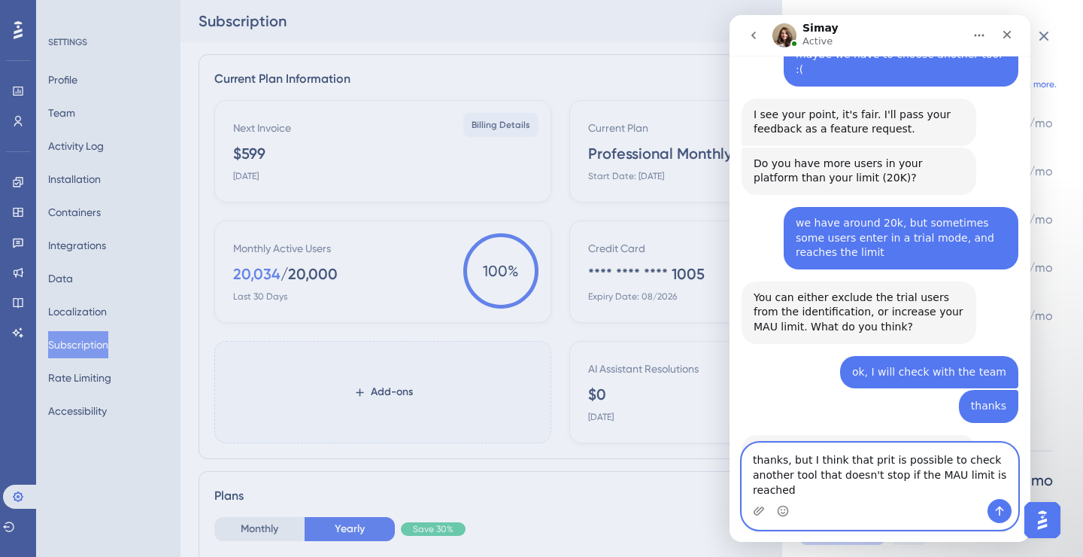
scroll to position [2190, 0]
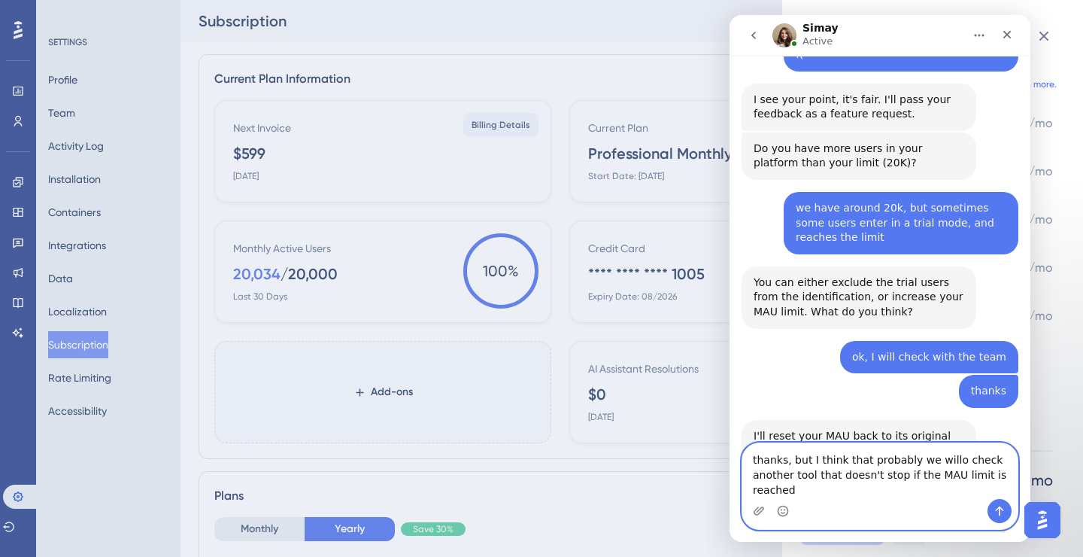
type textarea "thanks, but I think that probably we will check another tool that doesn't stop …"
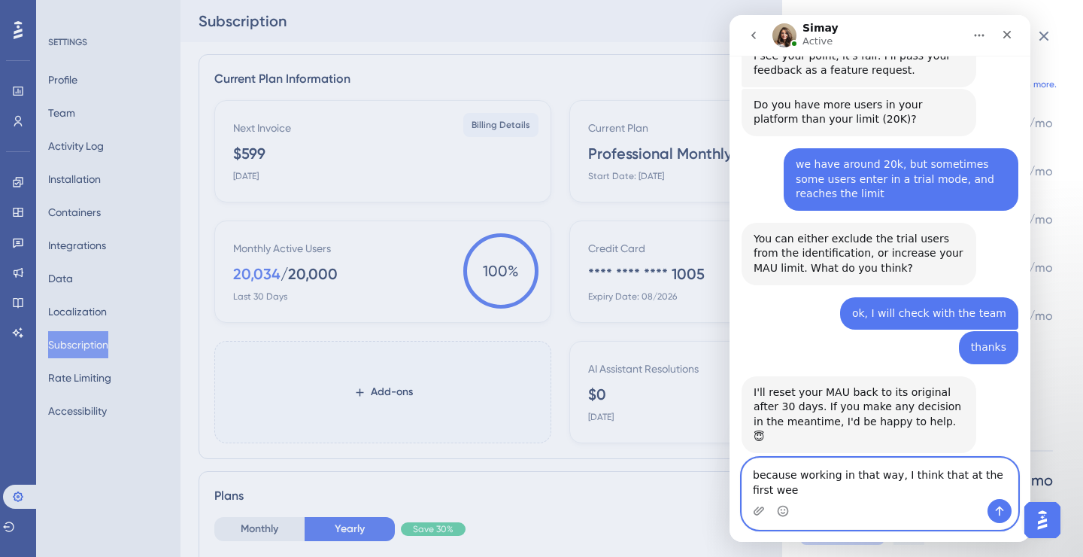
scroll to position [2248, 0]
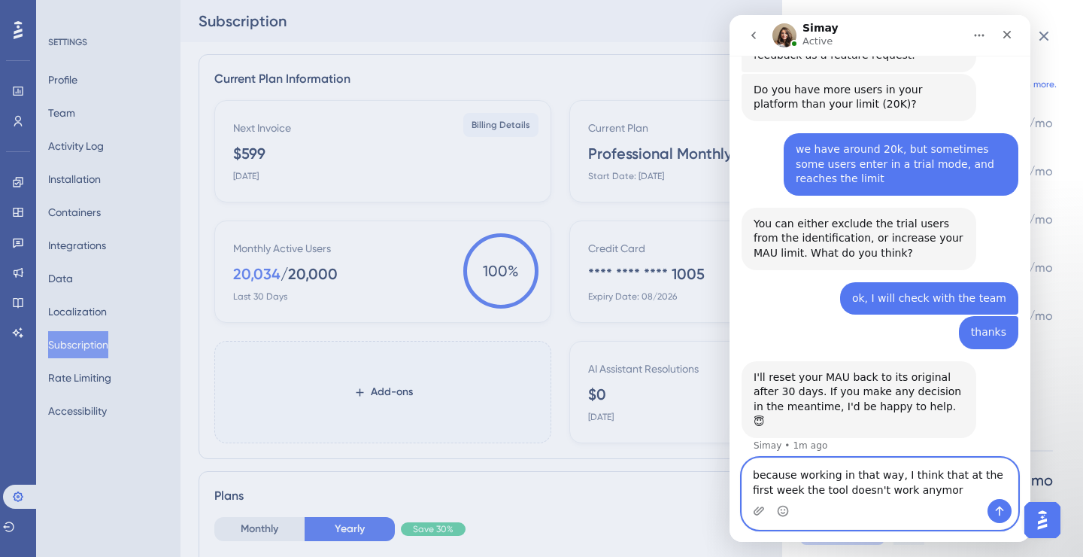
type textarea "because working in that way, I think that at the first week the tool doesn't wo…"
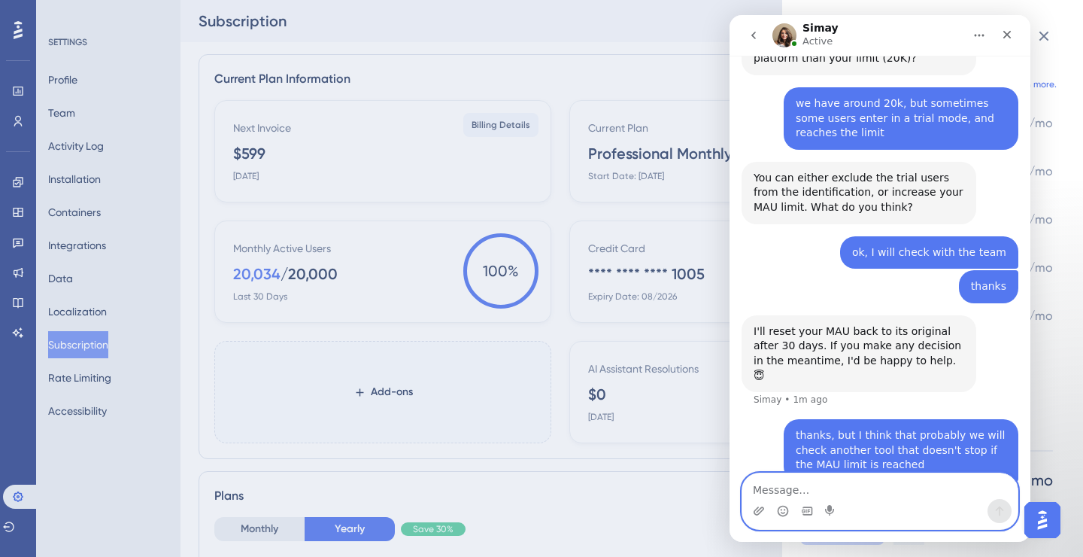
scroll to position [2297, 0]
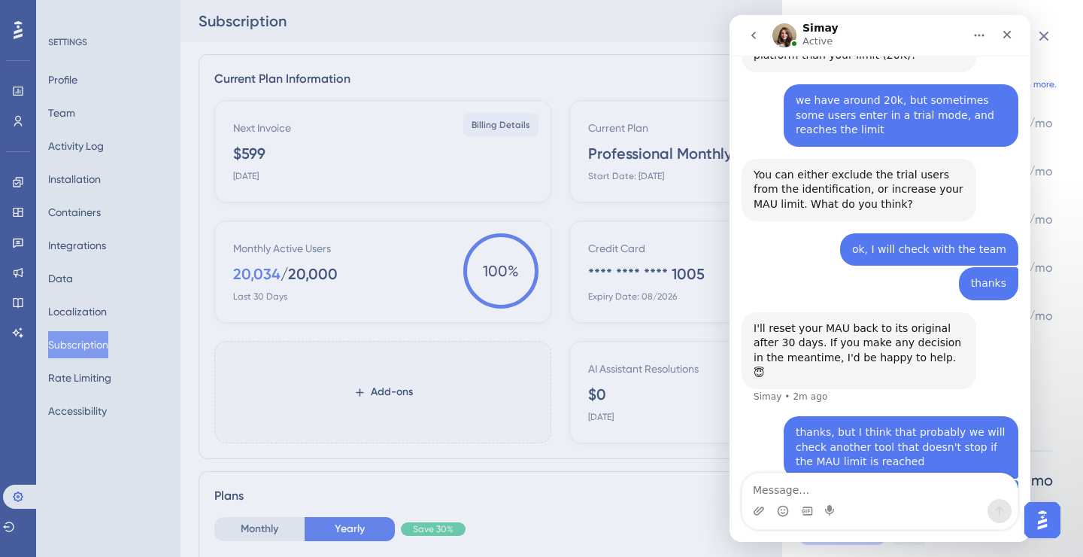
click at [565, 138] on div "Add-ons You can purchase add-ons to your current plan. Learn more. No Extra MAU…" at bounding box center [541, 278] width 1083 height 557
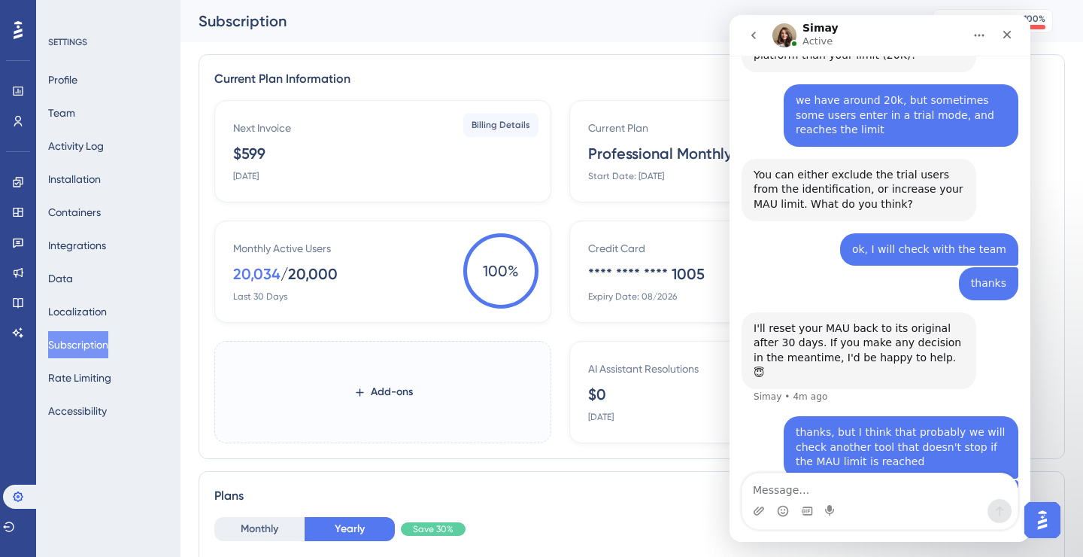
scroll to position [2355, 0]
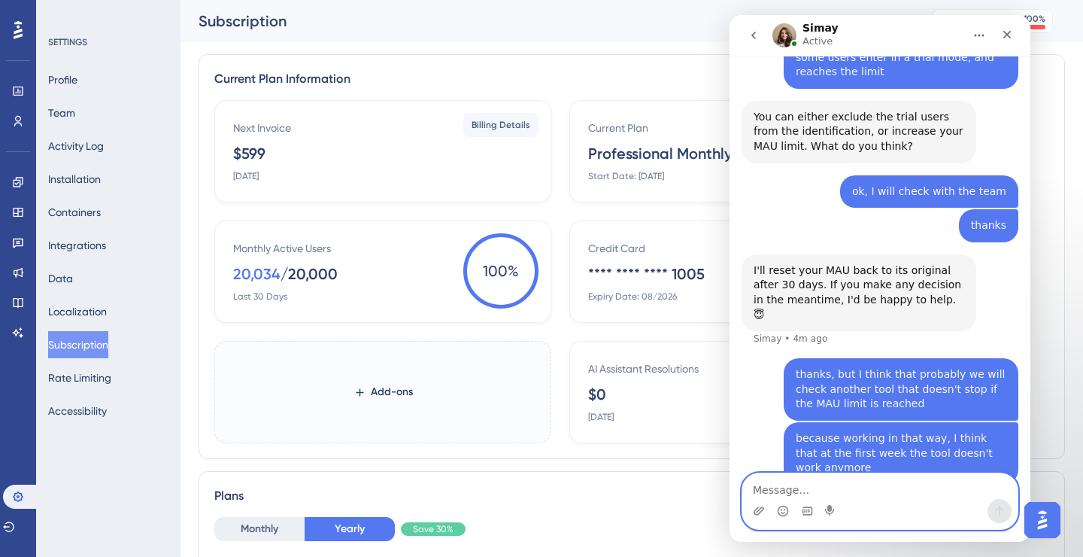
click at [848, 492] on textarea "Message…" at bounding box center [879, 486] width 275 height 26
click at [844, 487] on textarea "Message…" at bounding box center [879, 486] width 275 height 26
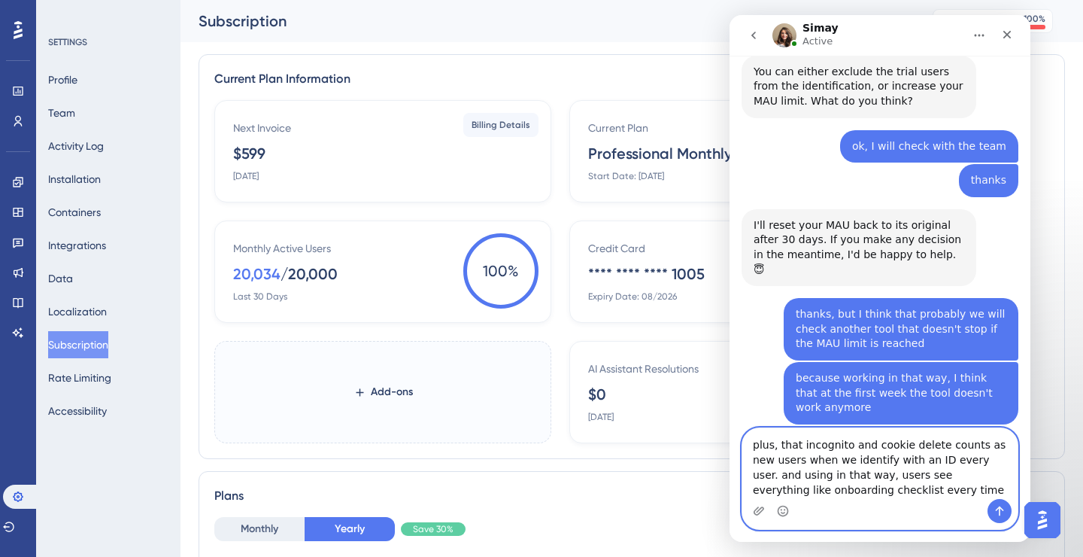
scroll to position [2402, 0]
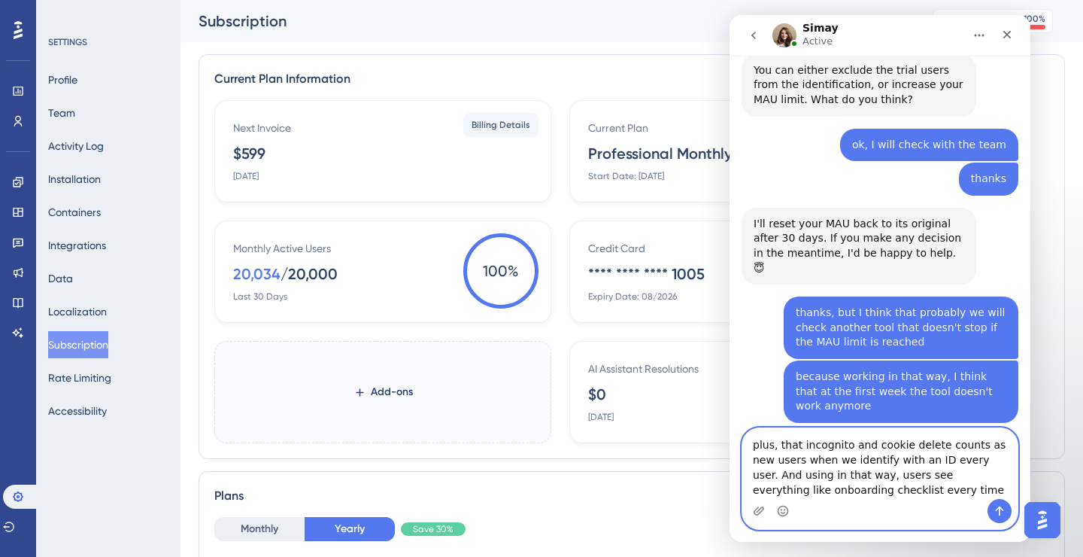
click at [832, 475] on textarea "plus, that incognito and cookie delete counts as new users when we identify wit…" at bounding box center [879, 463] width 275 height 71
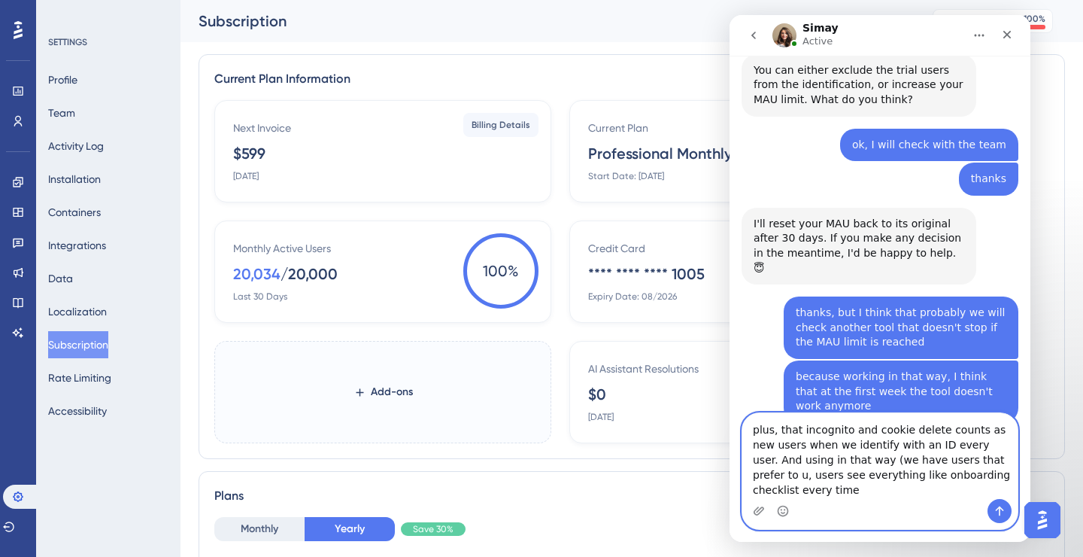
scroll to position [2417, 0]
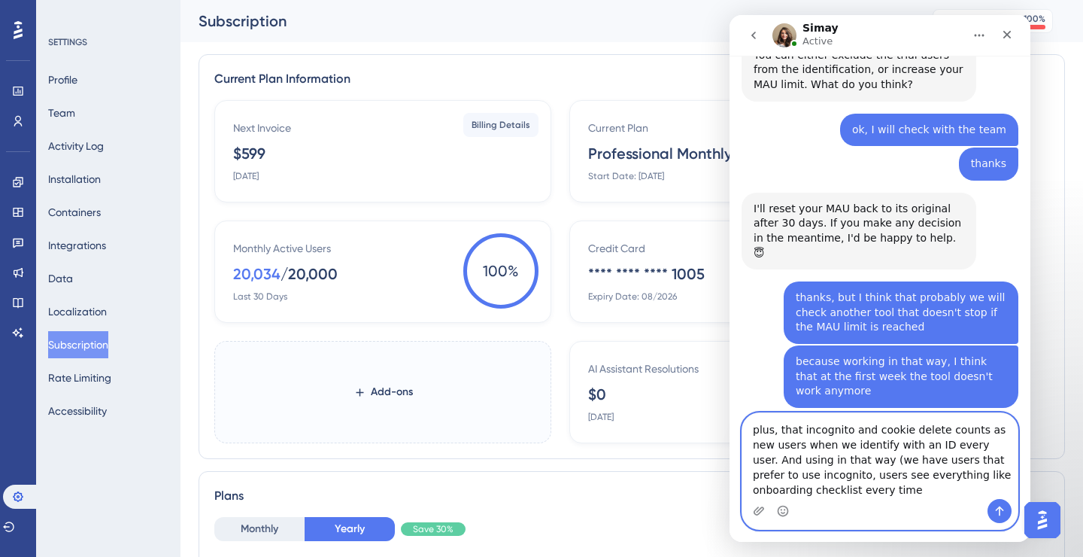
type textarea "plus, that incognito and cookie delete counts as new users when we identify wit…"
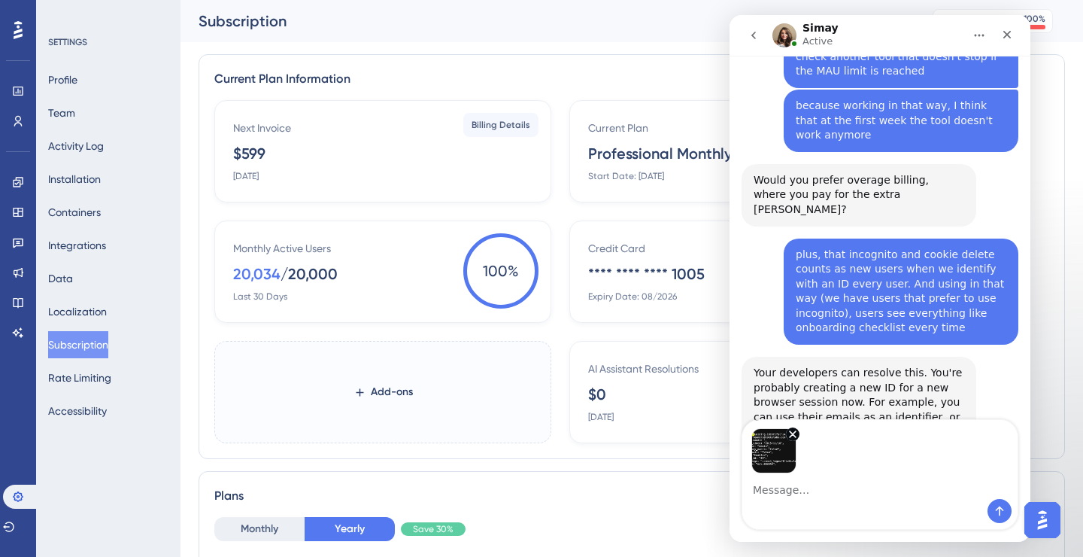
scroll to position [2677, 0]
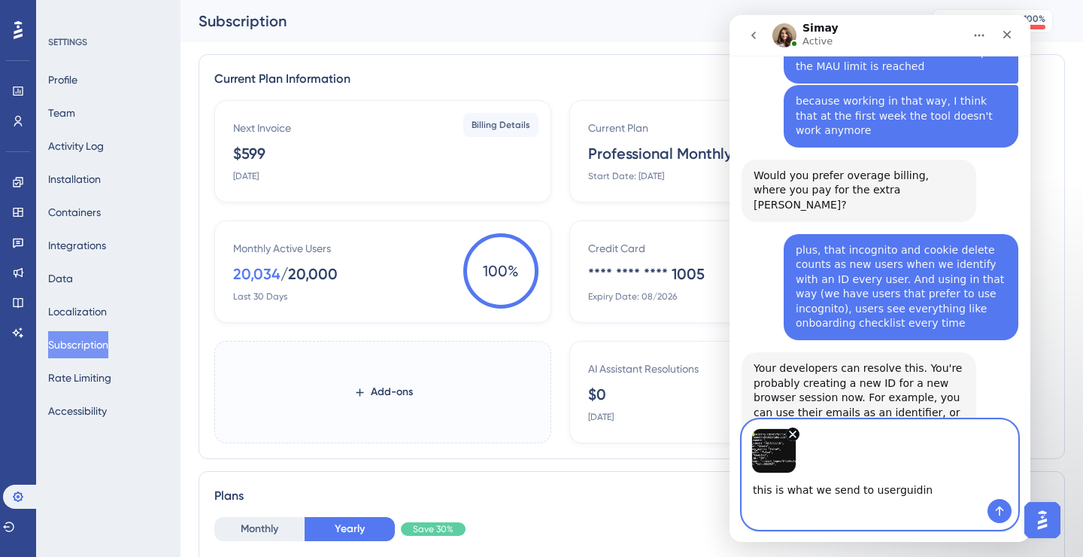
type textarea "this is what we send to userguiding"
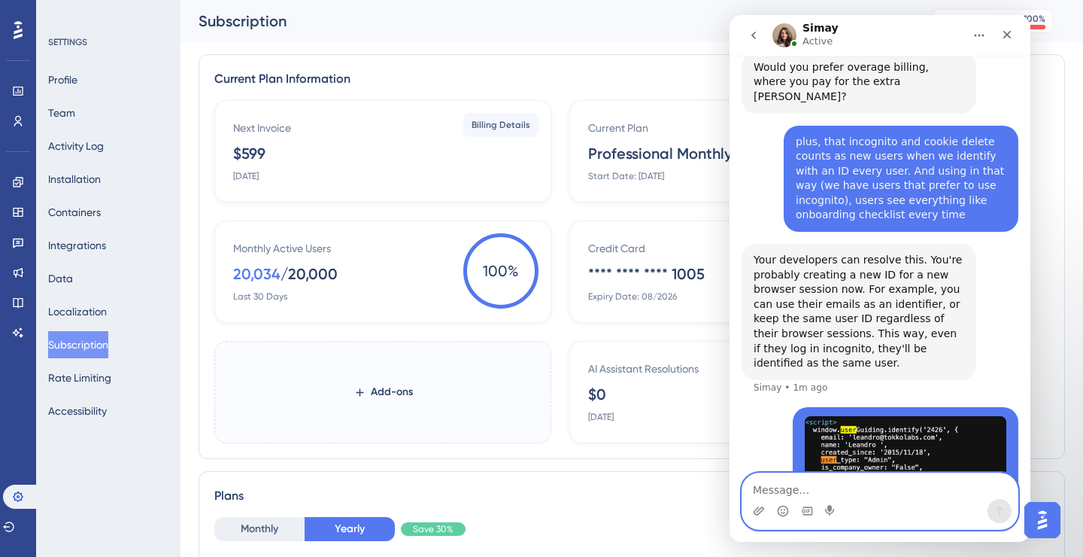
scroll to position [2786, 0]
